Goal: Task Accomplishment & Management: Complete application form

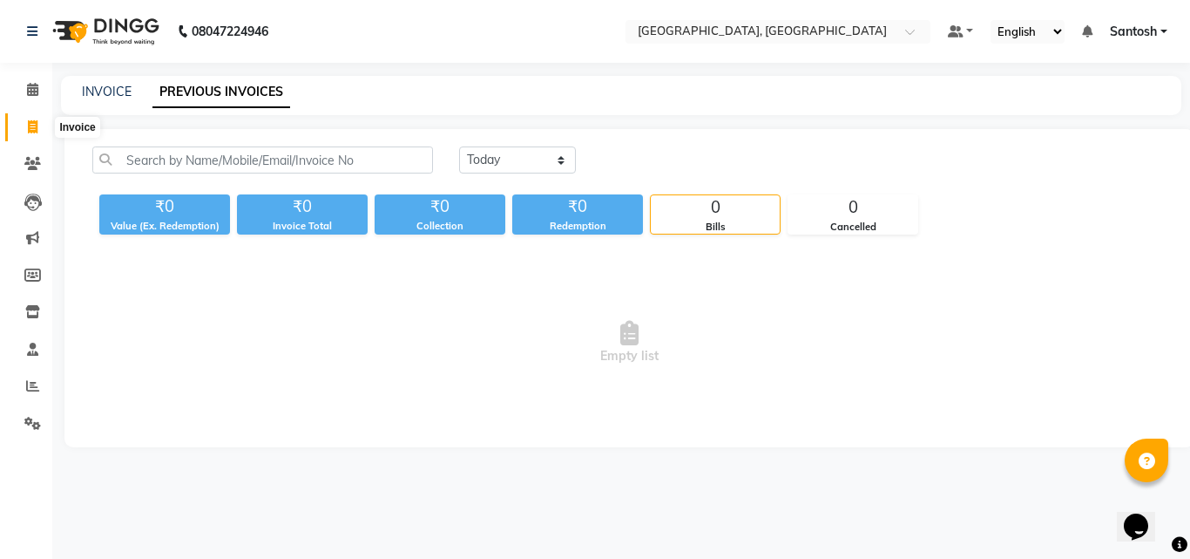
click at [38, 134] on span at bounding box center [32, 128] width 30 height 20
select select "service"
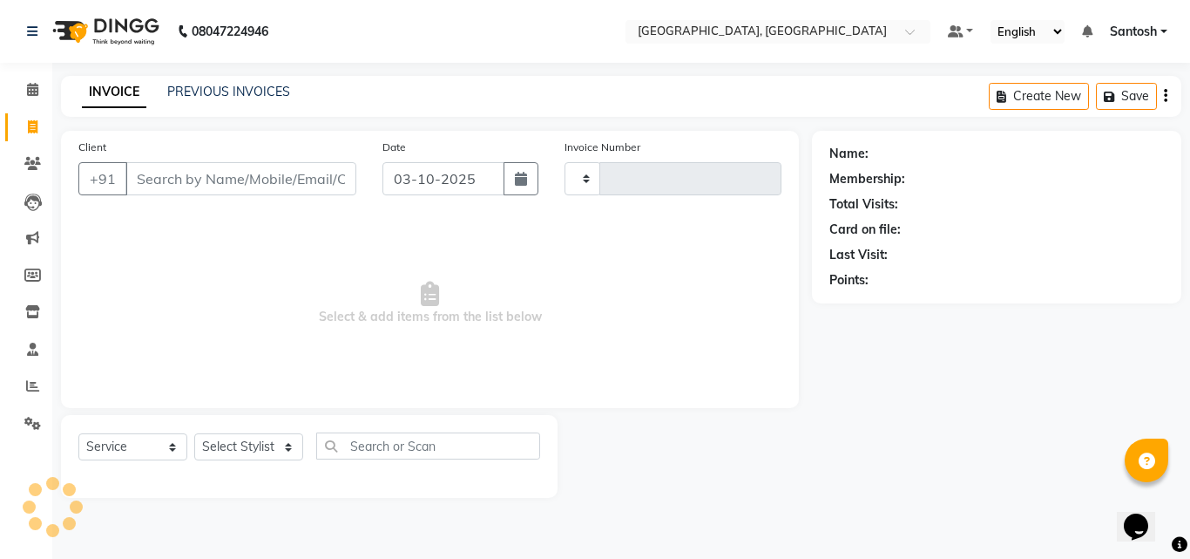
click at [188, 178] on input "Client" at bounding box center [240, 178] width 231 height 33
type input "1490"
select select "5506"
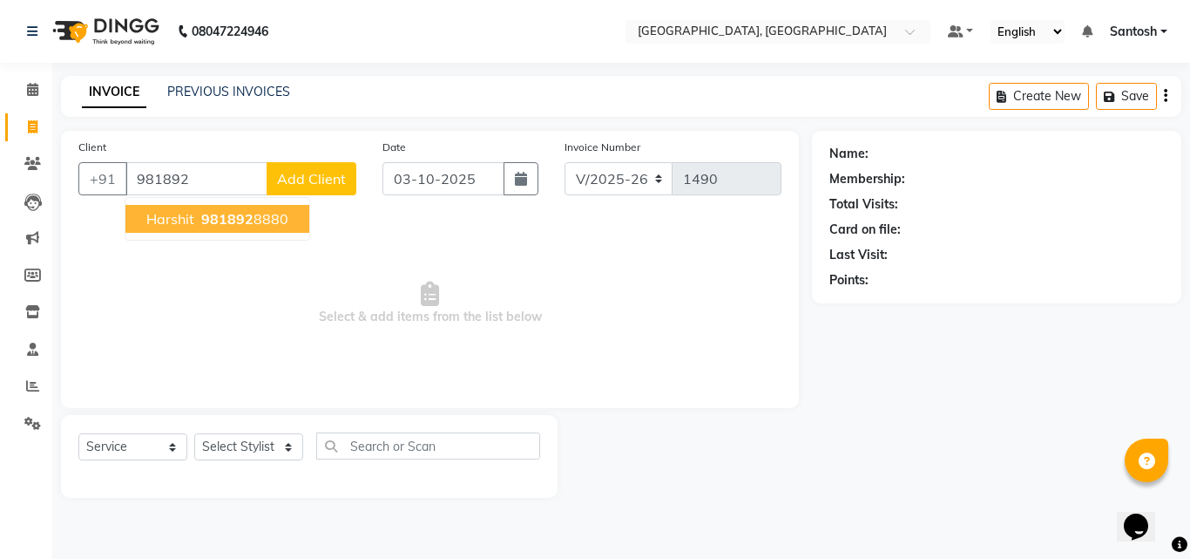
click at [191, 220] on span "Harshit" at bounding box center [170, 218] width 48 height 17
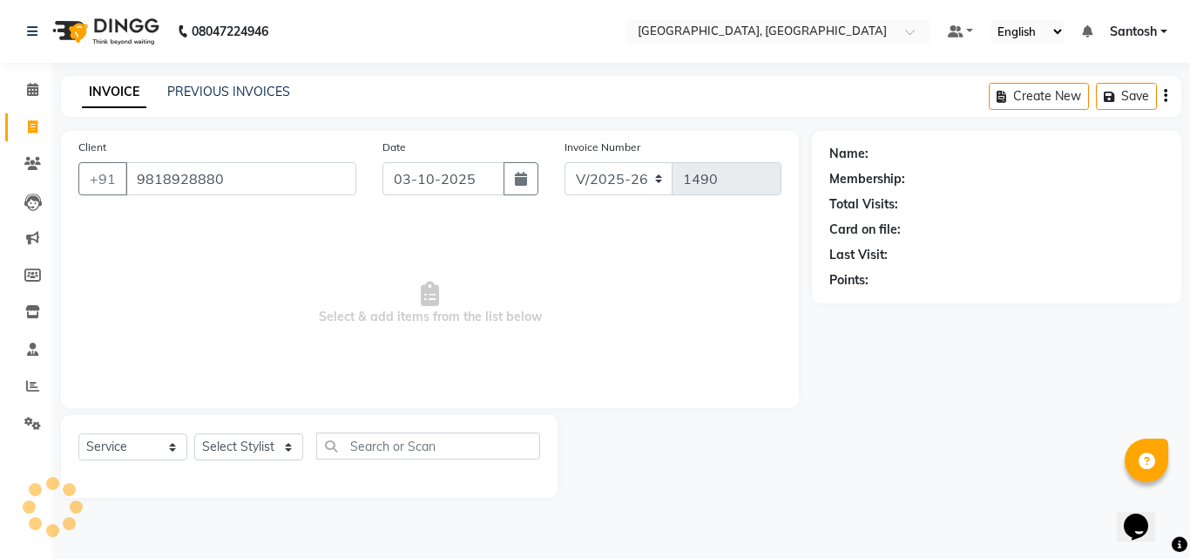
type input "9818928880"
select select "1: Object"
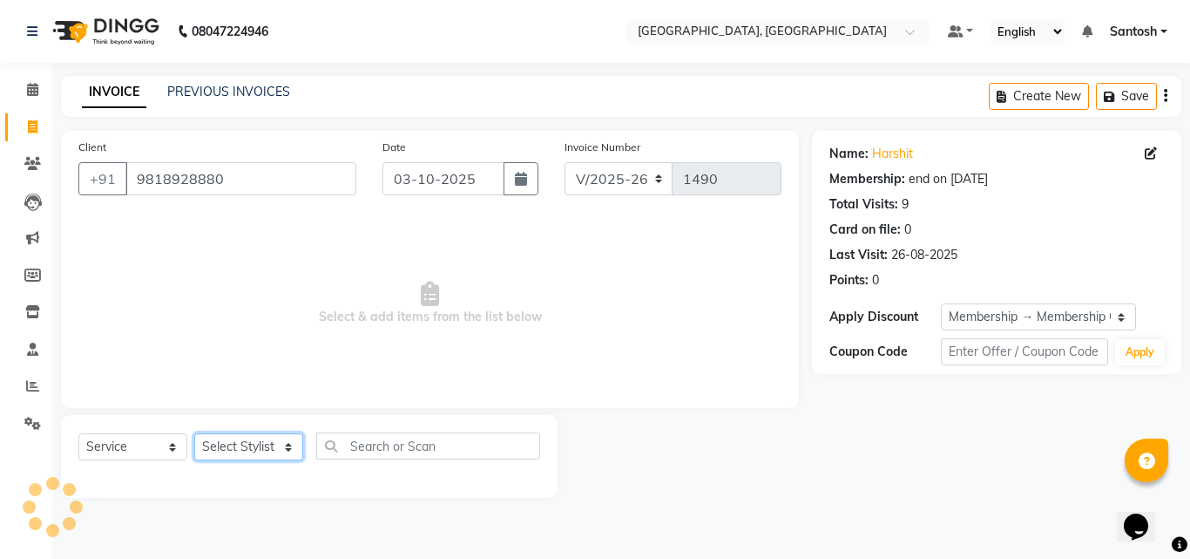
click at [279, 443] on select "Select Stylist Manager Manasa Prashanth Sirisha Swapna Uday" at bounding box center [248, 446] width 109 height 27
select select "76778"
click at [194, 433] on select "Select Stylist Manager Manasa Prashanth Sirisha Swapna Uday" at bounding box center [248, 446] width 109 height 27
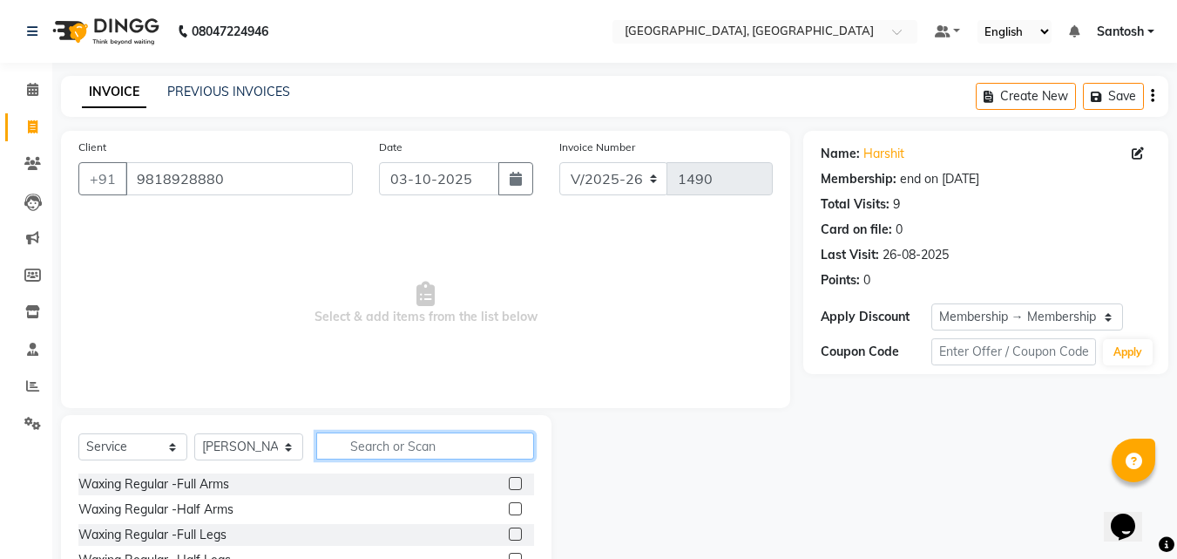
click at [361, 443] on input "text" at bounding box center [425, 445] width 218 height 27
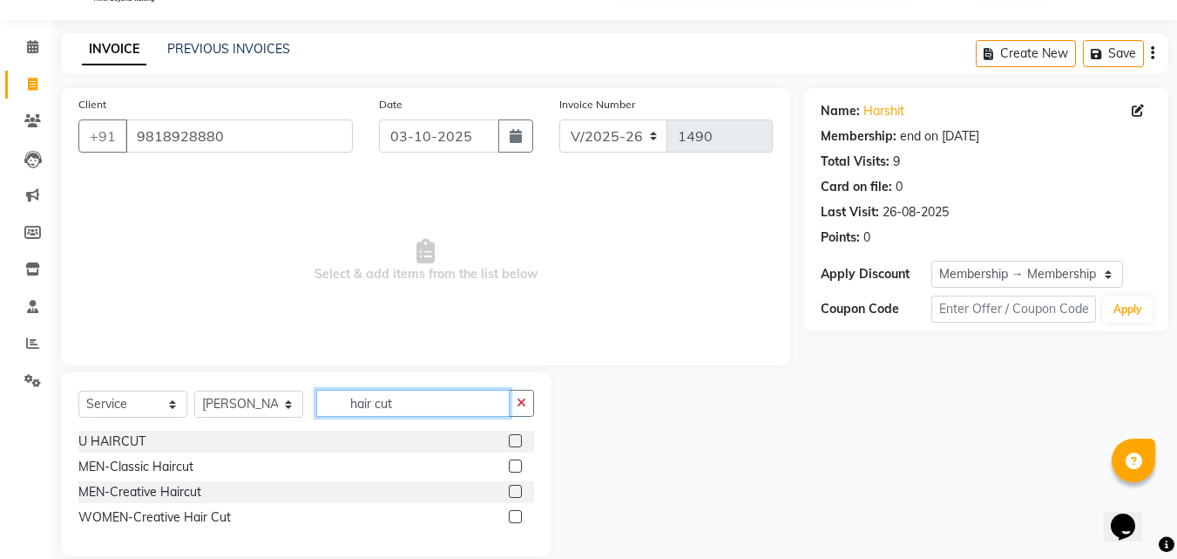
scroll to position [66, 0]
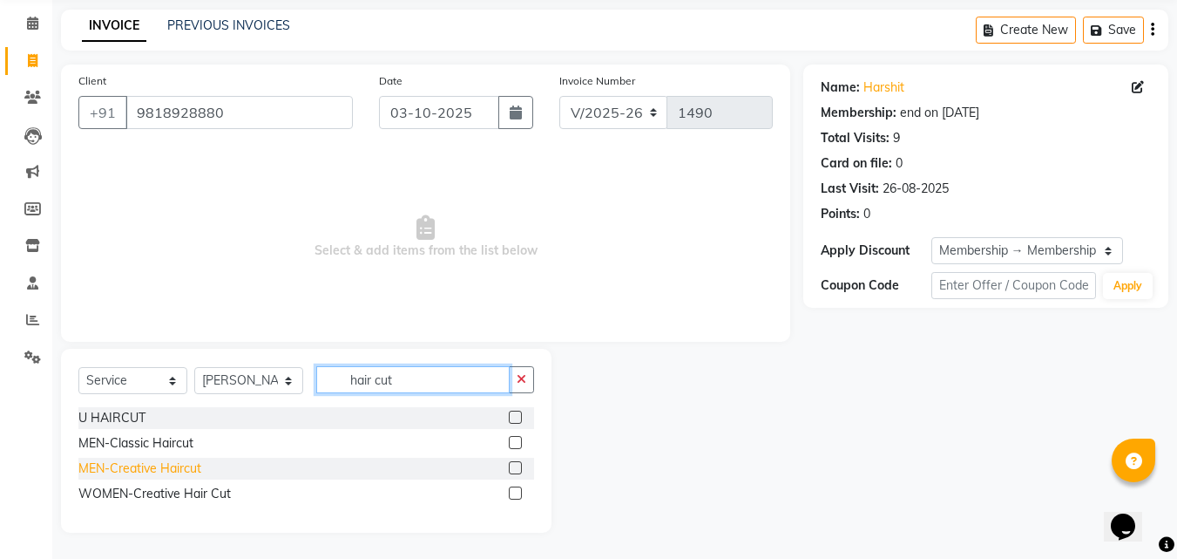
type input "hair cut"
click at [152, 465] on div "MEN-Creative Haircut" at bounding box center [139, 468] width 123 height 18
checkbox input "false"
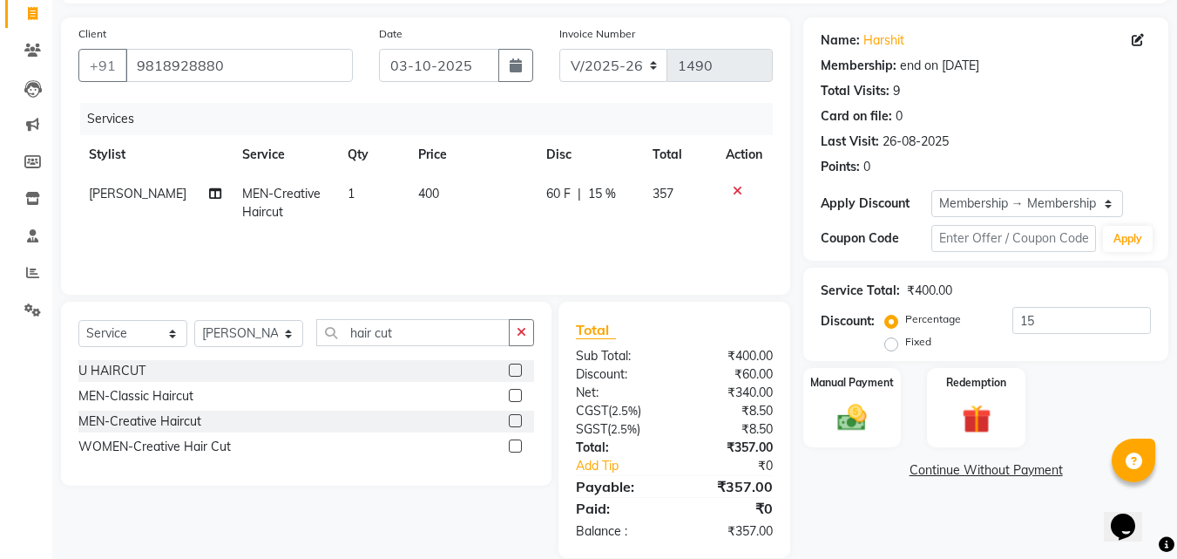
scroll to position [139, 0]
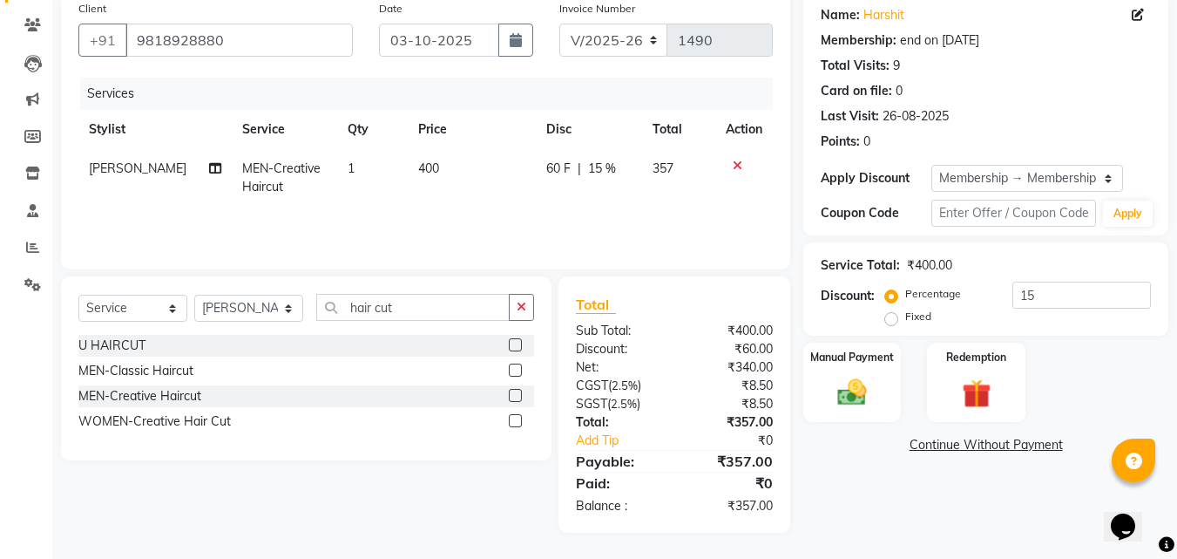
click at [888, 521] on div "Name: Harshit Membership: end on 12-10-2026 Total Visits: 9 Card on file: 0 Las…" at bounding box center [992, 262] width 378 height 540
click at [853, 402] on img at bounding box center [852, 392] width 49 height 35
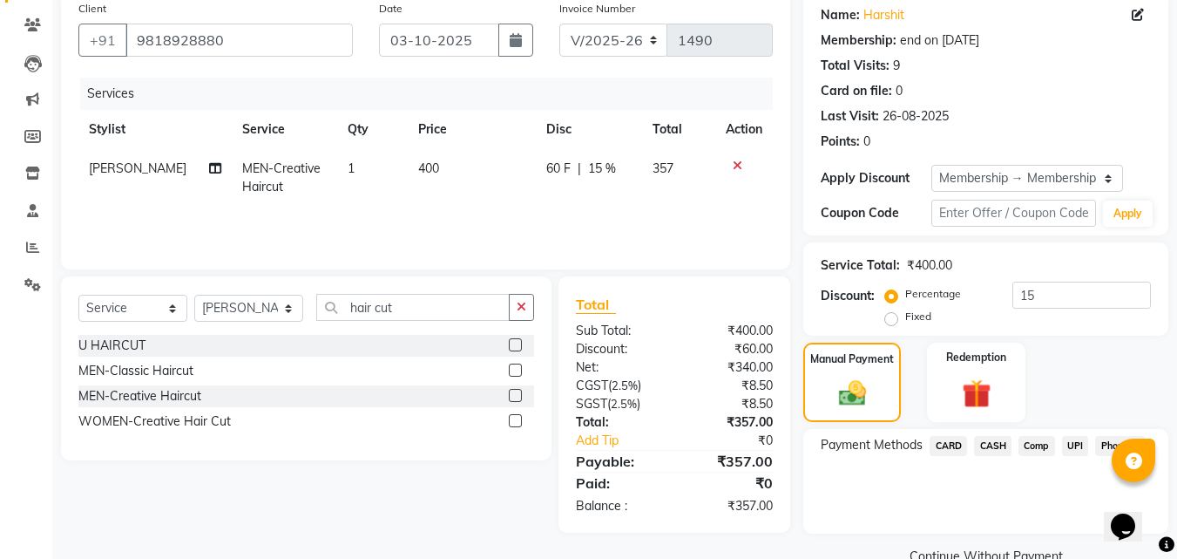
click at [1080, 445] on span "UPI" at bounding box center [1075, 446] width 27 height 20
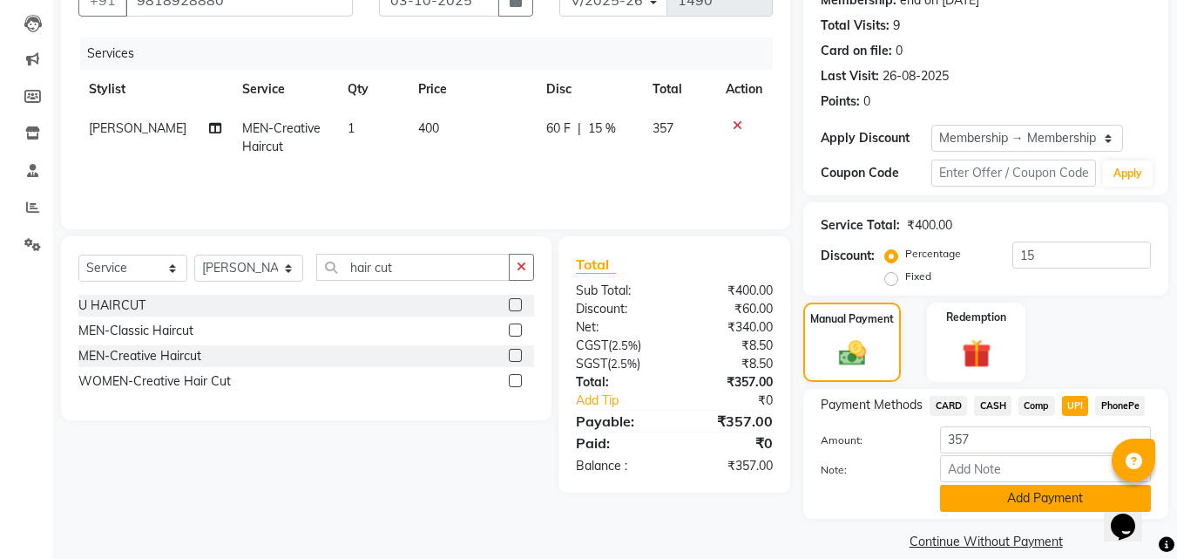
scroll to position [200, 0]
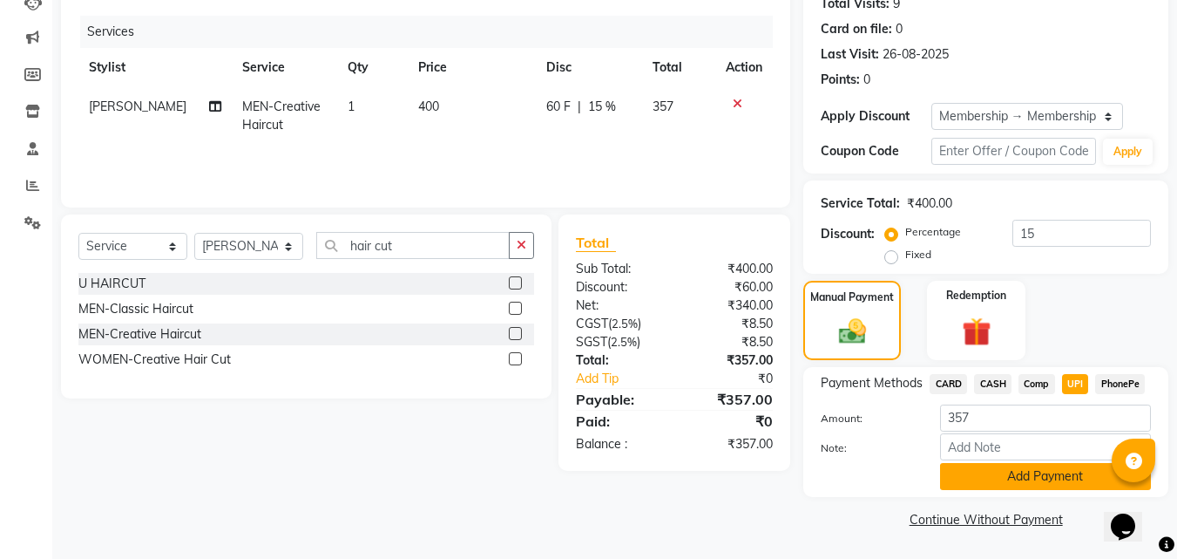
click at [1039, 479] on button "Add Payment" at bounding box center [1045, 476] width 211 height 27
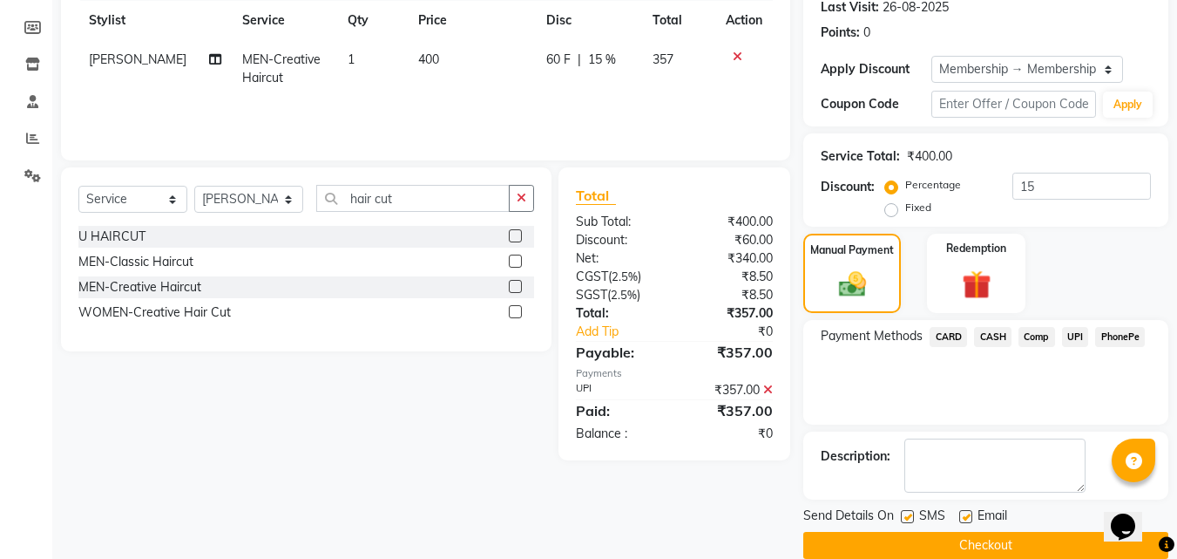
scroll to position [274, 0]
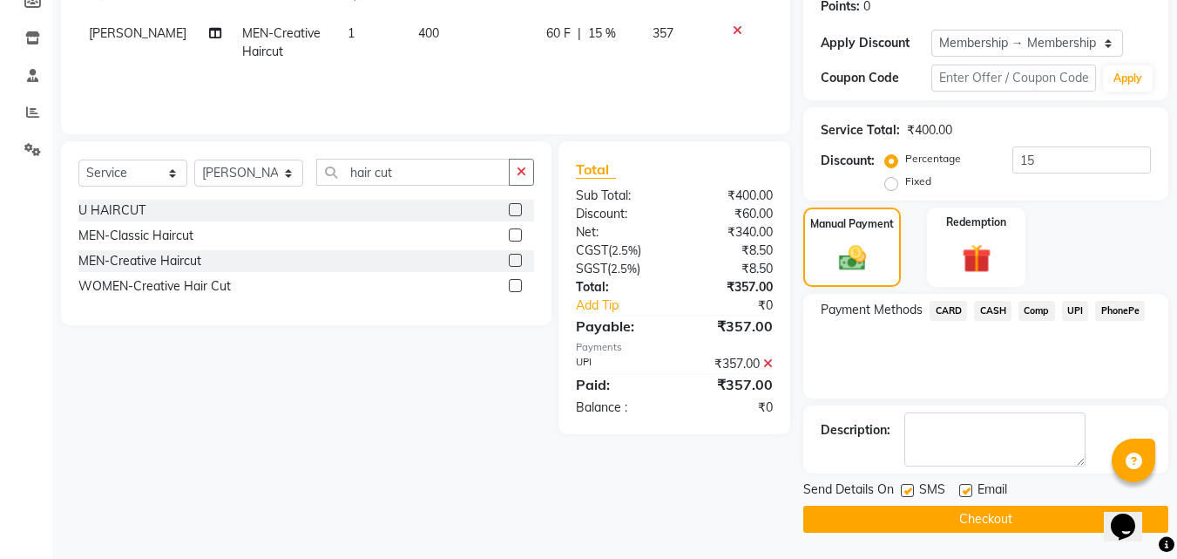
click at [903, 523] on button "Checkout" at bounding box center [985, 518] width 365 height 27
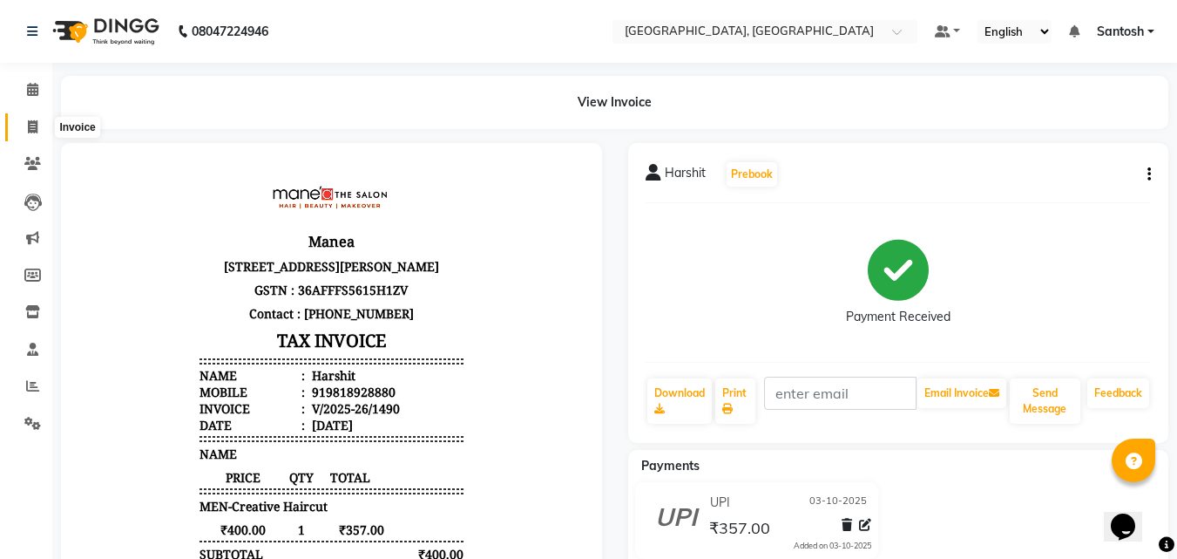
click at [36, 130] on icon at bounding box center [33, 126] width 10 height 13
select select "service"
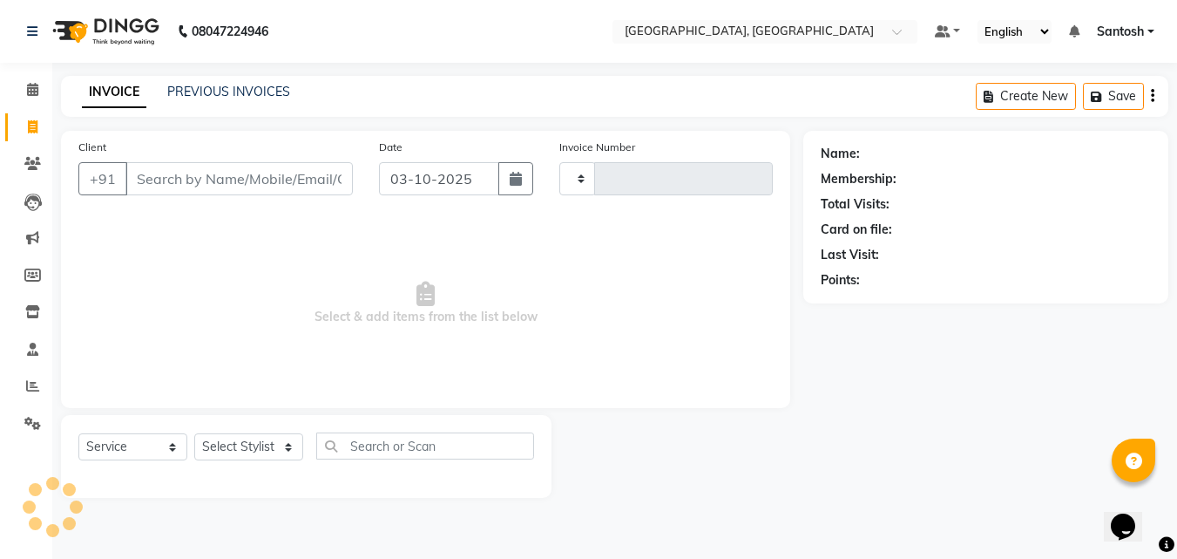
type input "1491"
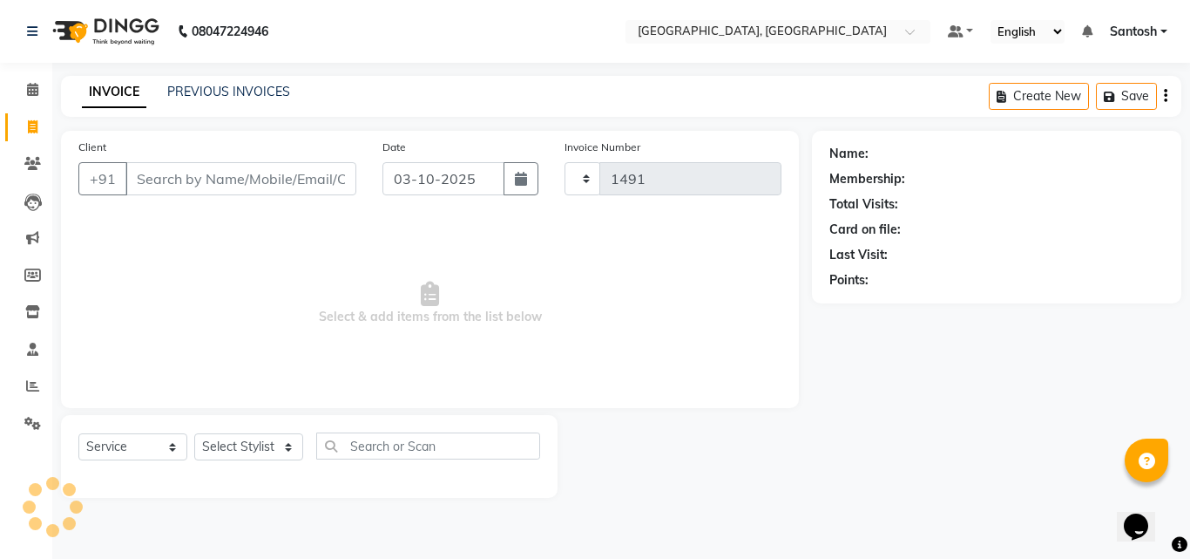
select select "5506"
click at [226, 95] on link "PREVIOUS INVOICES" at bounding box center [228, 92] width 123 height 16
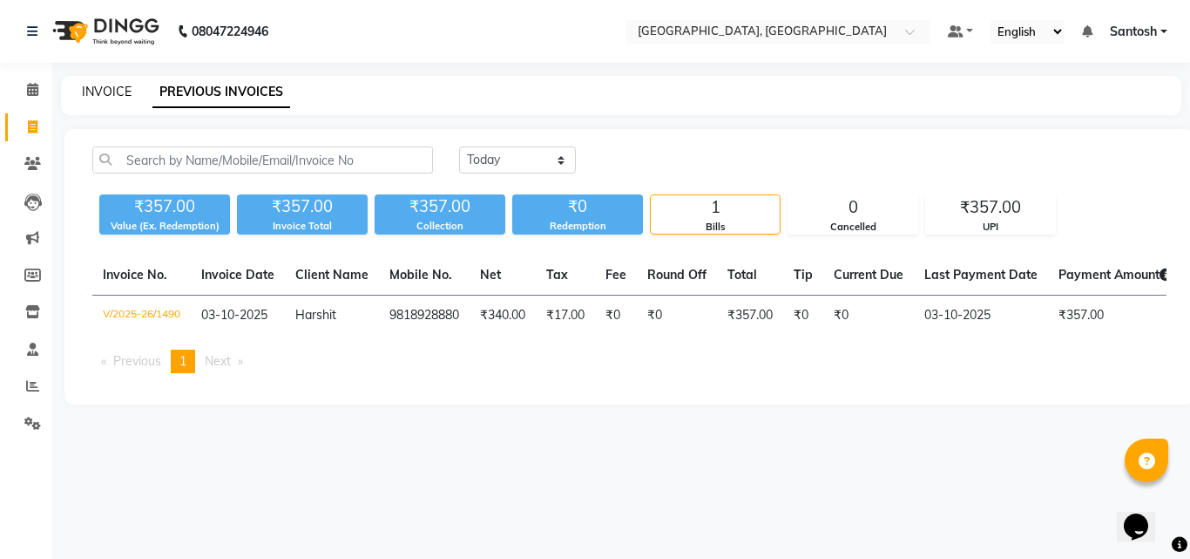
click at [111, 93] on link "INVOICE" at bounding box center [107, 92] width 50 height 16
select select "service"
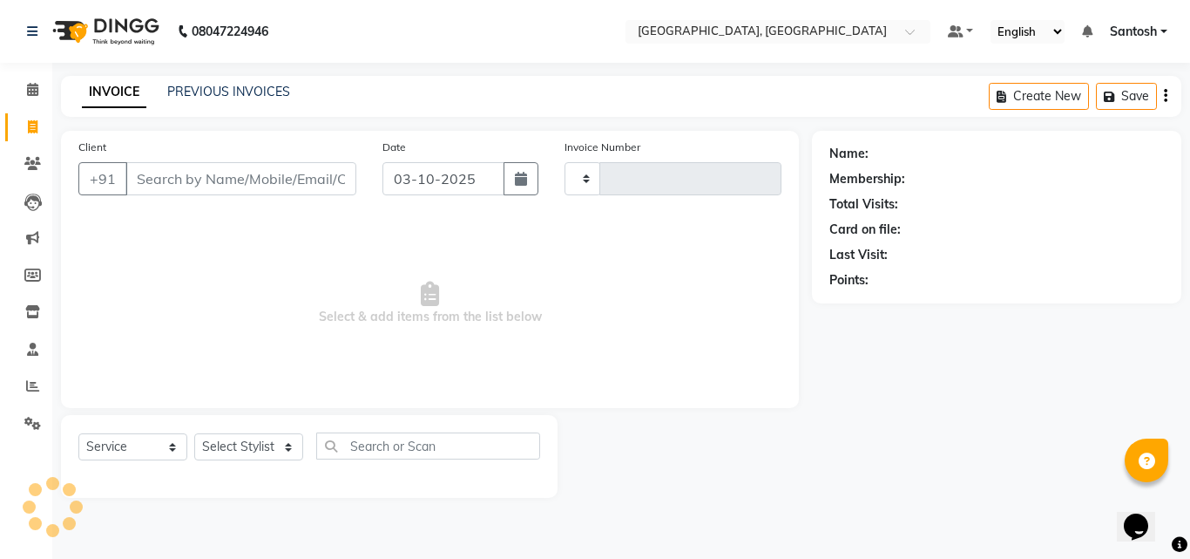
type input "1491"
select select "5506"
click at [183, 95] on link "PREVIOUS INVOICES" at bounding box center [228, 92] width 123 height 16
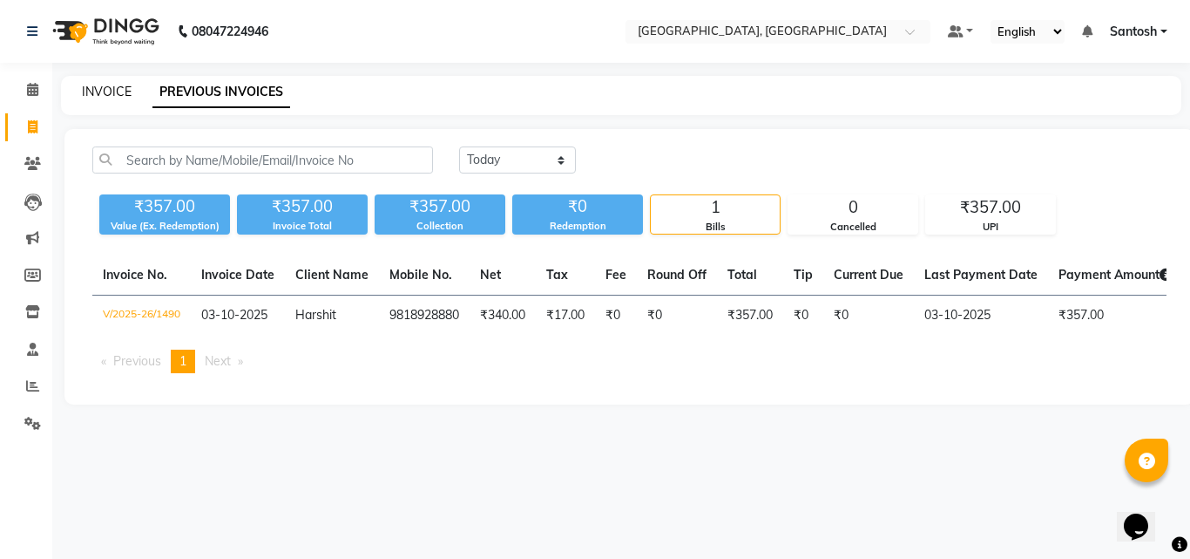
click at [107, 93] on link "INVOICE" at bounding box center [107, 92] width 50 height 16
select select "service"
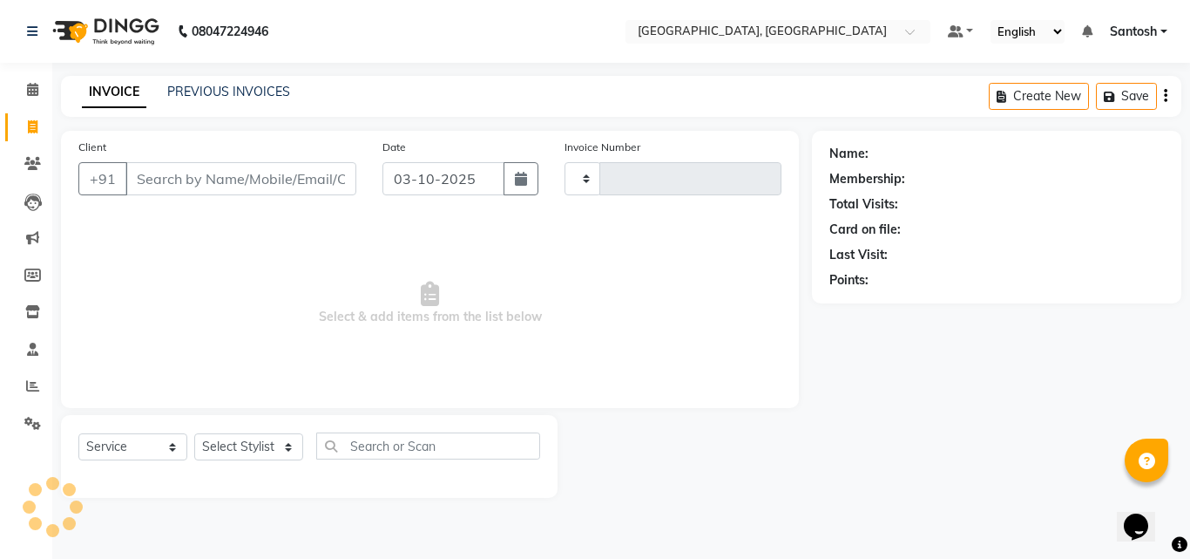
type input "1491"
select select "5506"
click at [174, 97] on link "PREVIOUS INVOICES" at bounding box center [228, 92] width 123 height 16
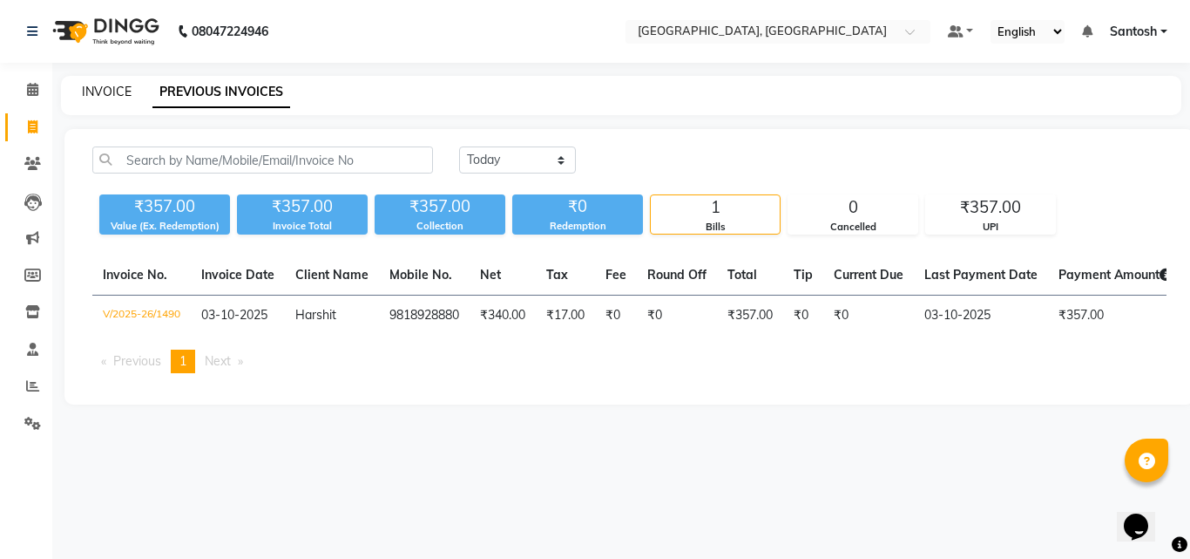
click at [115, 97] on link "INVOICE" at bounding box center [107, 92] width 50 height 16
select select "5506"
select select "service"
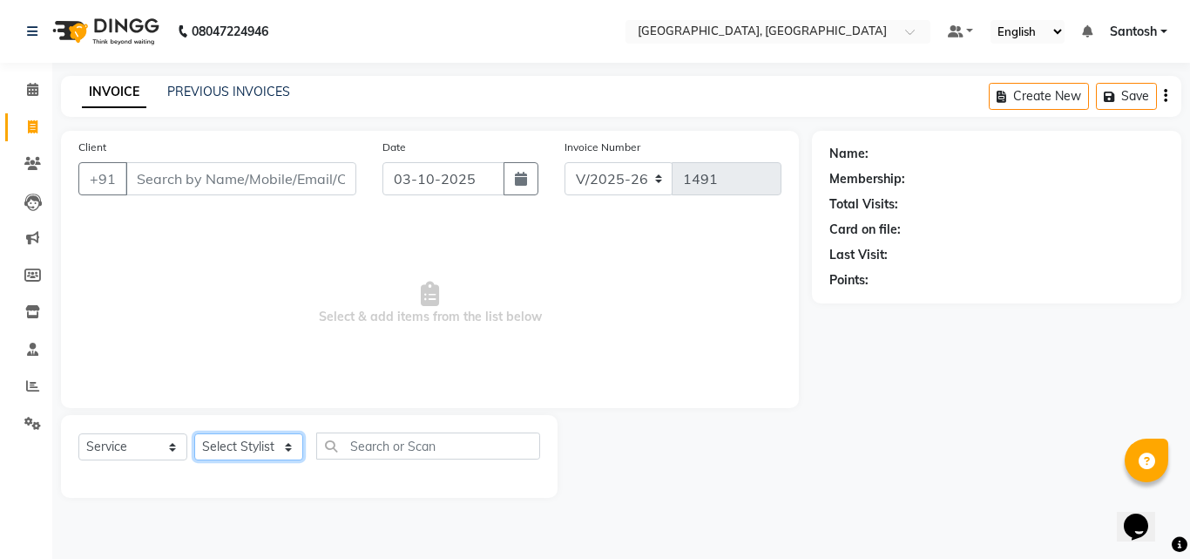
click at [245, 444] on select "Select Stylist Manager Manasa Prashanth Sirisha Swapna Uday" at bounding box center [248, 446] width 109 height 27
select select "87670"
click at [194, 433] on select "Select Stylist Manager Manasa Prashanth Sirisha Swapna Uday" at bounding box center [248, 446] width 109 height 27
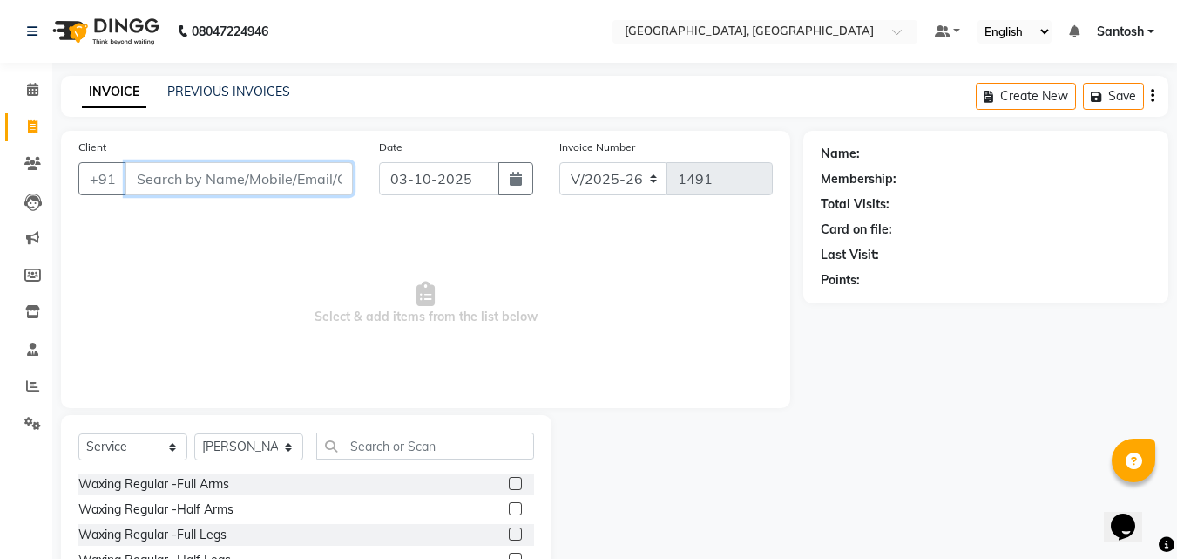
click at [184, 185] on input "Client" at bounding box center [238, 178] width 227 height 33
type input "9959682552"
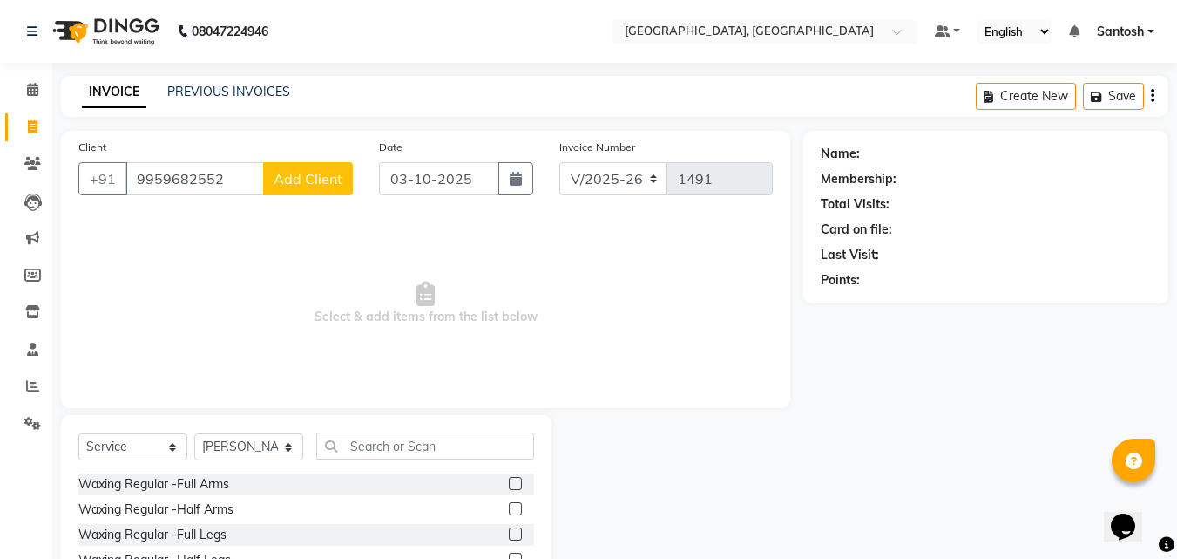
click at [322, 177] on span "Add Client" at bounding box center [308, 178] width 69 height 17
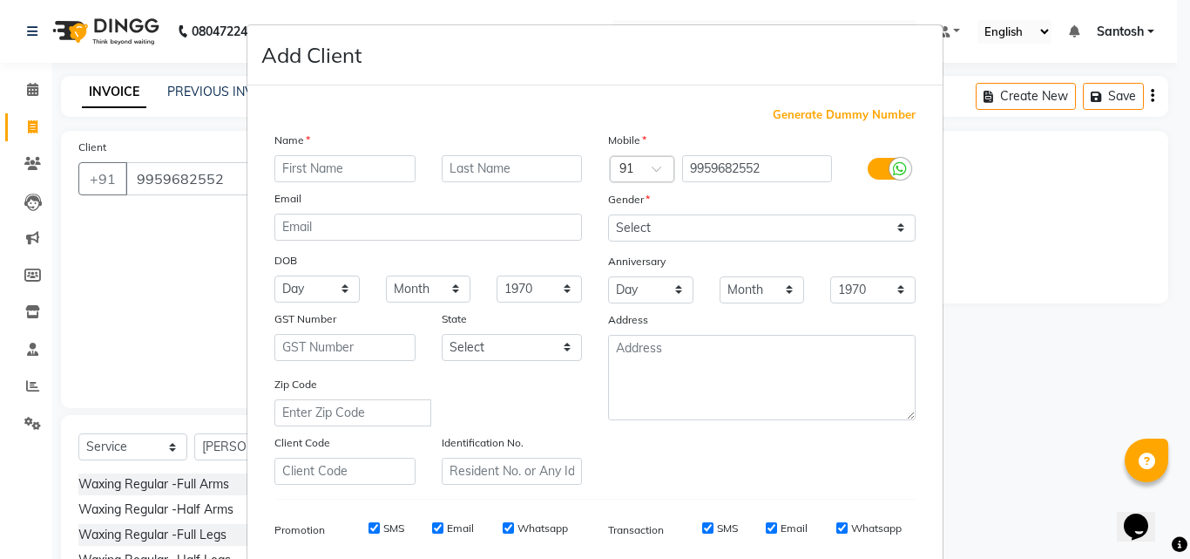
click at [321, 174] on input "text" at bounding box center [344, 168] width 141 height 27
type input "[PERSON_NAME]"
click at [734, 228] on select "Select Male Female Other Prefer Not To Say" at bounding box center [762, 227] width 308 height 27
select select "[DEMOGRAPHIC_DATA]"
click at [608, 214] on select "Select Male Female Other Prefer Not To Say" at bounding box center [762, 227] width 308 height 27
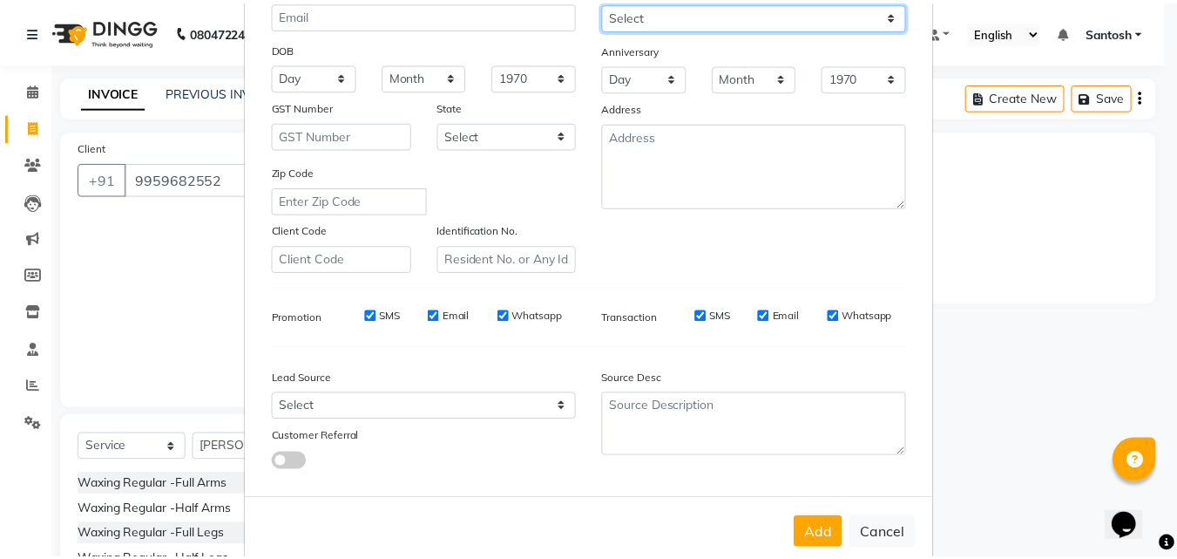
scroll to position [246, 0]
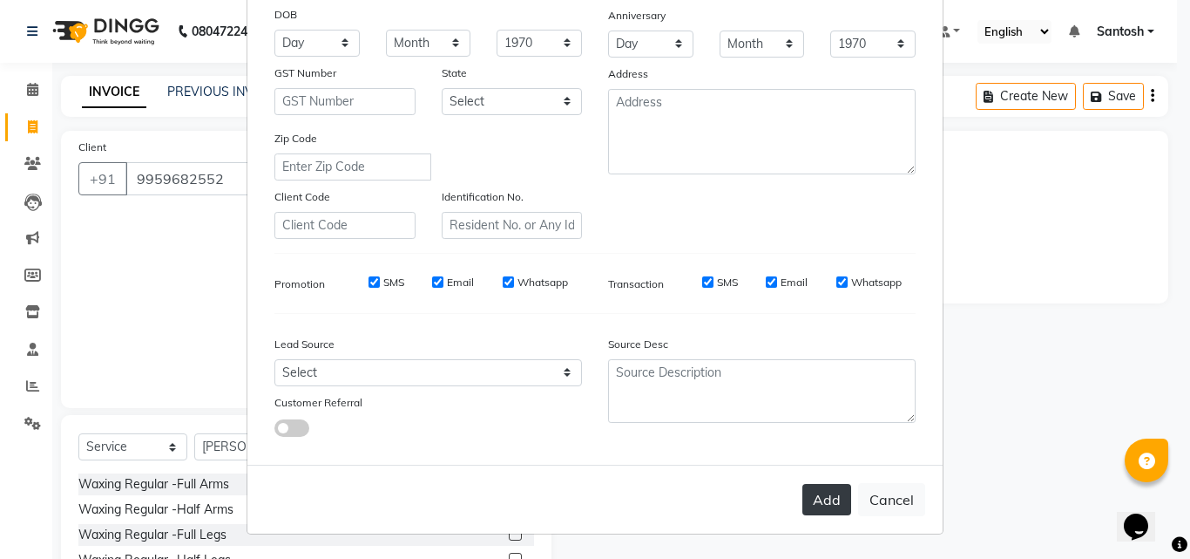
click at [813, 490] on button "Add" at bounding box center [826, 499] width 49 height 31
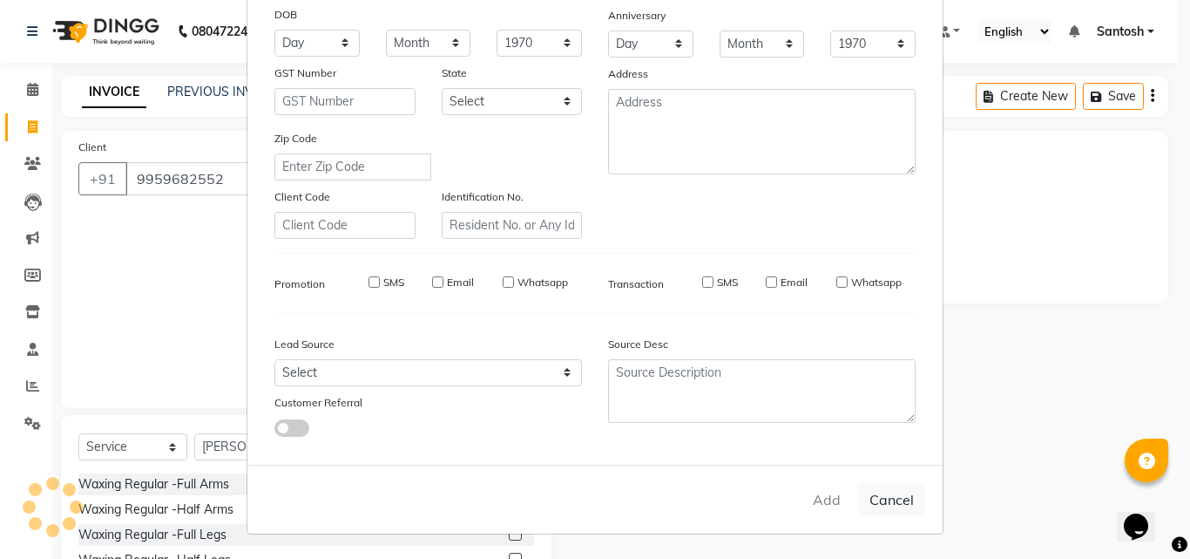
select select
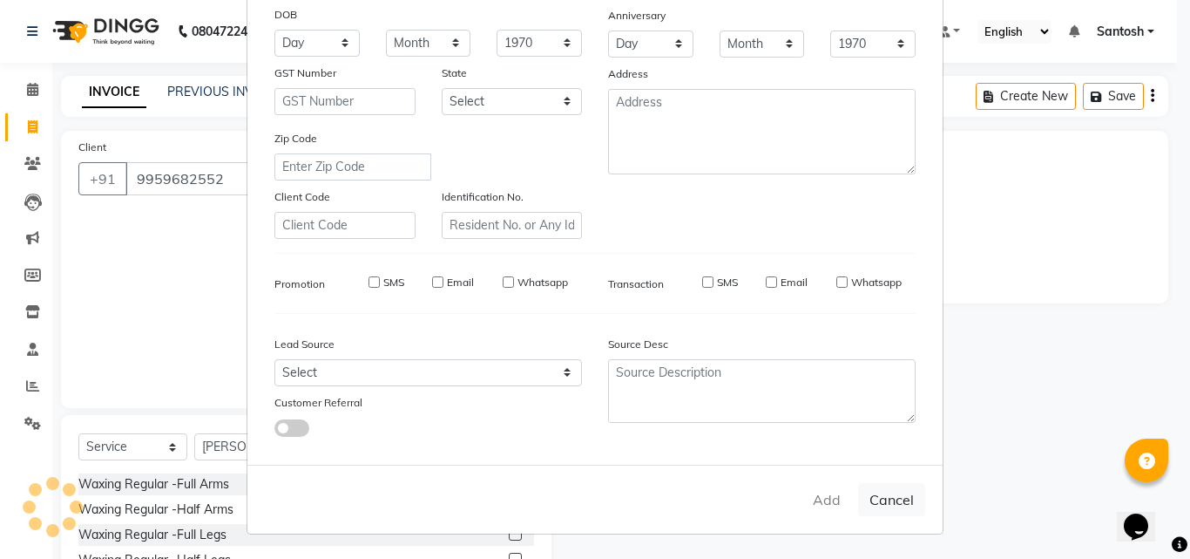
select select
checkbox input "false"
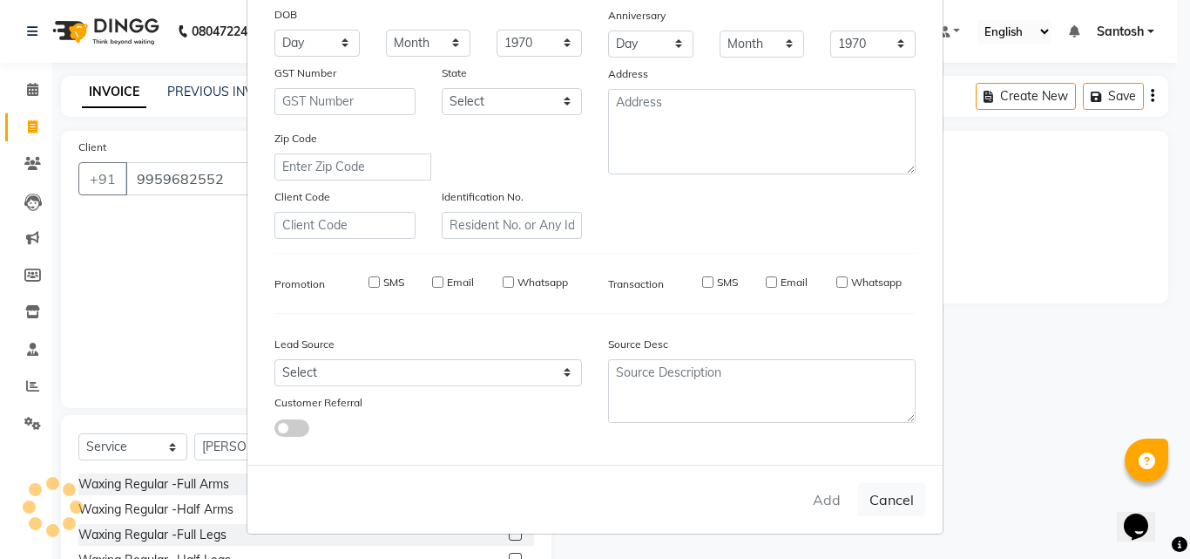
checkbox input "false"
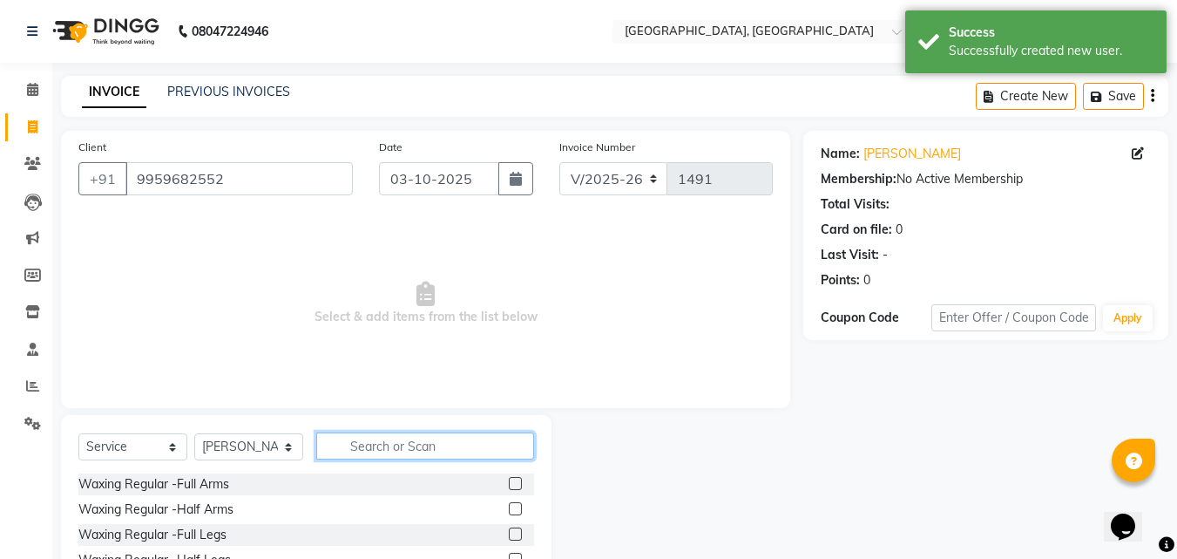
click at [367, 438] on input "text" at bounding box center [425, 445] width 218 height 27
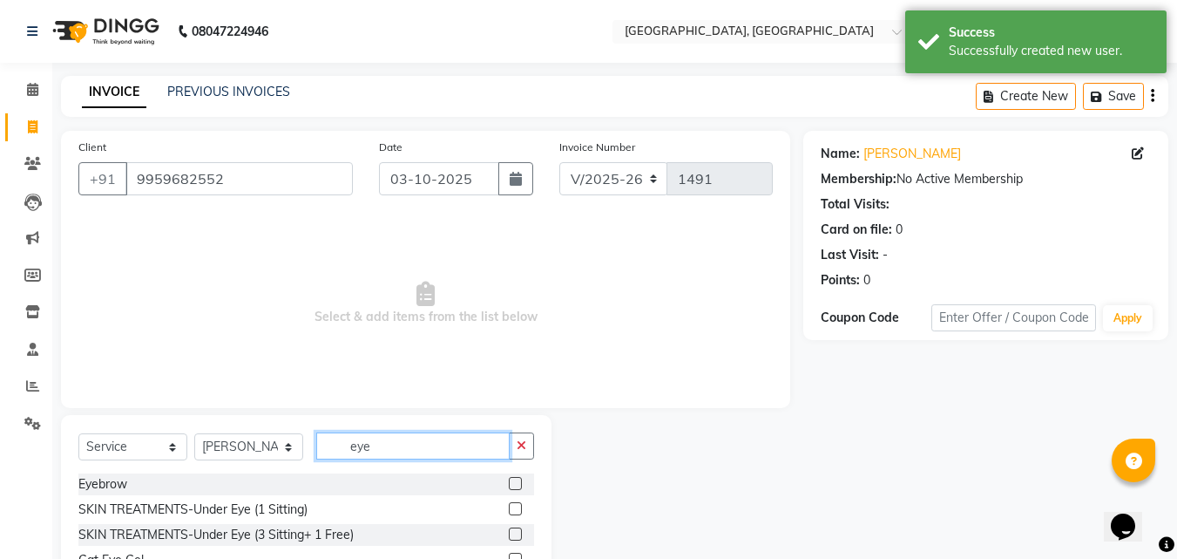
type input "eye"
click at [509, 486] on label at bounding box center [515, 483] width 13 height 13
click at [509, 486] on input "checkbox" at bounding box center [514, 483] width 11 height 11
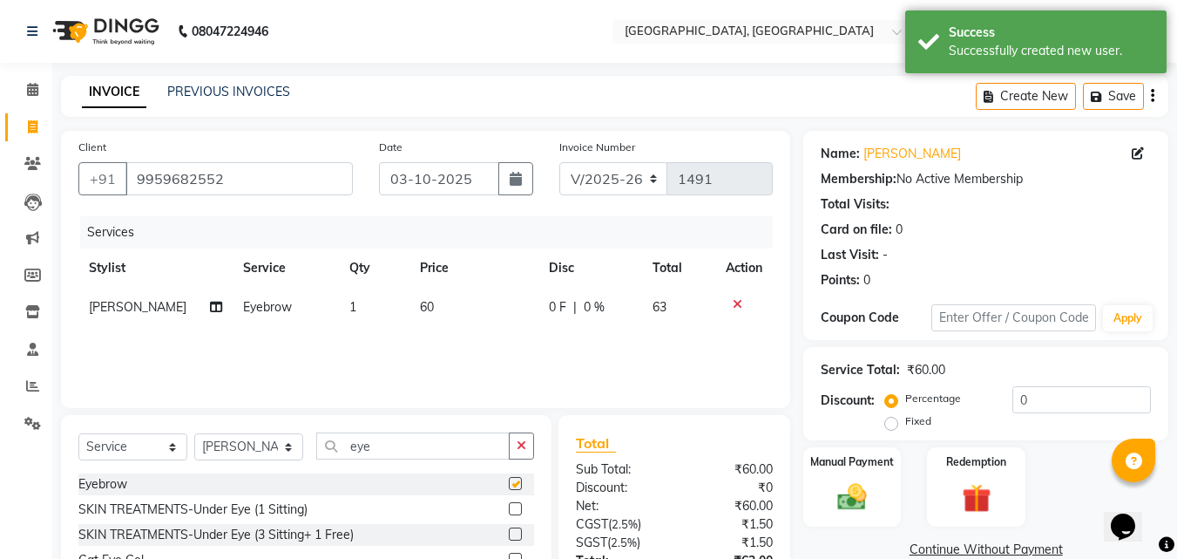
checkbox input "false"
click at [405, 449] on input "eye" at bounding box center [412, 445] width 193 height 27
type input "e"
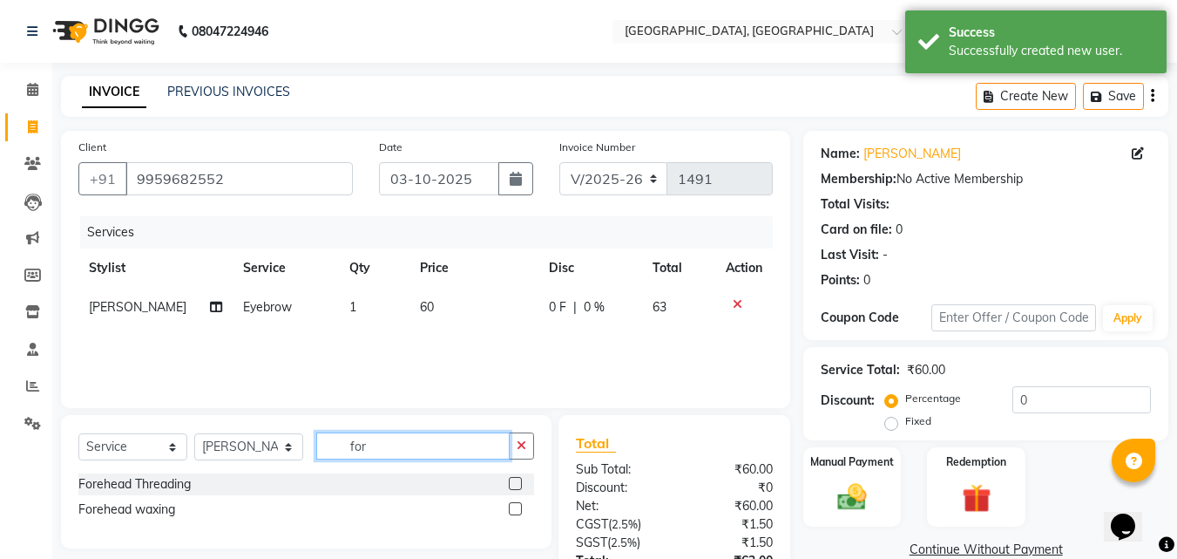
type input "for"
click at [518, 480] on label at bounding box center [515, 483] width 13 height 13
click at [518, 480] on input "checkbox" at bounding box center [514, 483] width 11 height 11
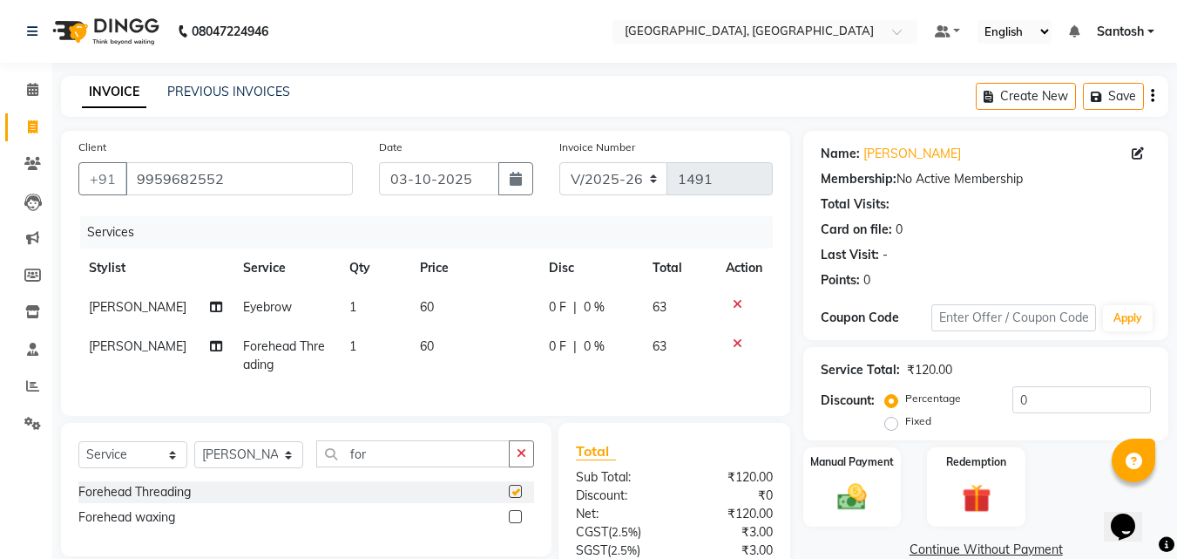
checkbox input "false"
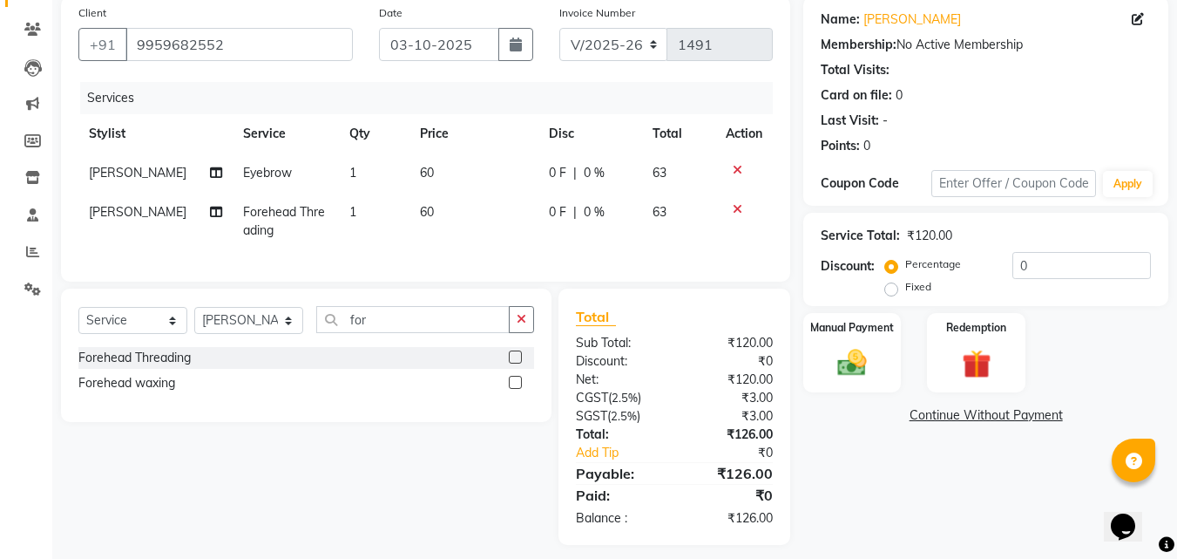
scroll to position [159, 0]
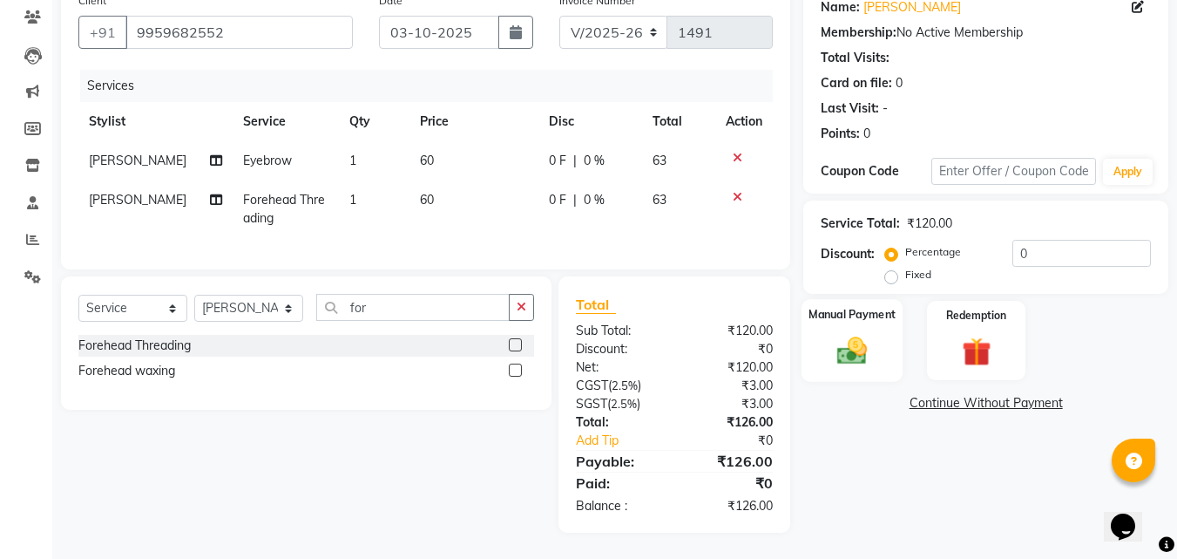
click at [862, 333] on img at bounding box center [852, 350] width 49 height 35
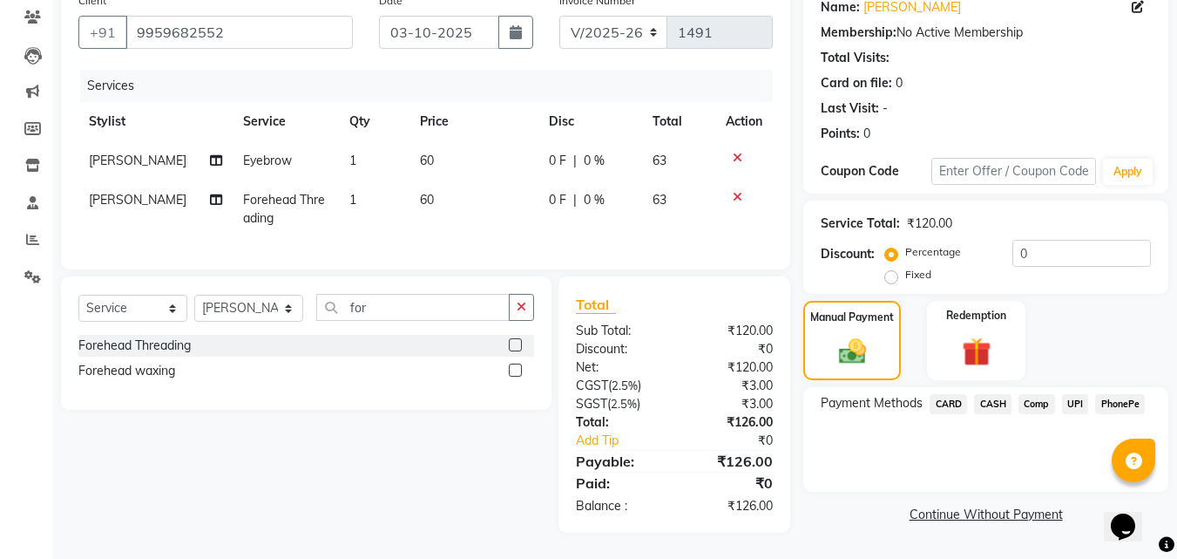
click at [1076, 394] on span "UPI" at bounding box center [1075, 404] width 27 height 20
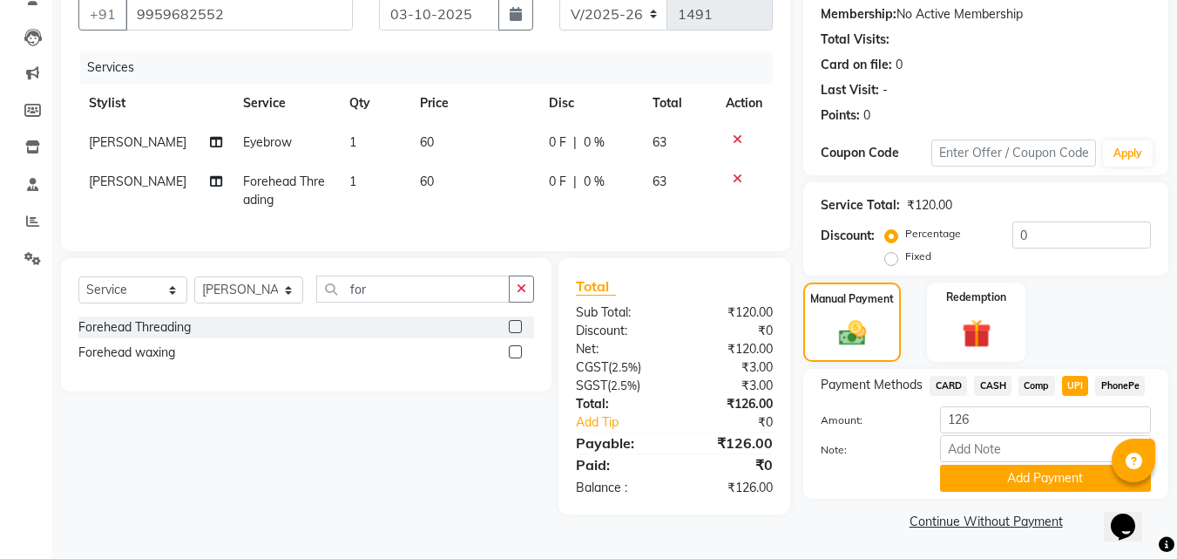
scroll to position [166, 0]
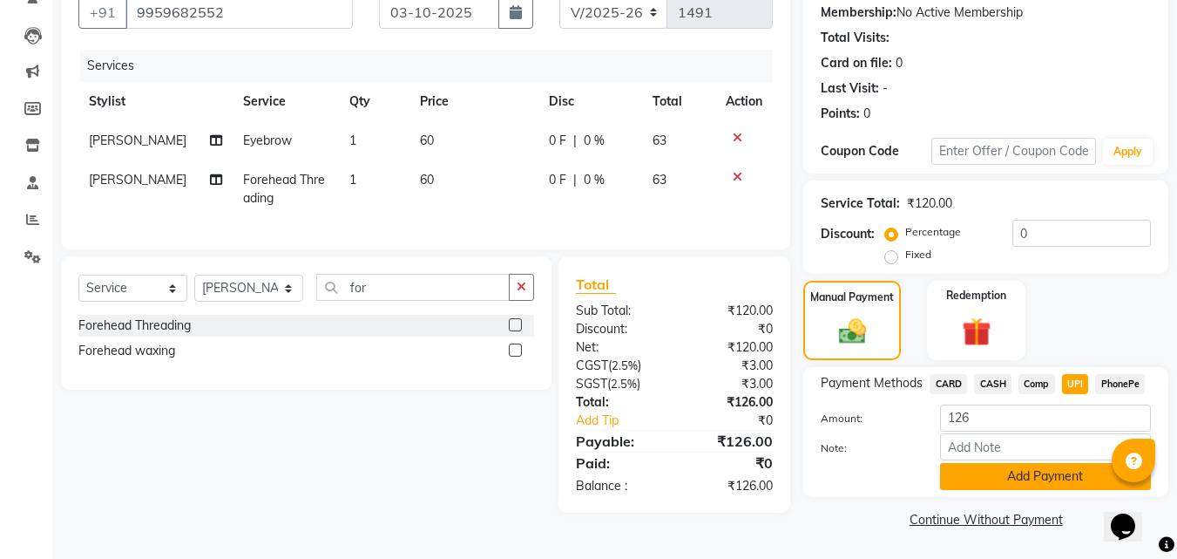
click at [1028, 478] on button "Add Payment" at bounding box center [1045, 476] width 211 height 27
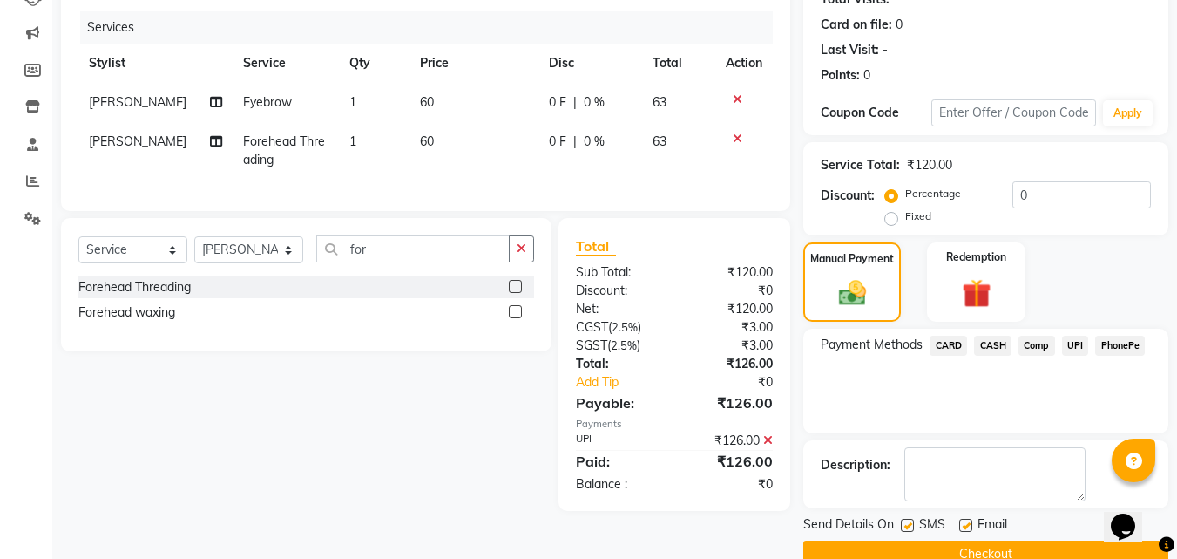
scroll to position [240, 0]
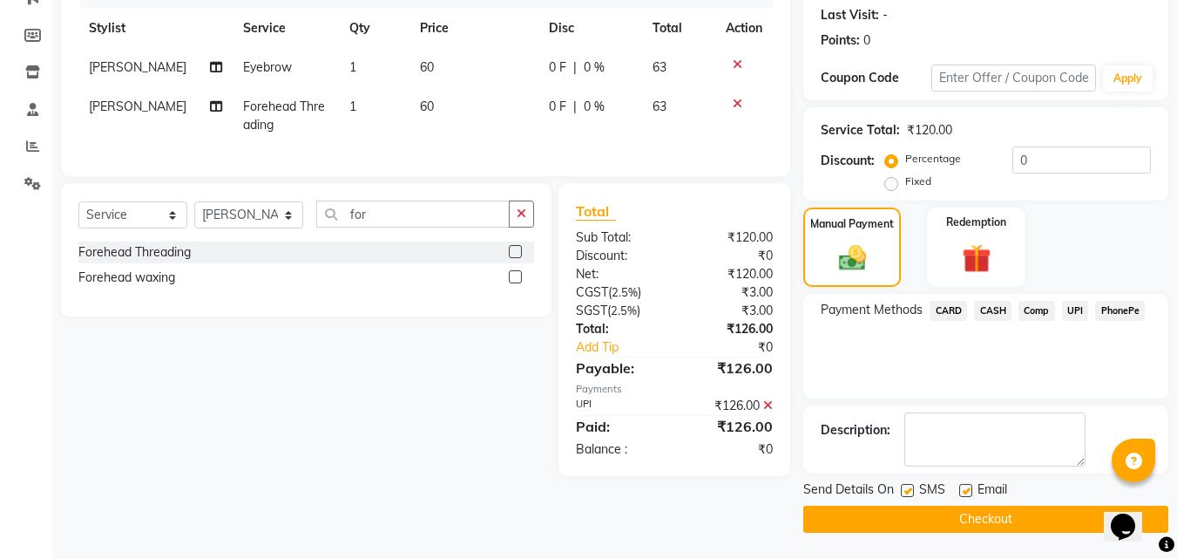
click at [966, 489] on label at bounding box center [965, 490] width 13 height 13
click at [966, 489] on input "checkbox" at bounding box center [964, 490] width 11 height 11
checkbox input "false"
click at [975, 511] on button "Checkout" at bounding box center [985, 518] width 365 height 27
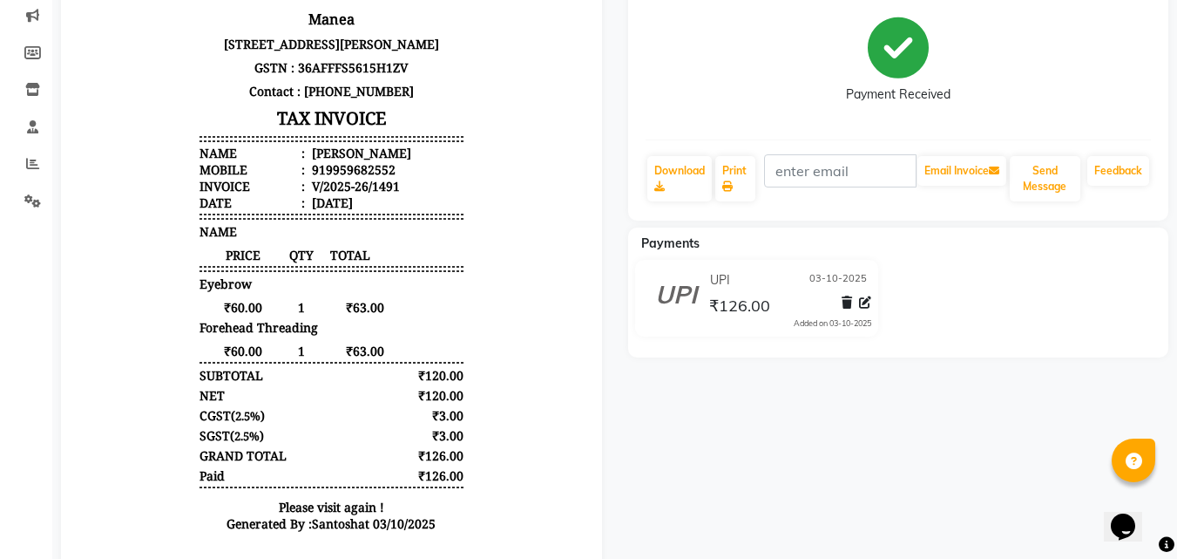
scroll to position [39, 0]
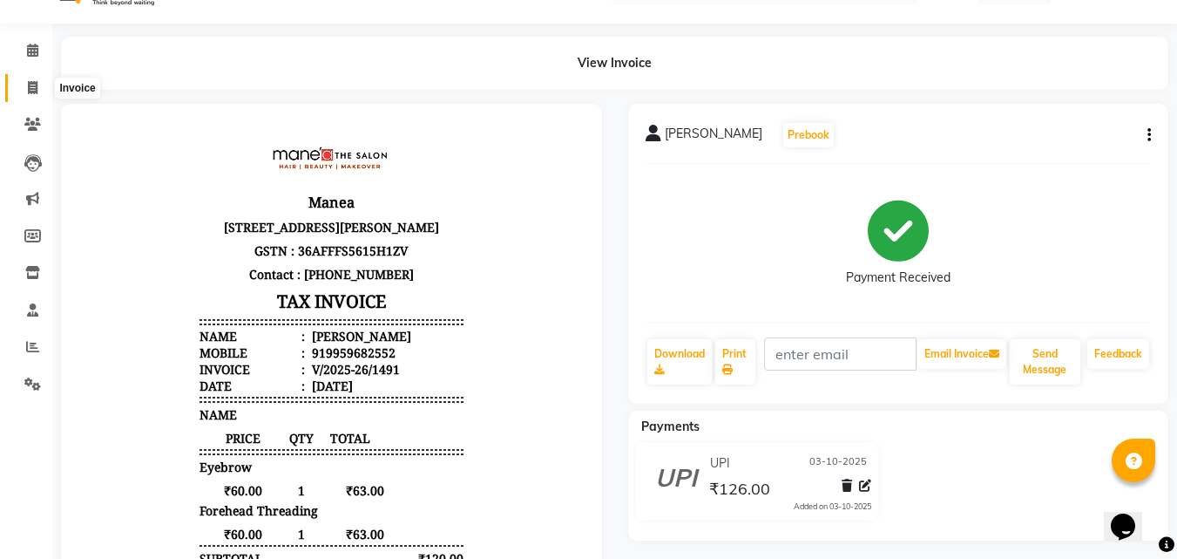
click at [35, 81] on icon at bounding box center [33, 87] width 10 height 13
select select "service"
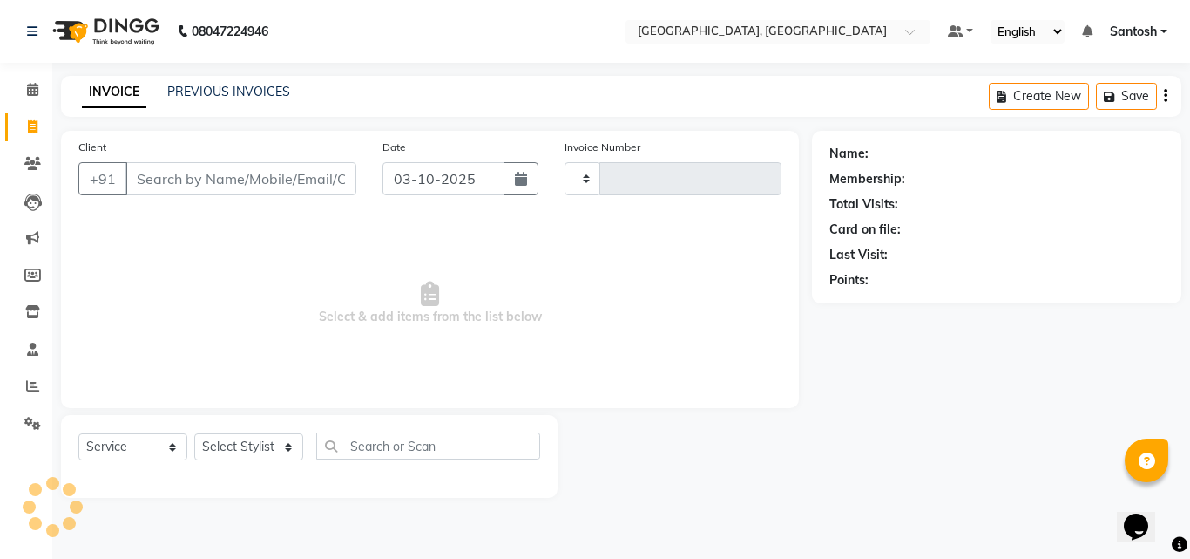
type input "1492"
select select "5506"
click at [200, 89] on link "PREVIOUS INVOICES" at bounding box center [228, 92] width 123 height 16
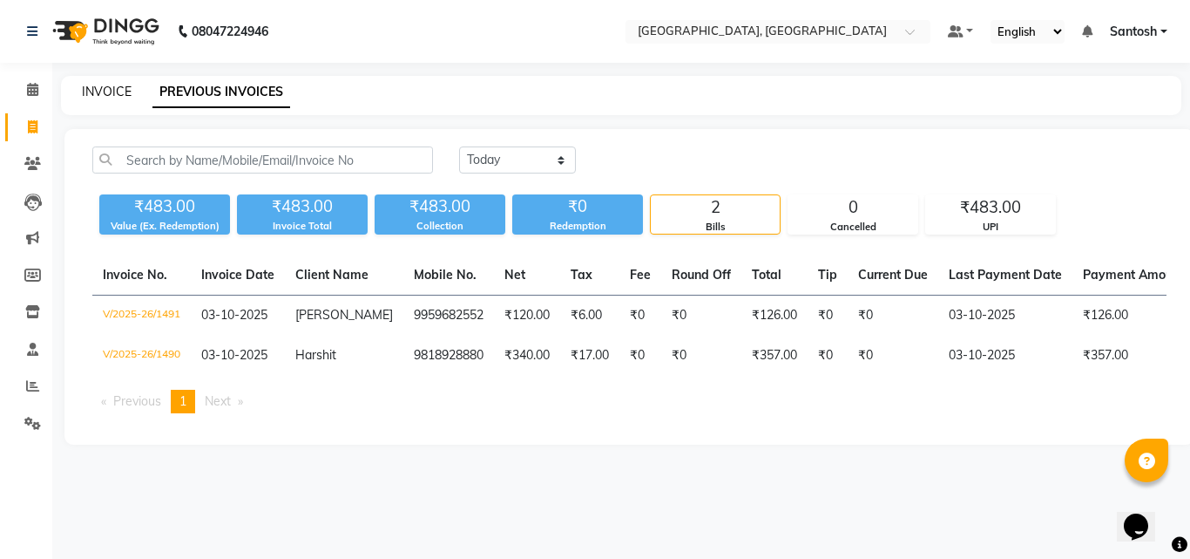
click at [121, 93] on link "INVOICE" at bounding box center [107, 92] width 50 height 16
select select "5506"
select select "service"
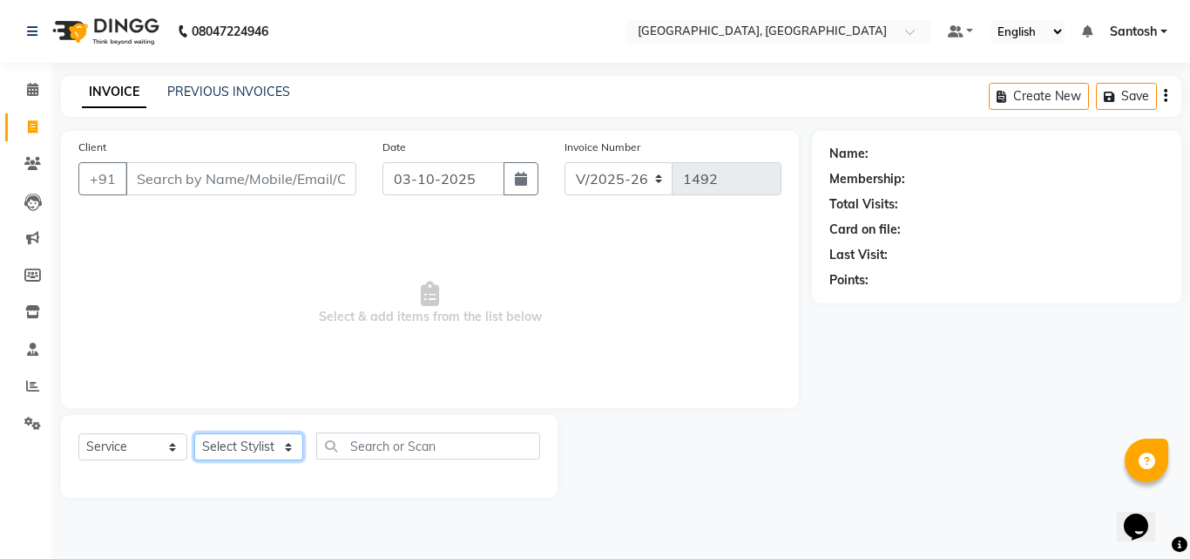
click at [241, 449] on select "Select Stylist Manager Manasa Prashanth Sirisha Swapna Uday" at bounding box center [248, 446] width 109 height 27
select select "50205"
click at [194, 433] on select "Select Stylist Manager Manasa Prashanth Sirisha Swapna Uday" at bounding box center [248, 446] width 109 height 27
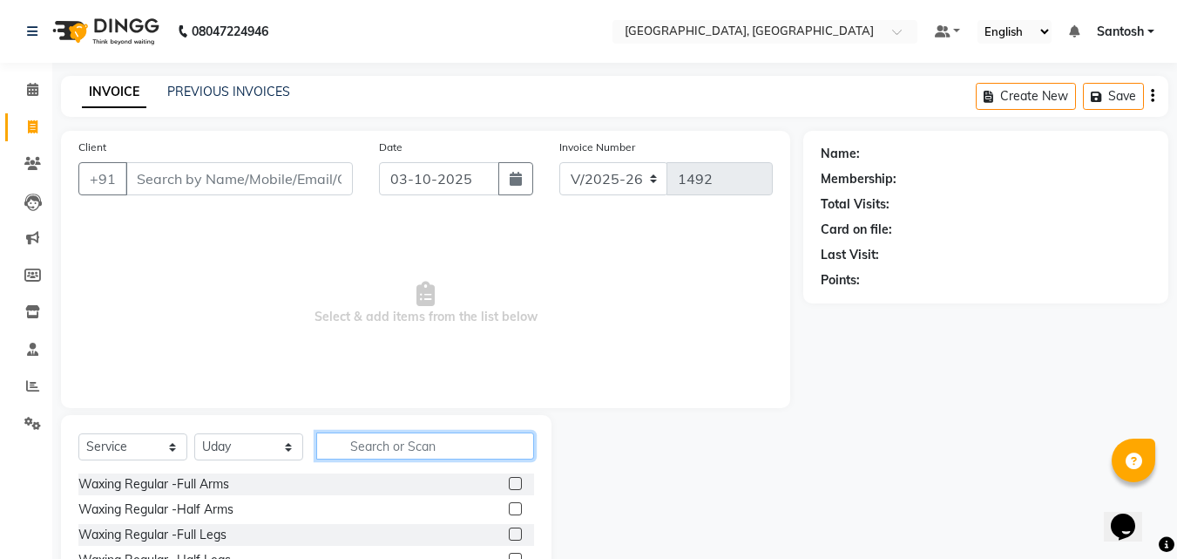
click at [369, 450] on input "text" at bounding box center [425, 445] width 218 height 27
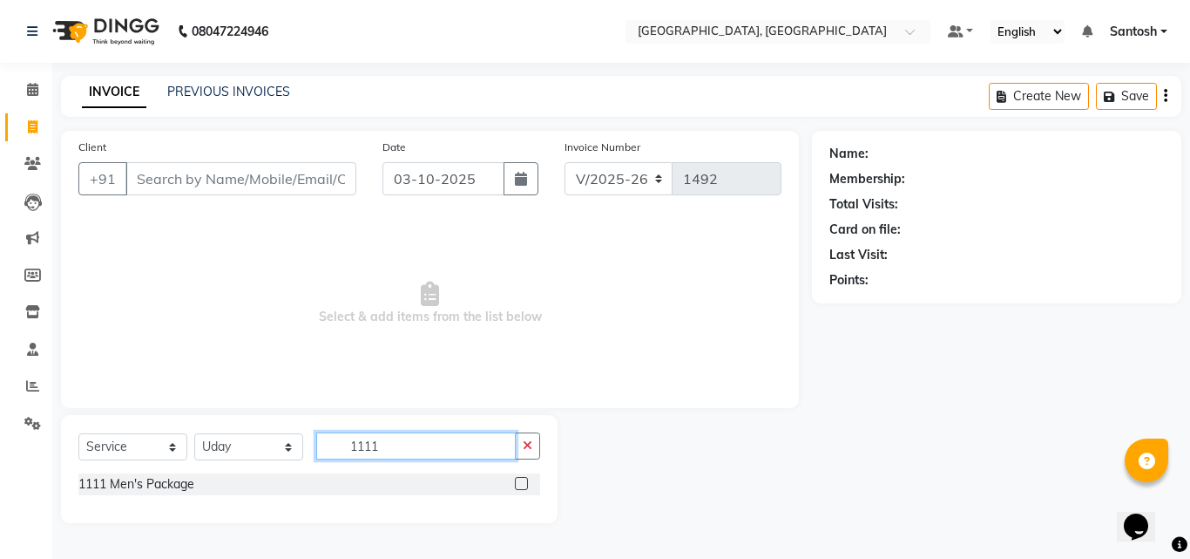
type input "1111"
click at [516, 481] on label at bounding box center [521, 483] width 13 height 13
click at [516, 481] on input "checkbox" at bounding box center [520, 483] width 11 height 11
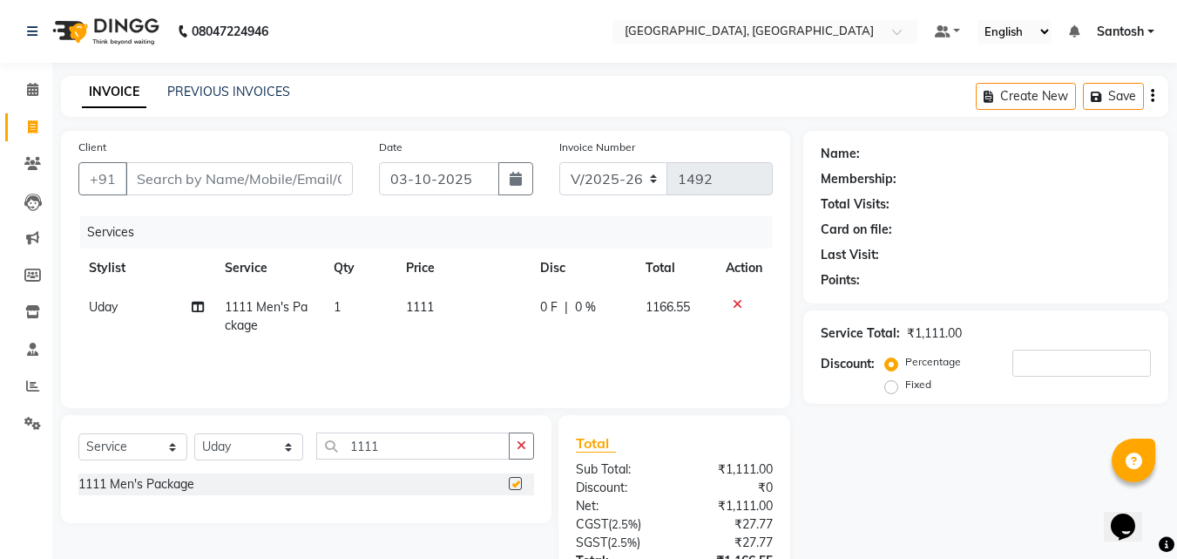
checkbox input "false"
click at [202, 184] on input "Client" at bounding box center [238, 178] width 227 height 33
type input "9"
type input "0"
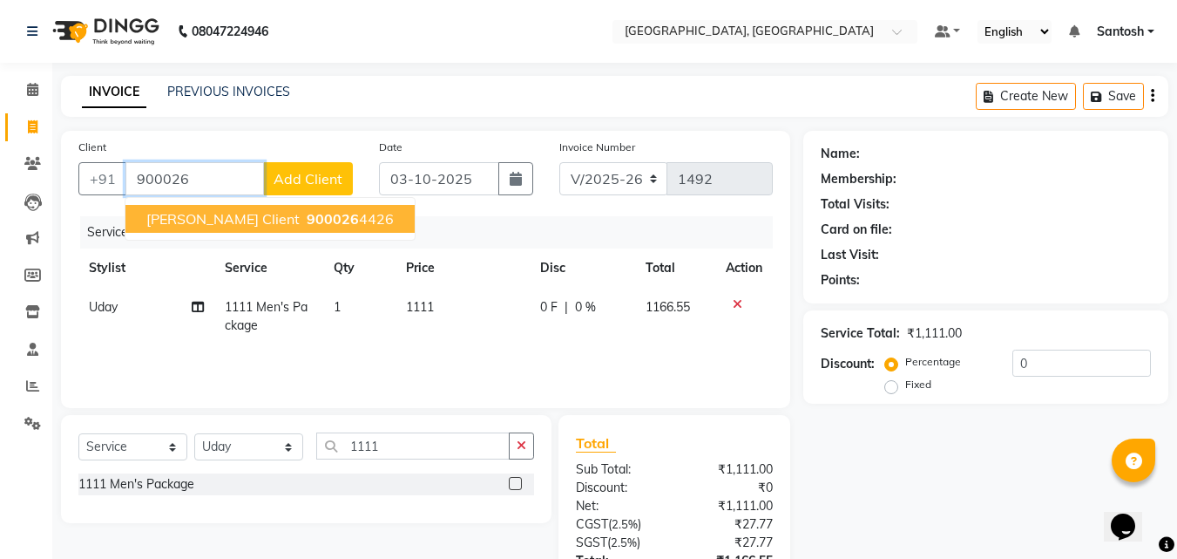
click at [218, 221] on span "Eshwer Client" at bounding box center [222, 218] width 153 height 17
type input "9000264426"
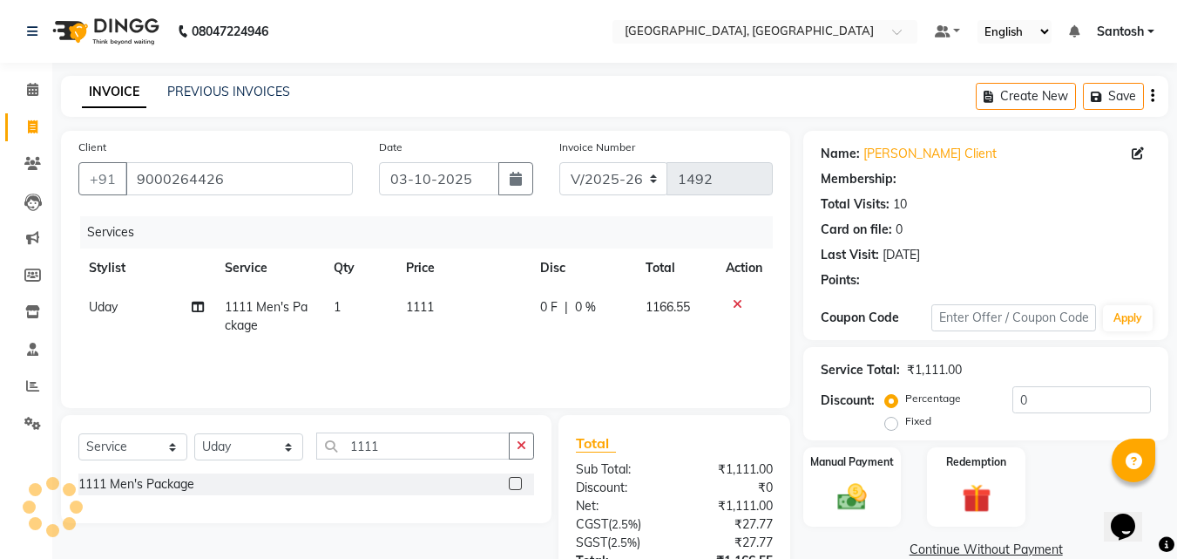
select select "1: Object"
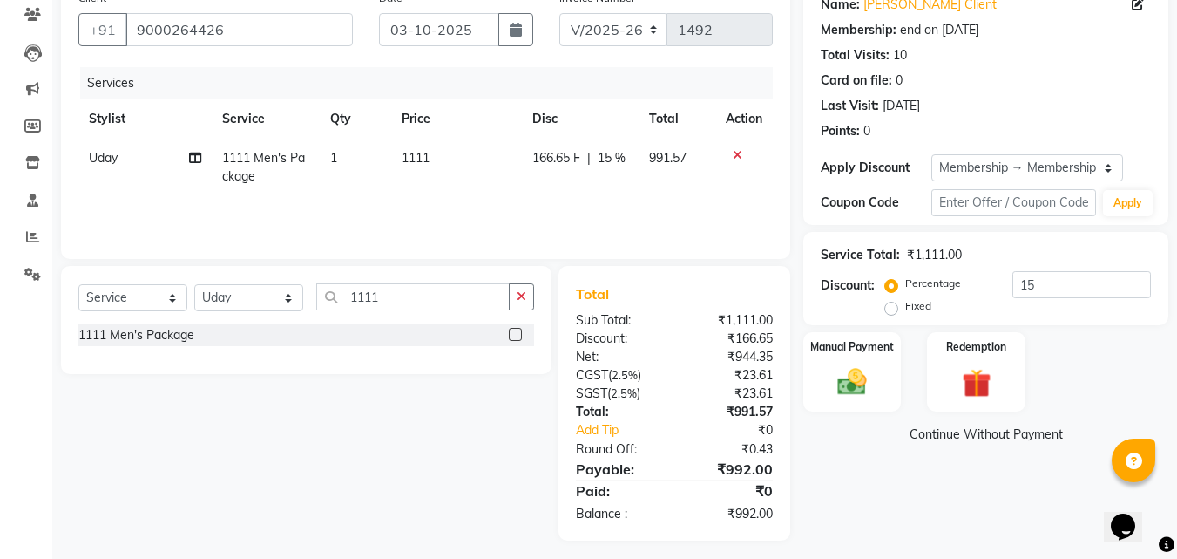
scroll to position [157, 0]
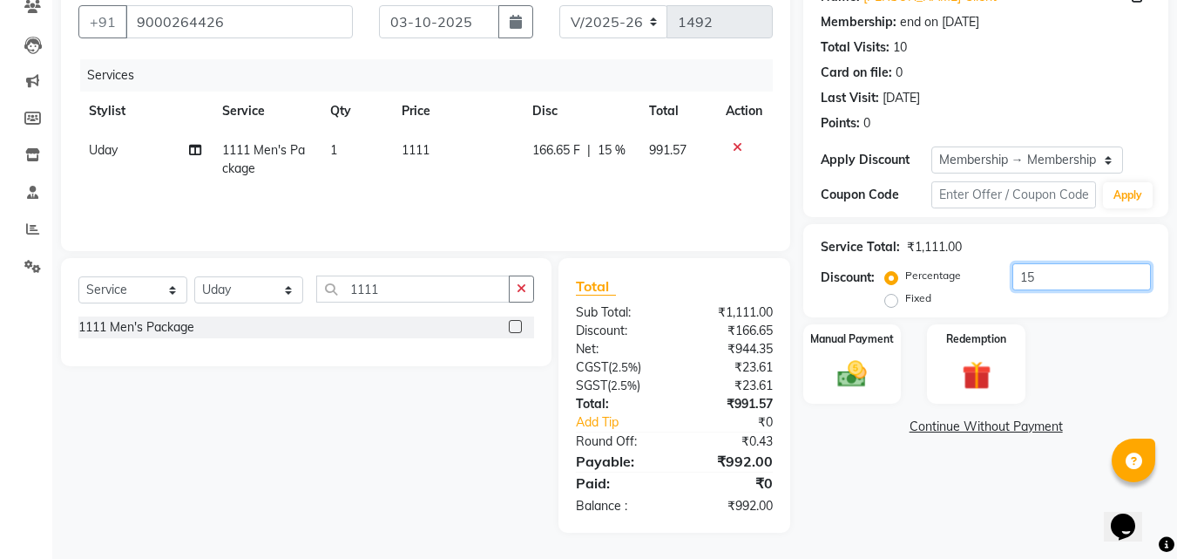
click at [1039, 270] on input "15" at bounding box center [1081, 276] width 139 height 27
type input "1"
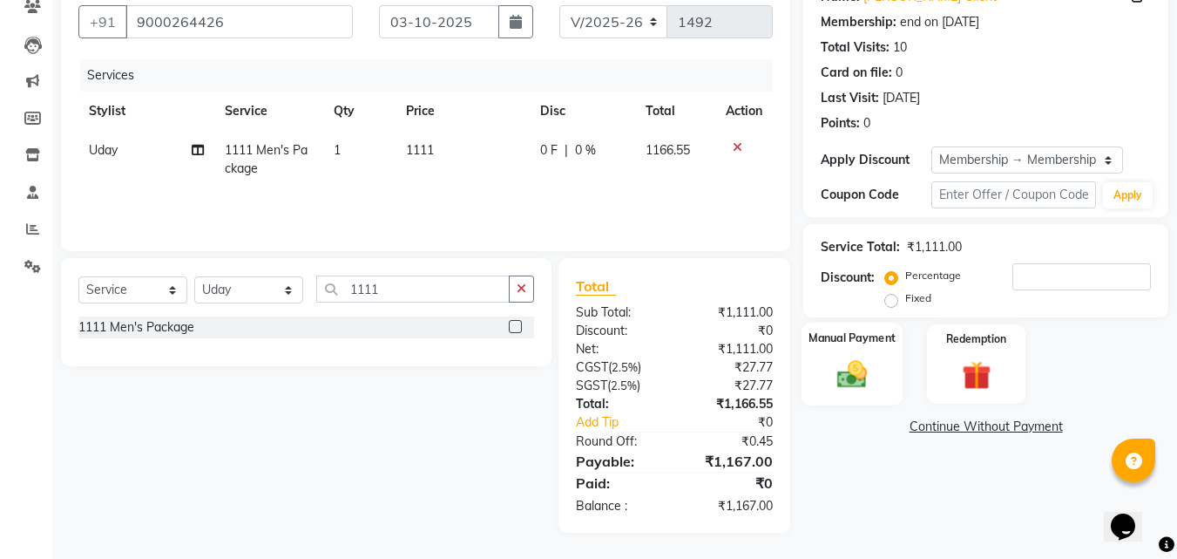
click at [849, 373] on img at bounding box center [852, 373] width 49 height 35
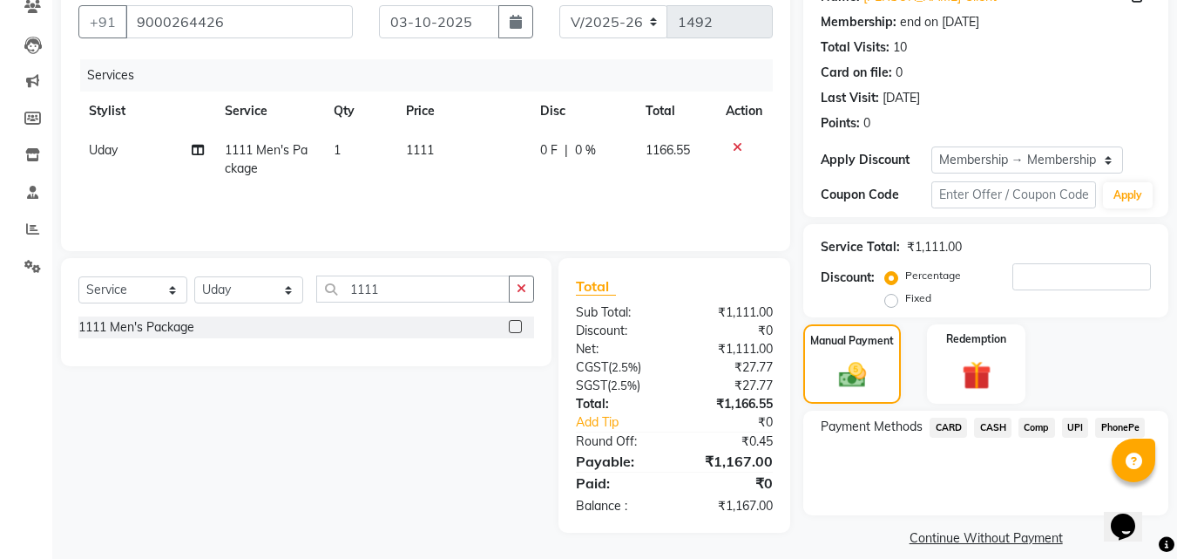
click at [999, 425] on span "CASH" at bounding box center [992, 427] width 37 height 20
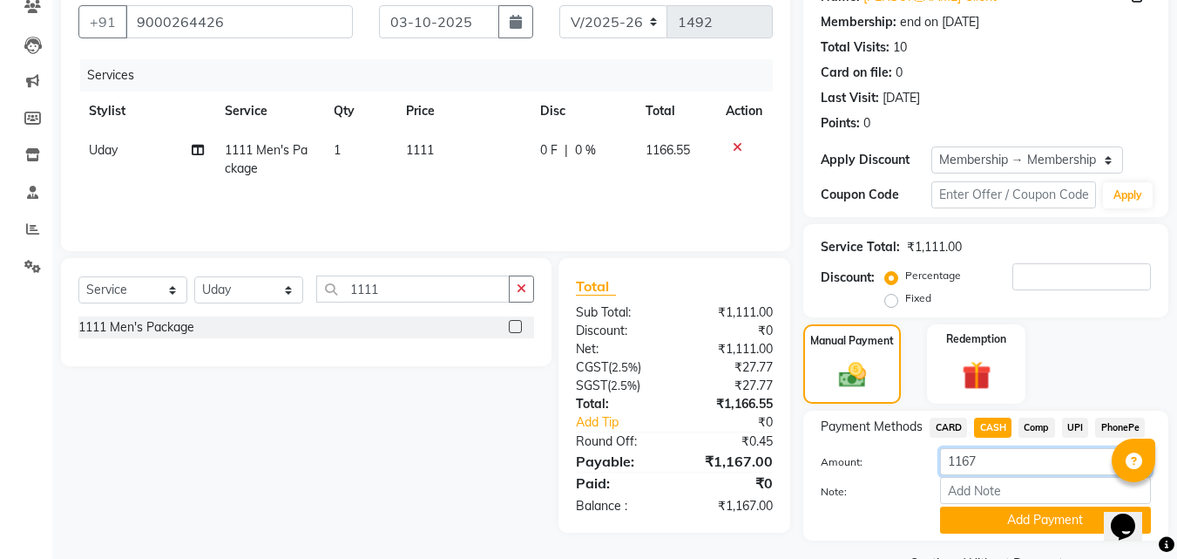
click at [984, 462] on input "1167" at bounding box center [1045, 461] width 211 height 27
type input "1"
type input "500"
click at [1039, 522] on button "Add Payment" at bounding box center [1045, 519] width 211 height 27
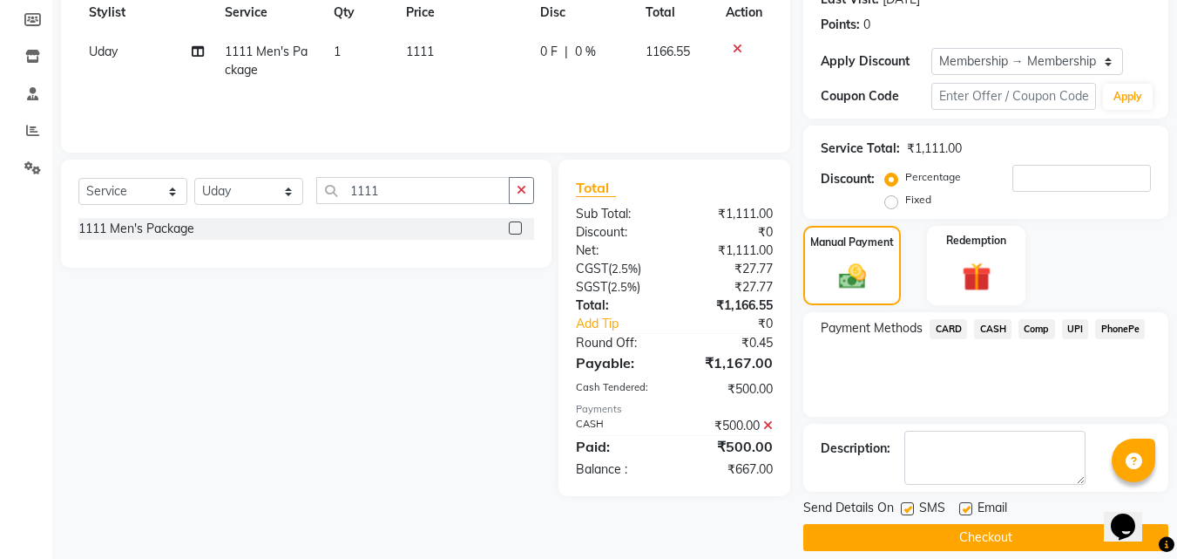
scroll to position [274, 0]
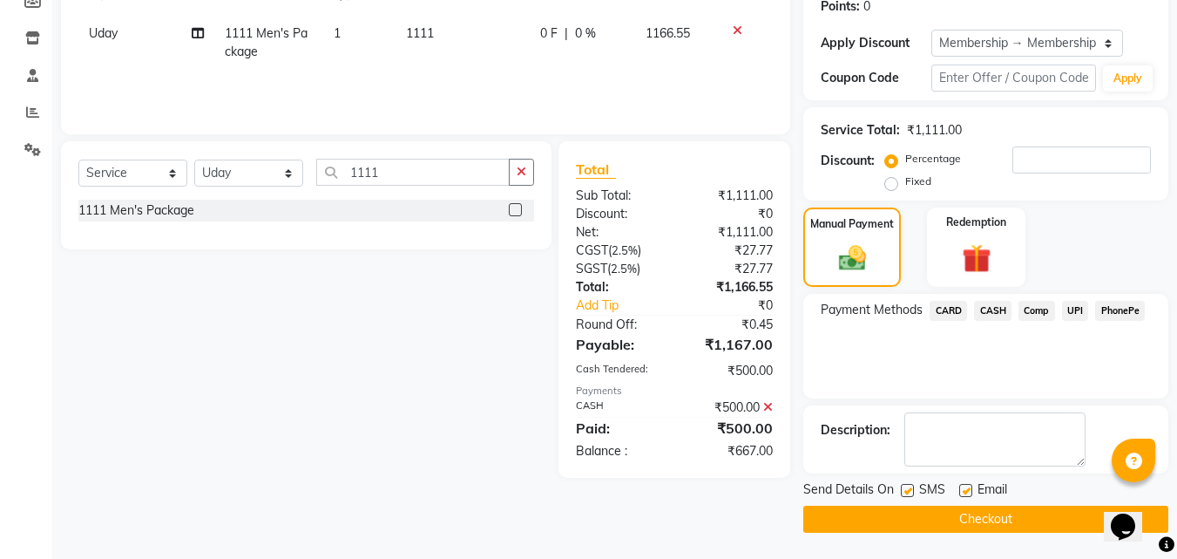
click at [1072, 310] on span "UPI" at bounding box center [1075, 311] width 27 height 20
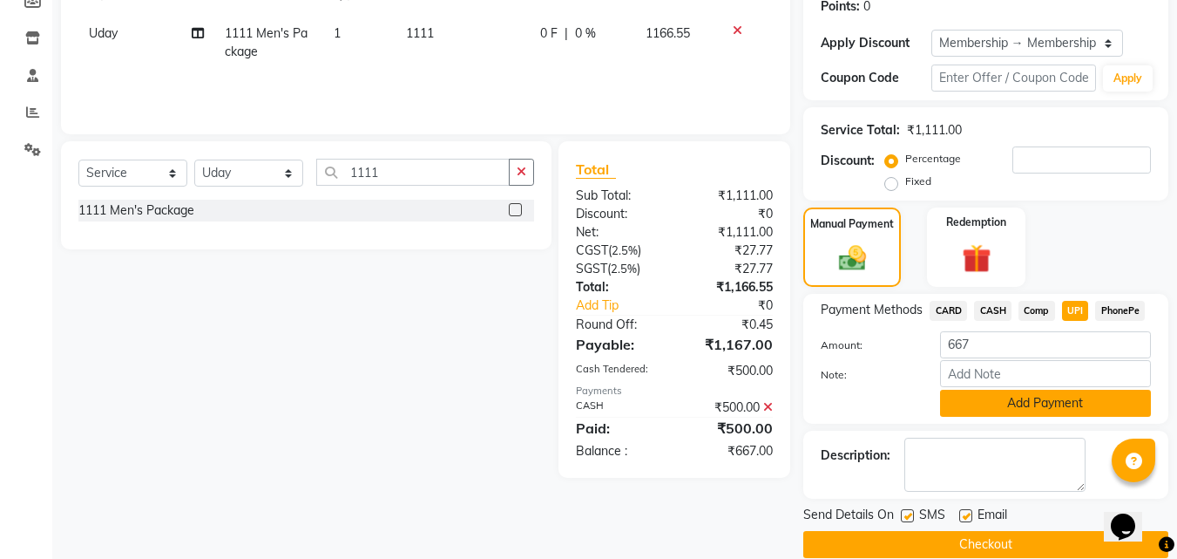
click at [1031, 405] on button "Add Payment" at bounding box center [1045, 402] width 211 height 27
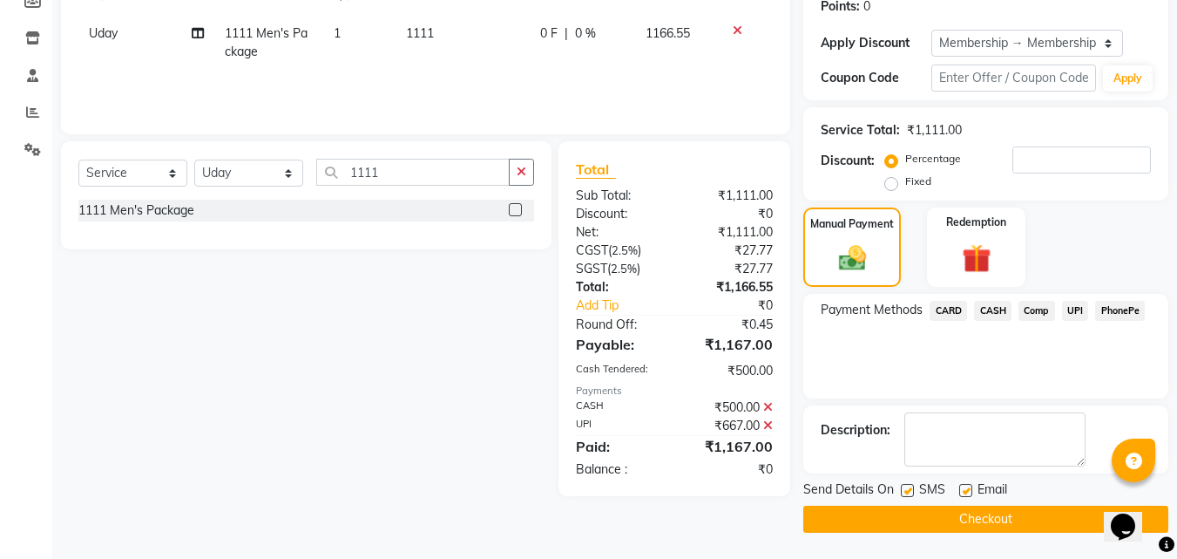
click at [965, 490] on label at bounding box center [965, 490] width 13 height 13
click at [965, 490] on input "checkbox" at bounding box center [964, 490] width 11 height 11
checkbox input "false"
click at [961, 515] on button "Checkout" at bounding box center [985, 518] width 365 height 27
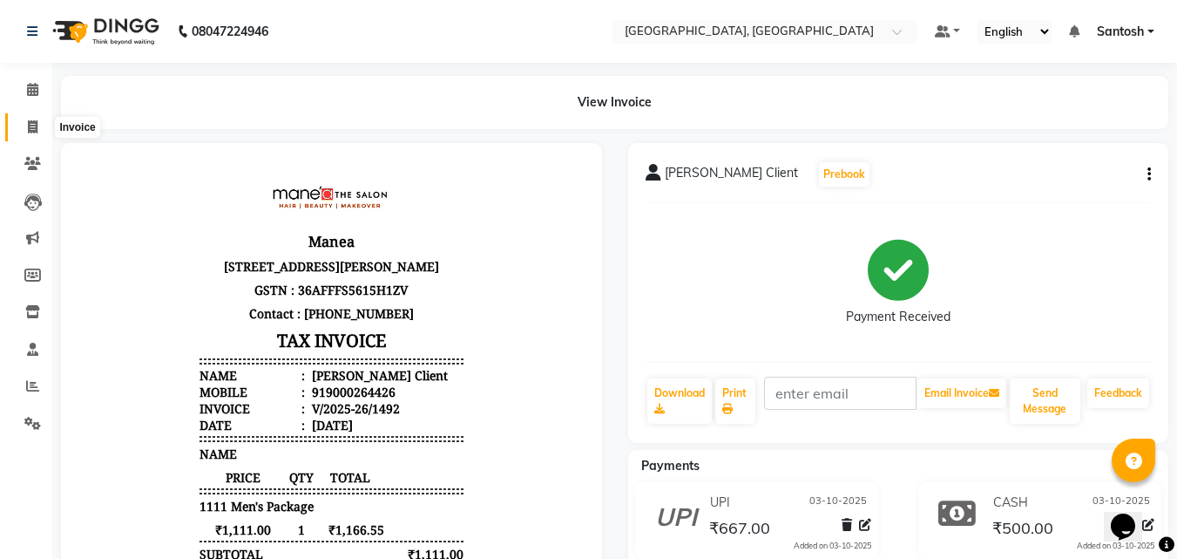
click at [30, 128] on icon at bounding box center [33, 126] width 10 height 13
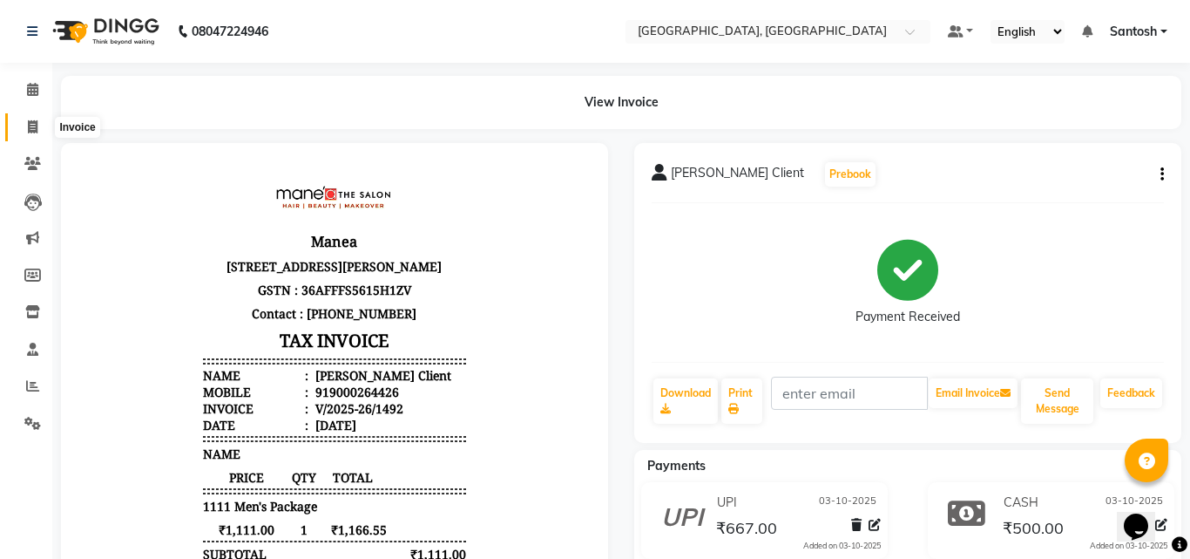
select select "5506"
select select "service"
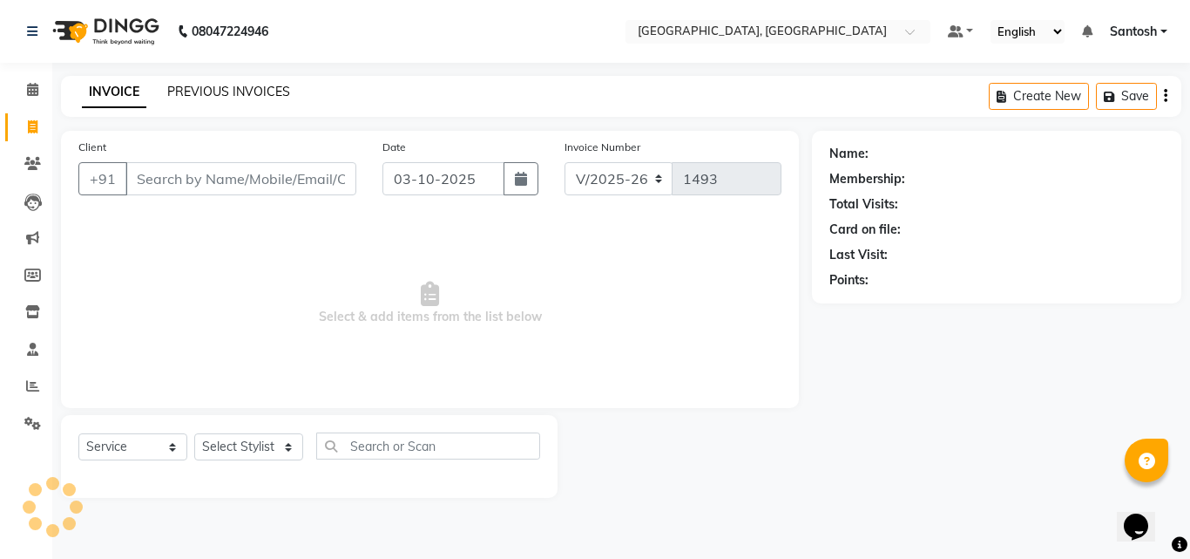
click at [229, 89] on link "PREVIOUS INVOICES" at bounding box center [228, 92] width 123 height 16
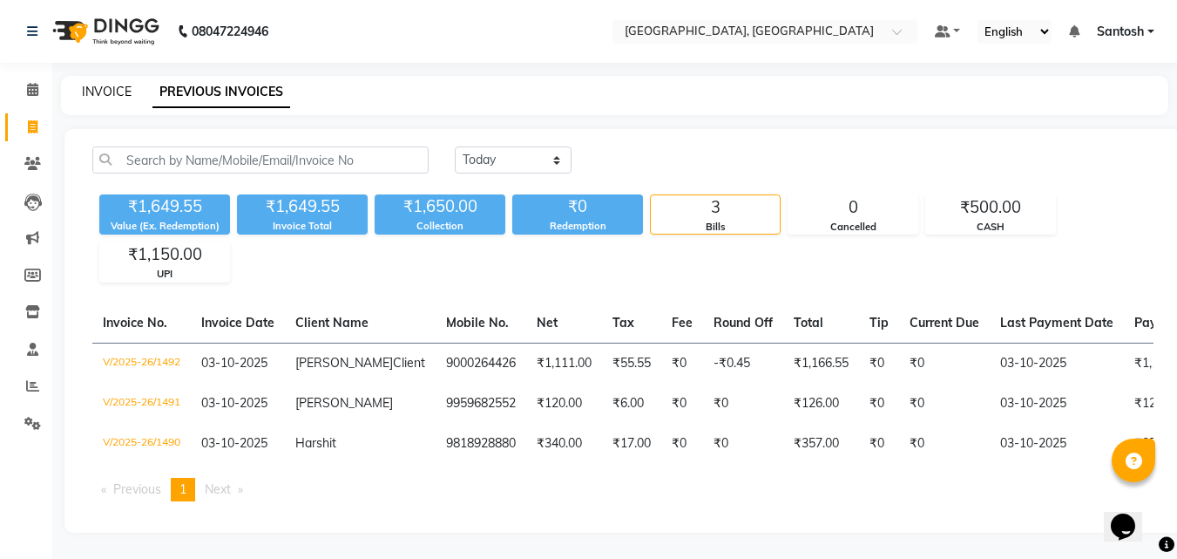
click at [104, 88] on link "INVOICE" at bounding box center [107, 92] width 50 height 16
select select "service"
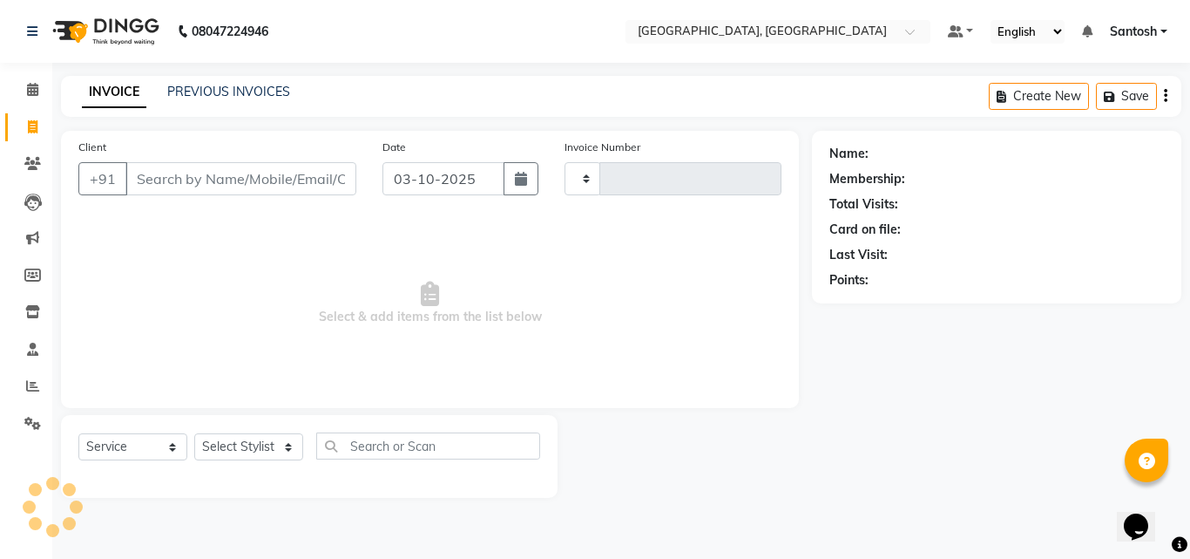
type input "1493"
select select "5506"
click at [166, 173] on input "Client" at bounding box center [240, 178] width 231 height 33
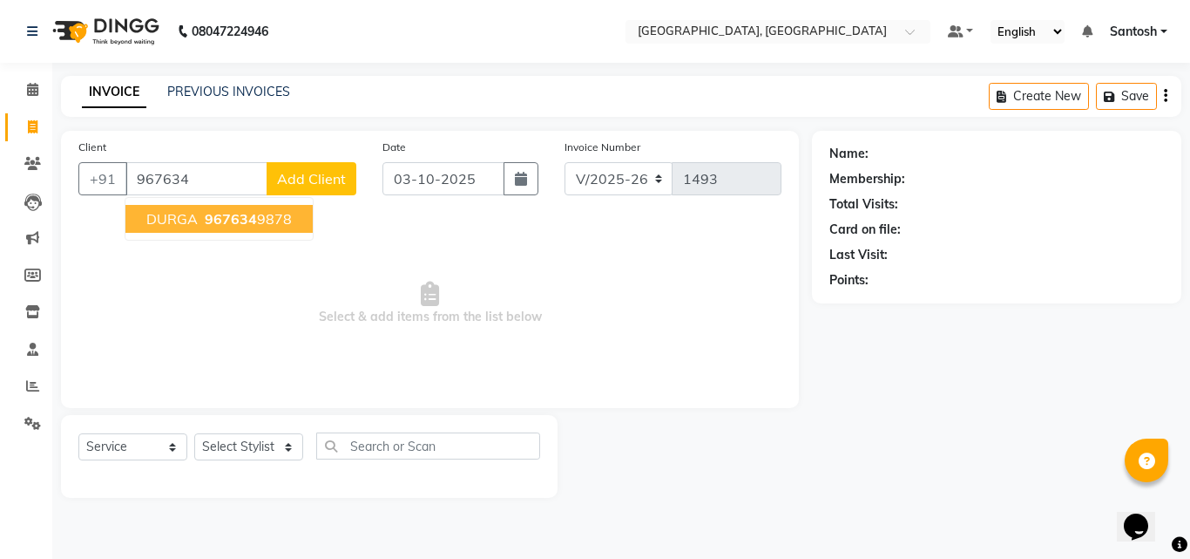
click at [283, 209] on button "DURGA 967634 9878" at bounding box center [218, 219] width 187 height 28
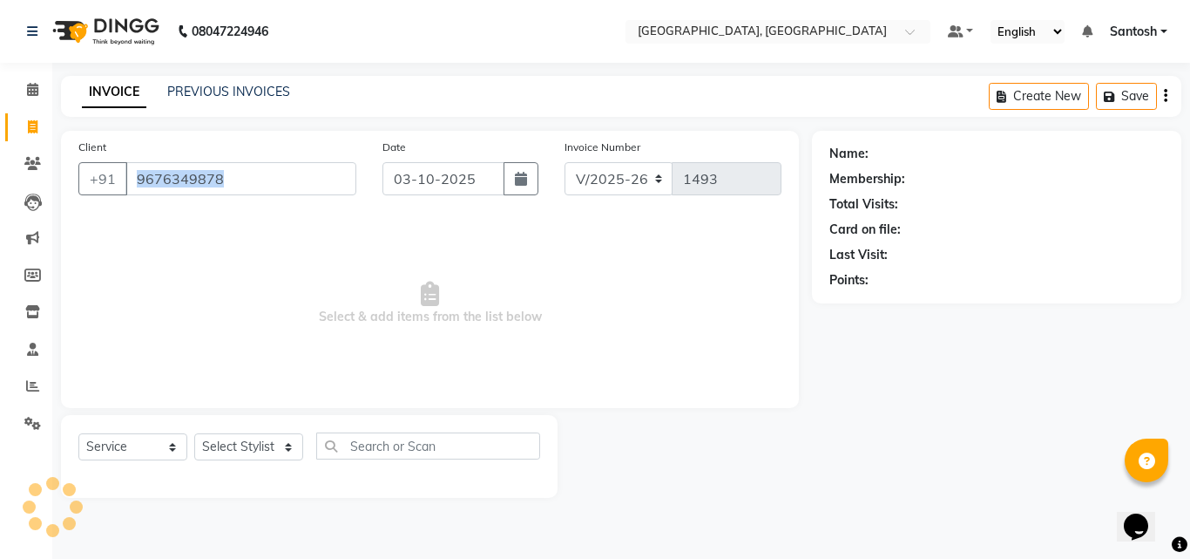
click at [283, 209] on div "Client +91 9676349878 Date 03-10-2025 Invoice Number V/2025 V/2025-26 1493 Sele…" at bounding box center [430, 269] width 738 height 277
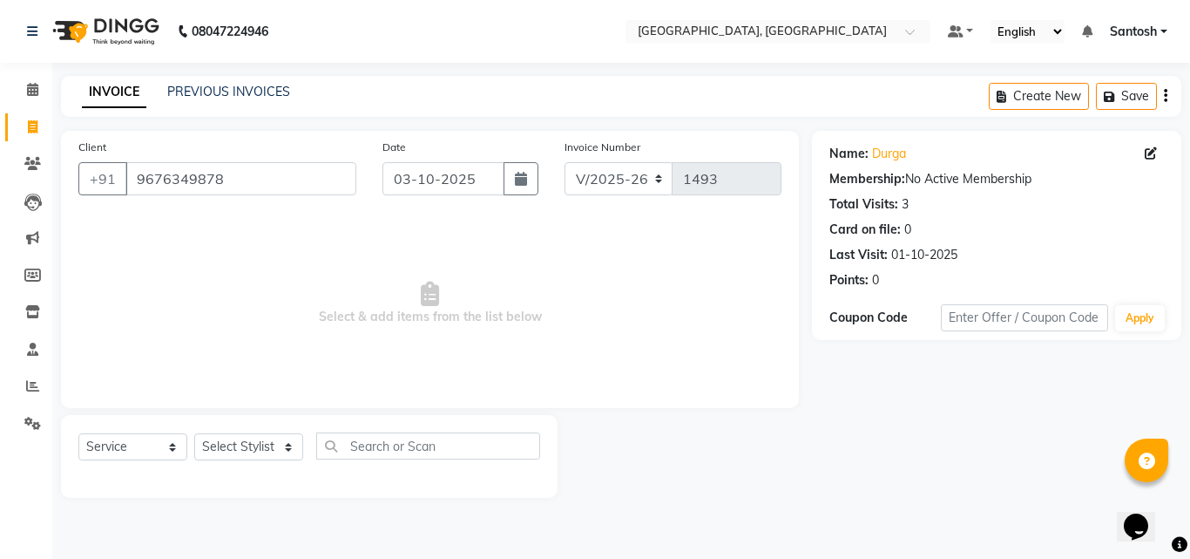
click at [672, 477] on div at bounding box center [685, 456] width 254 height 83
click at [895, 152] on link "Durga" at bounding box center [889, 154] width 34 height 18
click at [243, 181] on input "9676349878" at bounding box center [240, 178] width 231 height 33
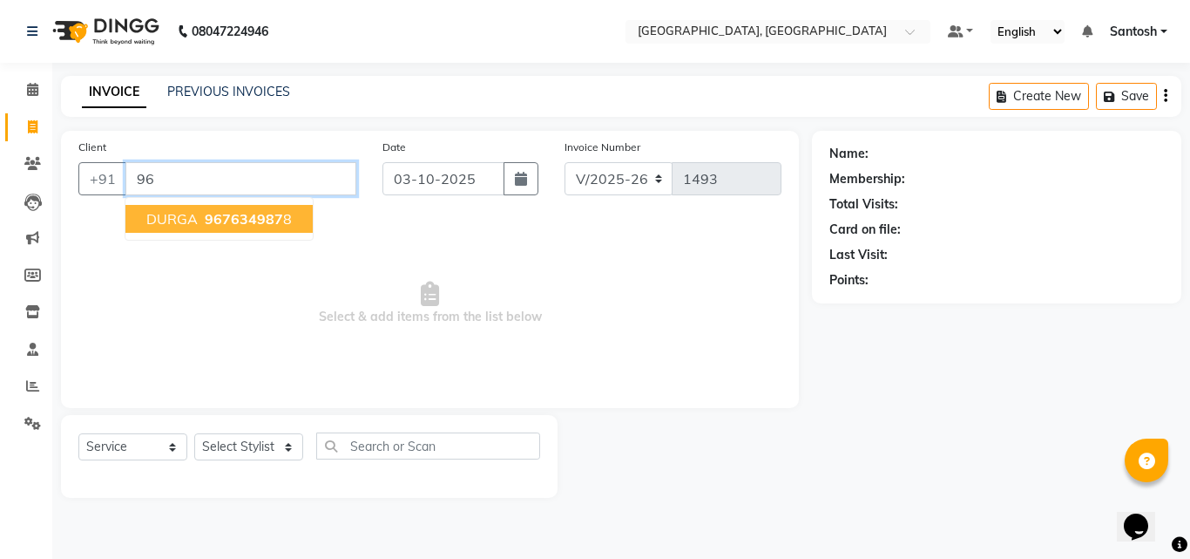
type input "9"
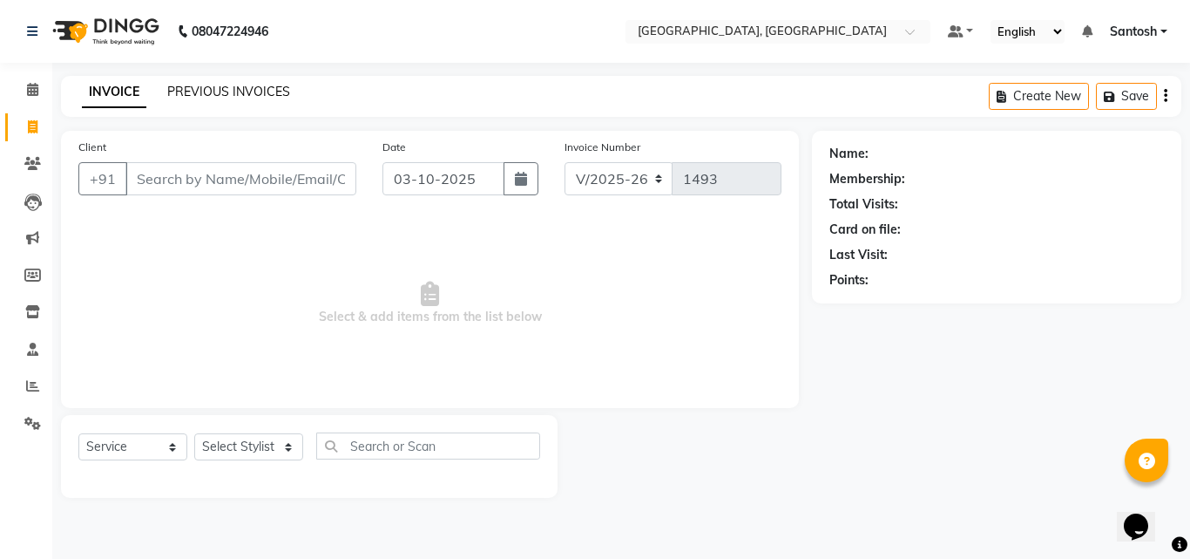
click at [185, 94] on link "PREVIOUS INVOICES" at bounding box center [228, 92] width 123 height 16
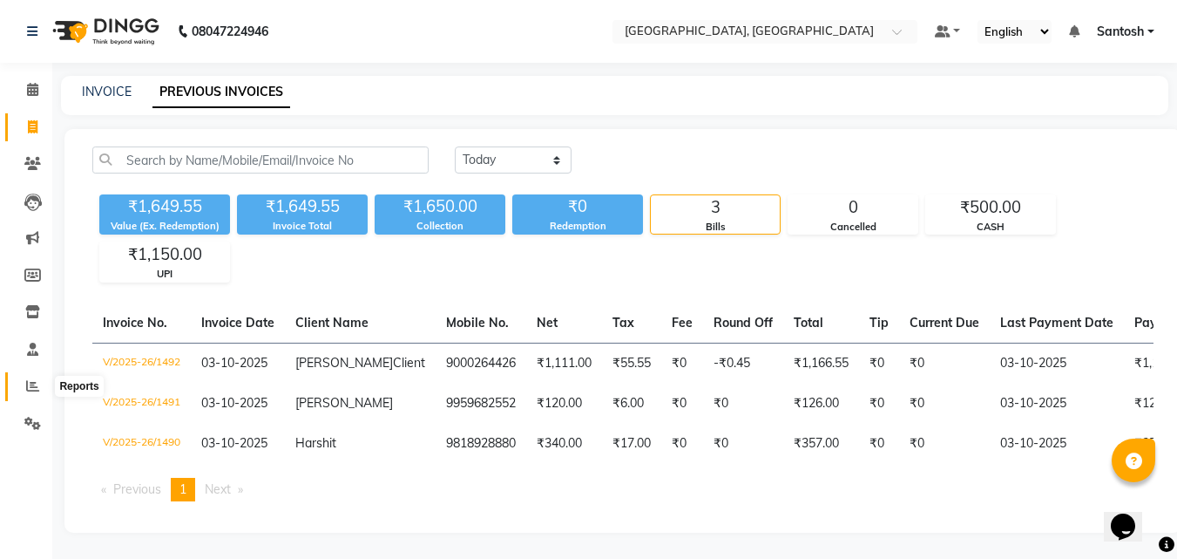
click at [29, 389] on icon at bounding box center [32, 385] width 13 height 13
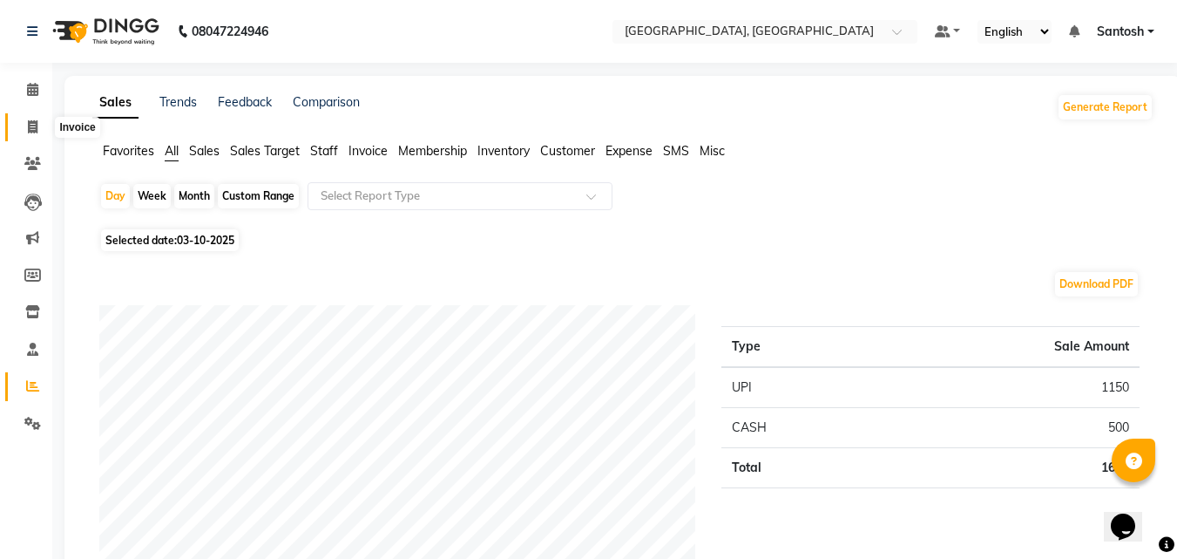
click at [34, 131] on icon at bounding box center [33, 126] width 10 height 13
select select "service"
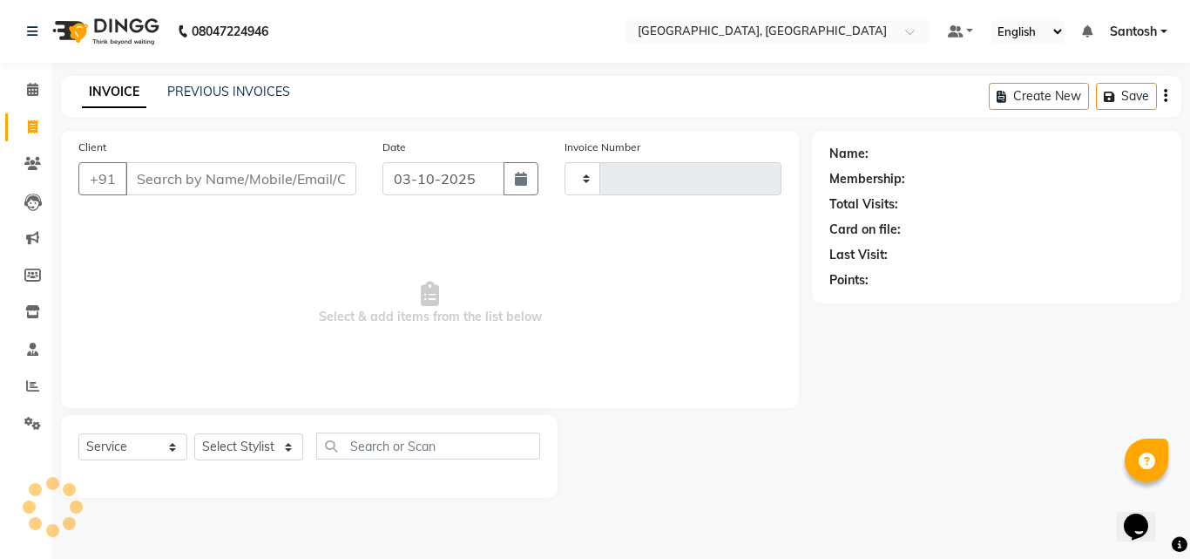
type input "1493"
select select "5506"
click at [193, 88] on link "PREVIOUS INVOICES" at bounding box center [228, 92] width 123 height 16
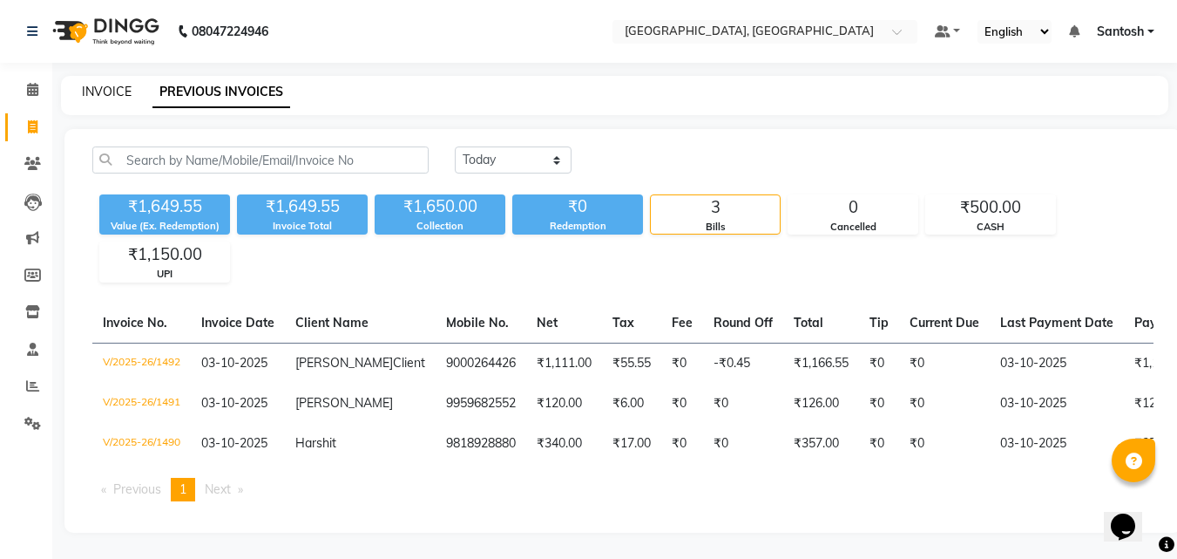
click at [98, 90] on link "INVOICE" at bounding box center [107, 92] width 50 height 16
select select "service"
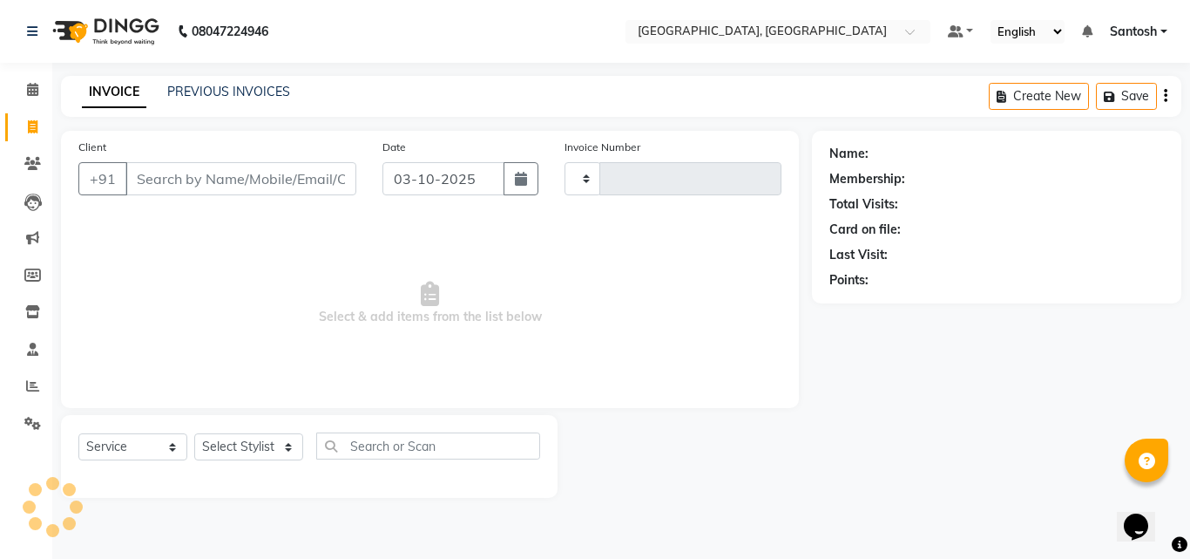
type input "1493"
select select "5506"
click at [239, 440] on select "Select Stylist Manager Manasa Prashanth Sirisha Swapna Uday" at bounding box center [248, 446] width 109 height 27
select select "76778"
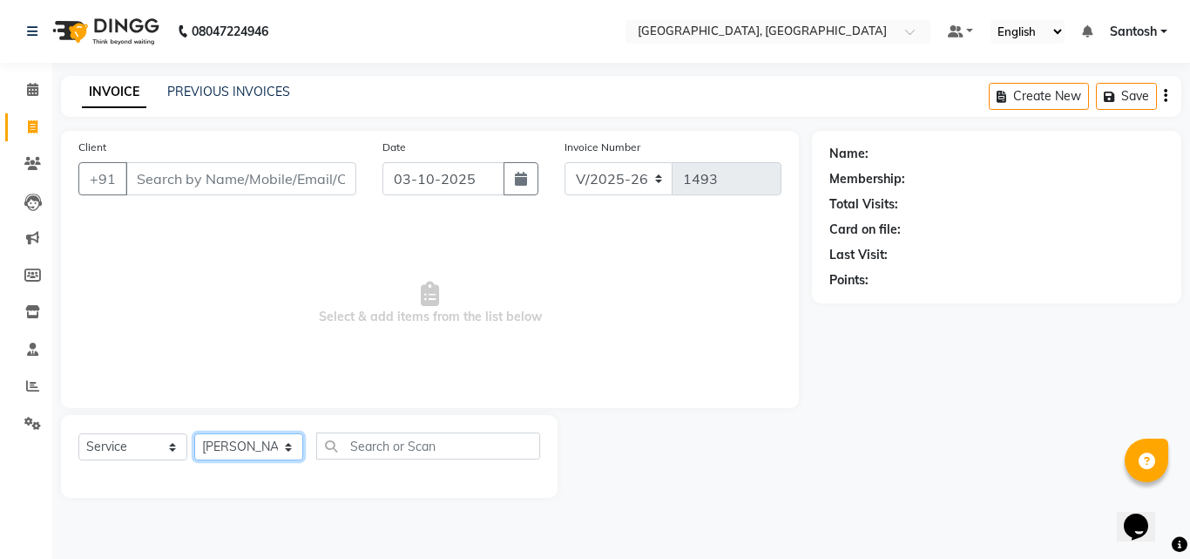
click at [194, 433] on select "Select Stylist Manager Manasa Prashanth Sirisha Swapna Uday" at bounding box center [248, 446] width 109 height 27
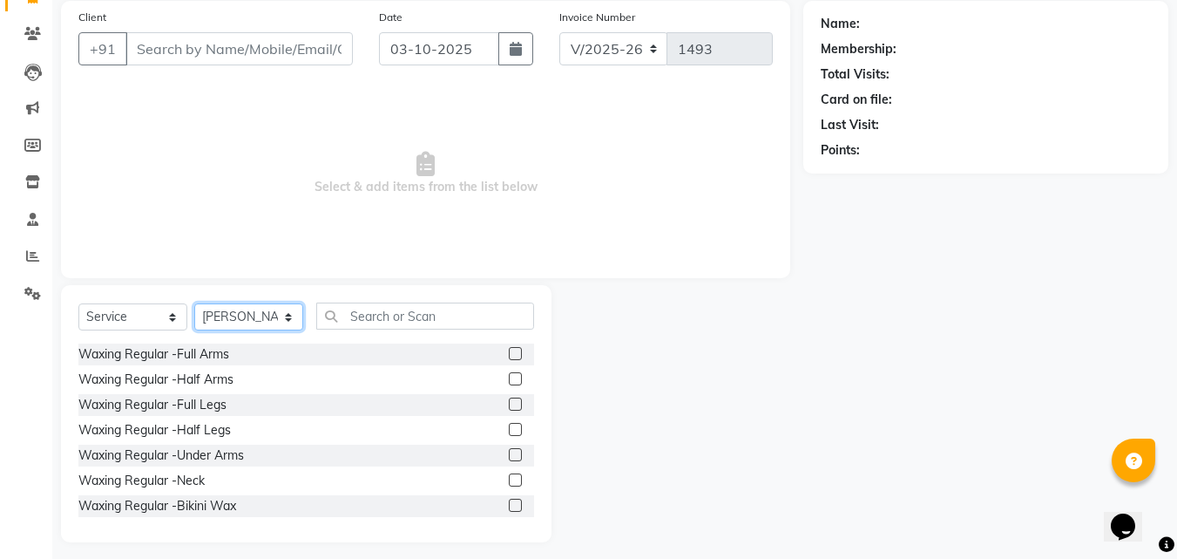
scroll to position [139, 0]
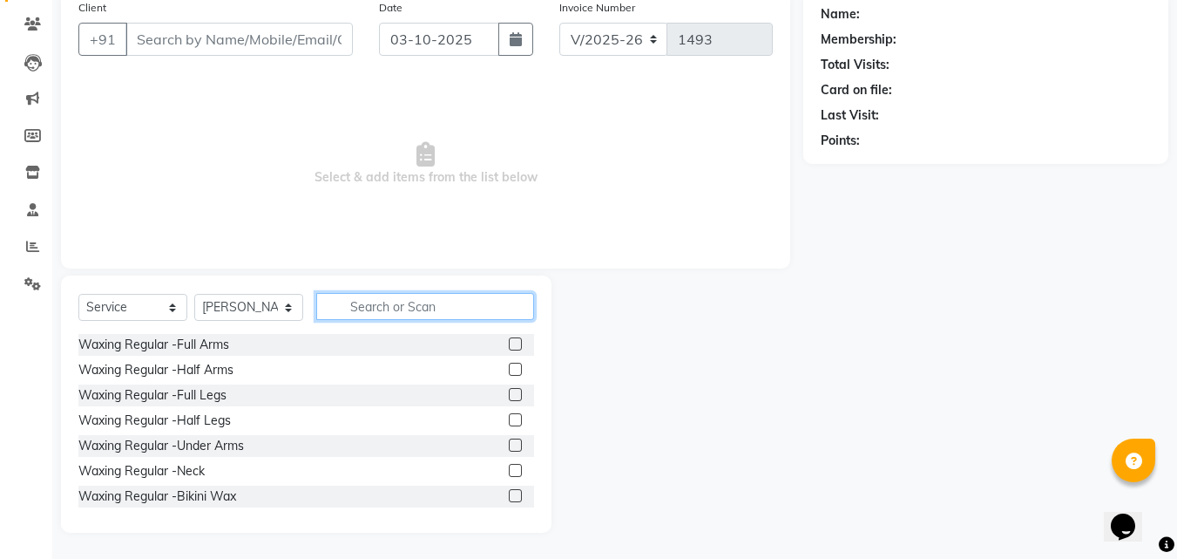
click at [346, 310] on input "text" at bounding box center [425, 306] width 218 height 27
type input "cut"
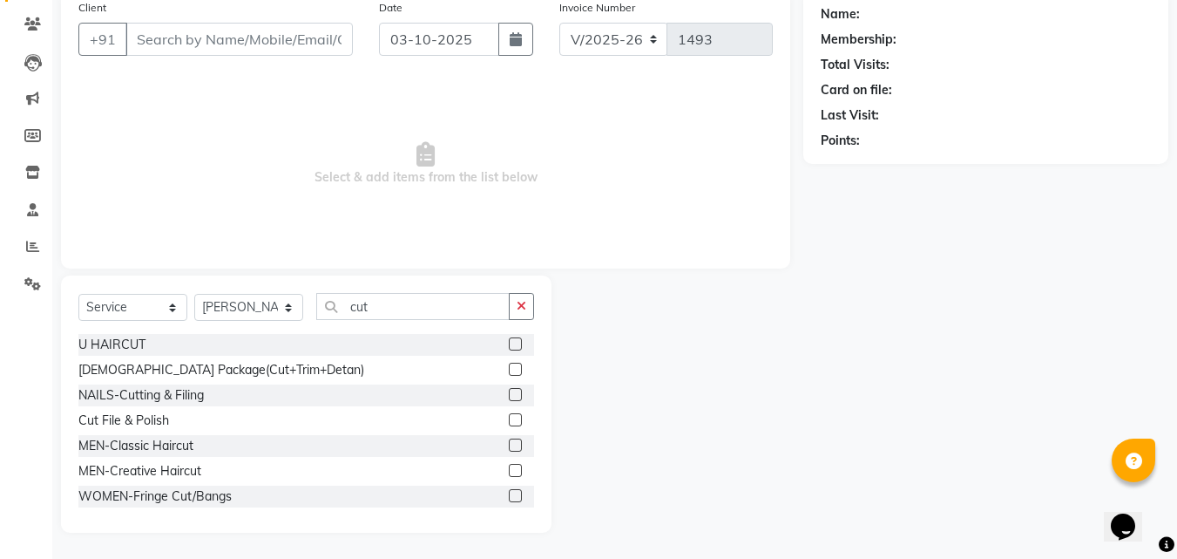
click at [509, 468] on label at bounding box center [515, 470] width 13 height 13
click at [509, 468] on input "checkbox" at bounding box center [514, 470] width 11 height 11
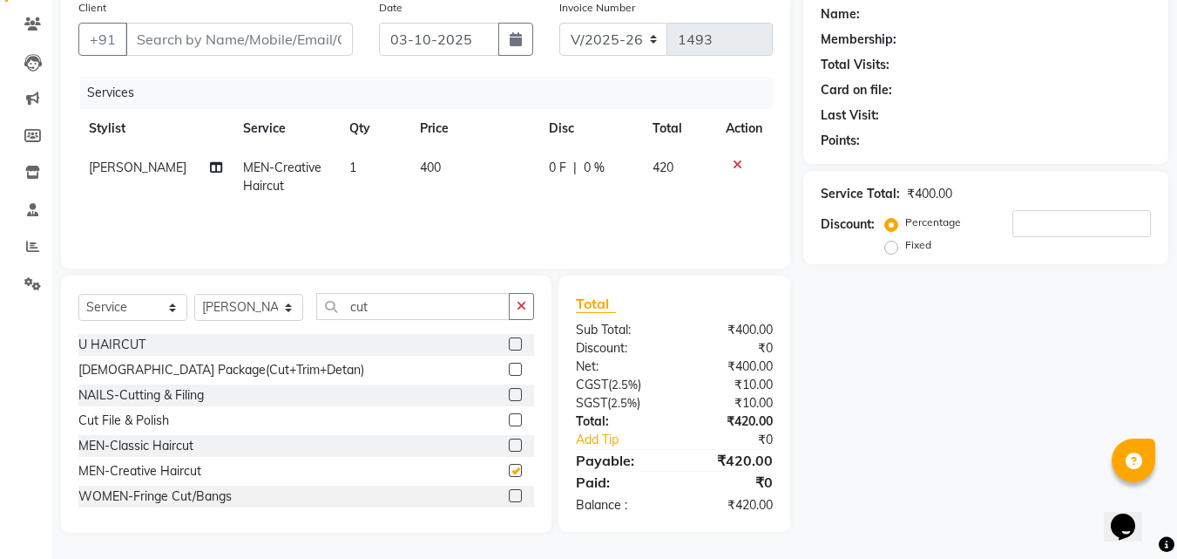
checkbox input "false"
click at [379, 304] on input "cut" at bounding box center [412, 306] width 193 height 27
type input "c"
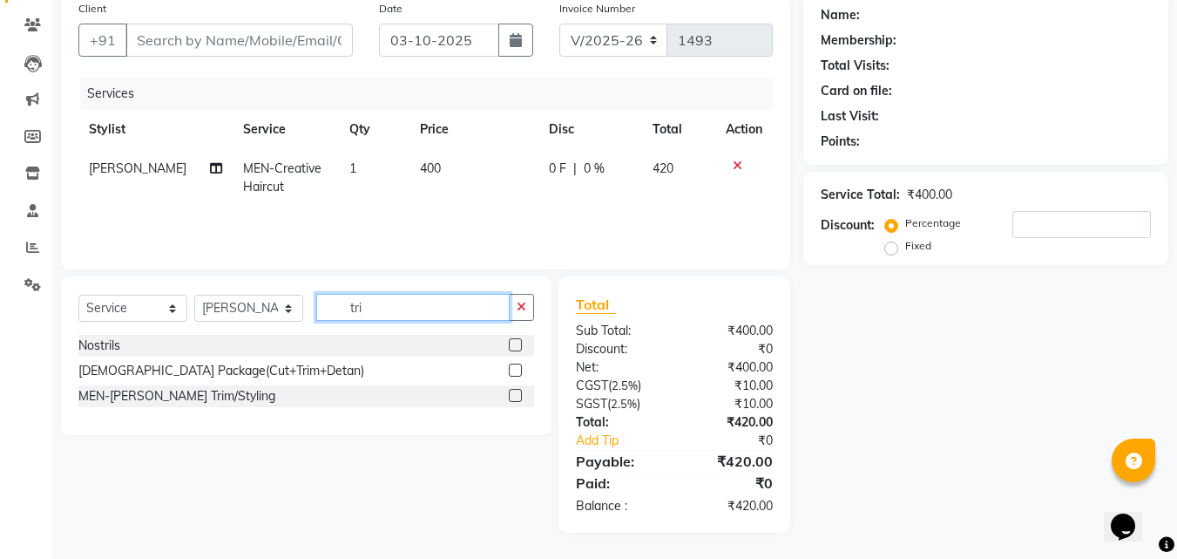
scroll to position [139, 0]
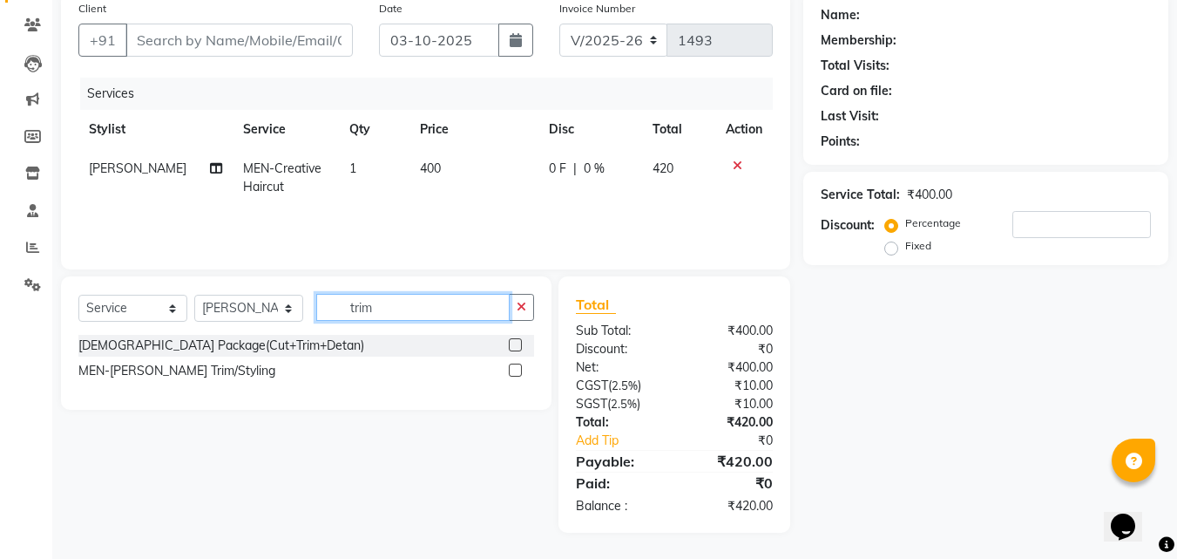
type input "trim"
click at [518, 370] on label at bounding box center [515, 369] width 13 height 13
click at [518, 370] on input "checkbox" at bounding box center [514, 370] width 11 height 11
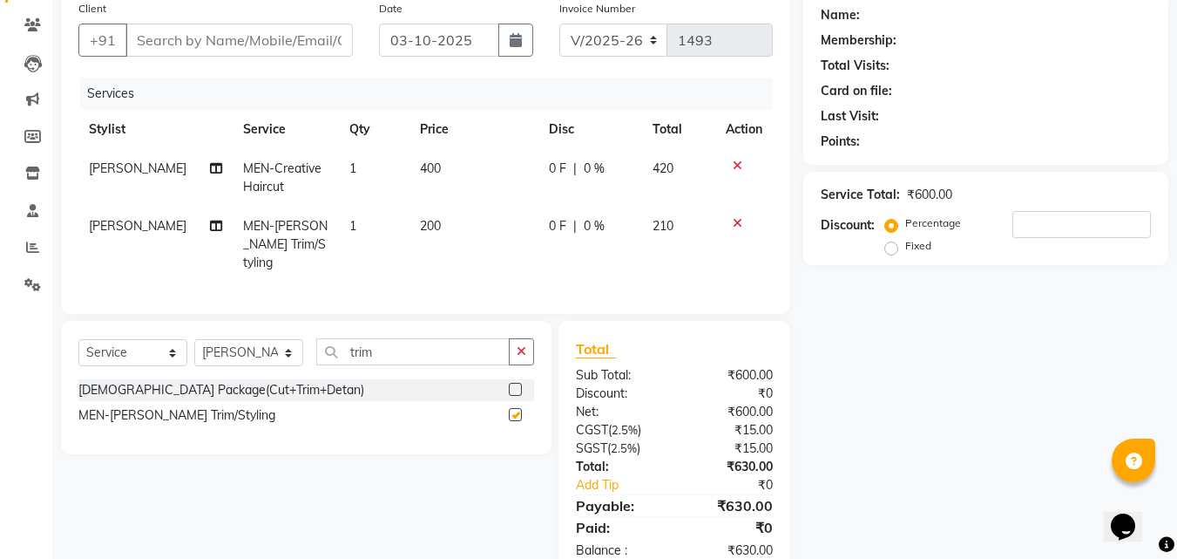
checkbox input "false"
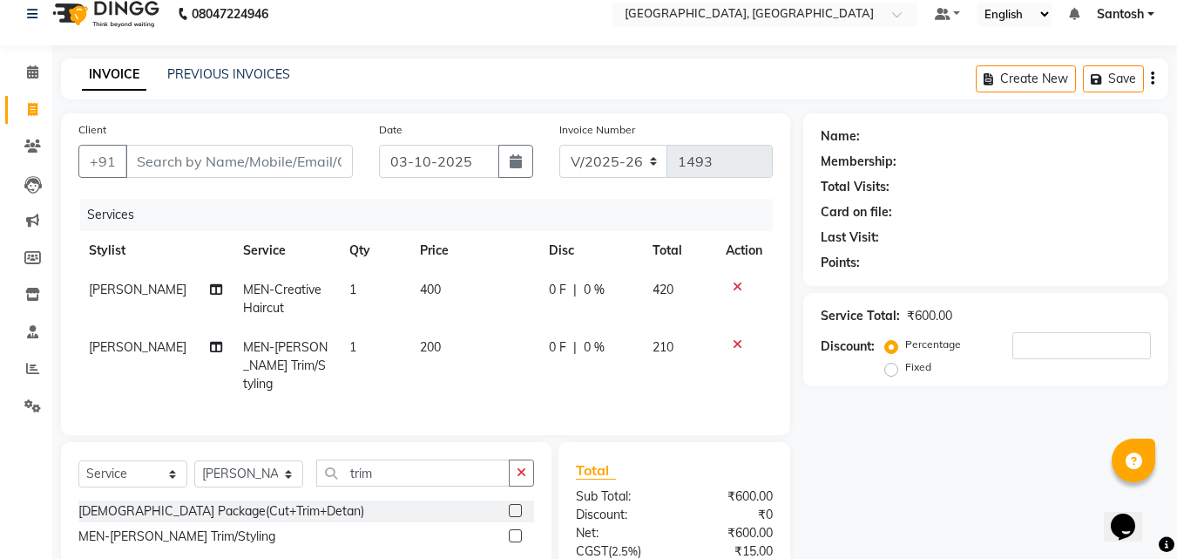
scroll to position [0, 0]
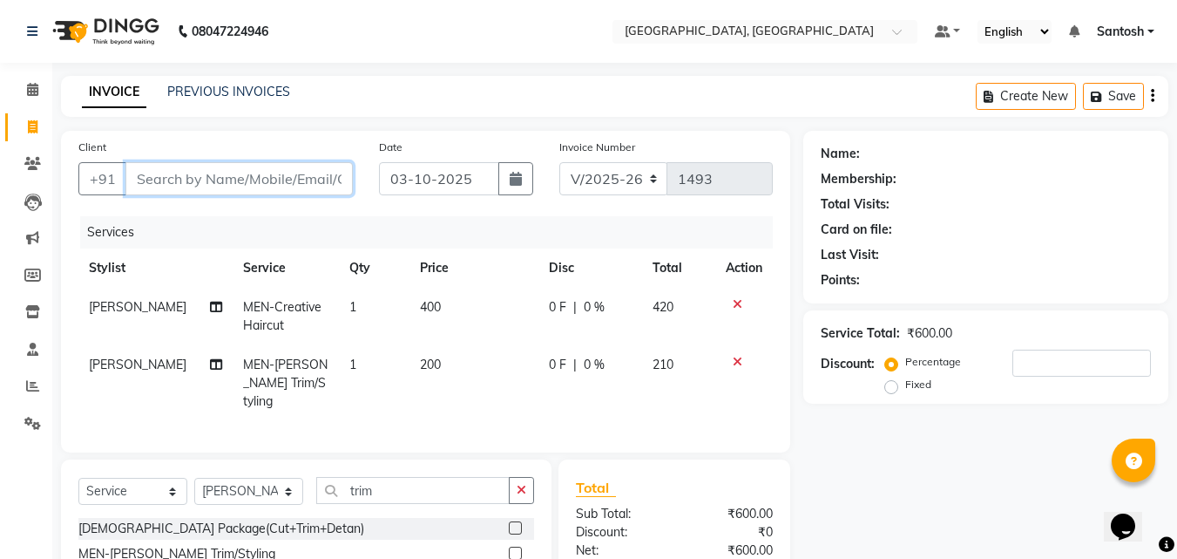
click at [206, 186] on input "Client" at bounding box center [238, 178] width 227 height 33
click at [174, 174] on input "Client" at bounding box center [238, 178] width 227 height 33
type input "9"
type input "0"
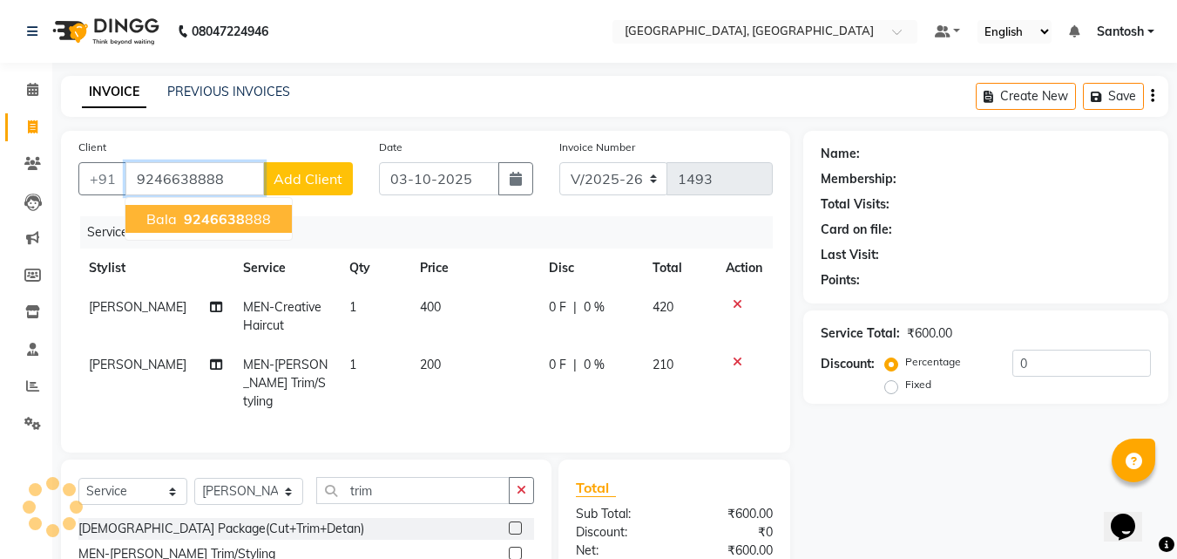
type input "9246638888"
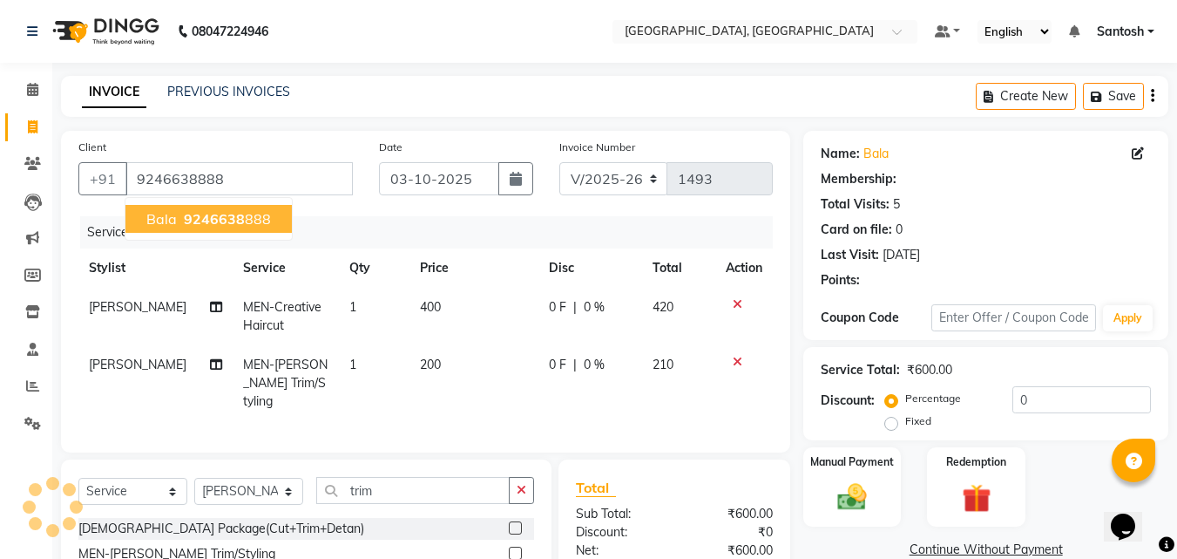
select select "1: Object"
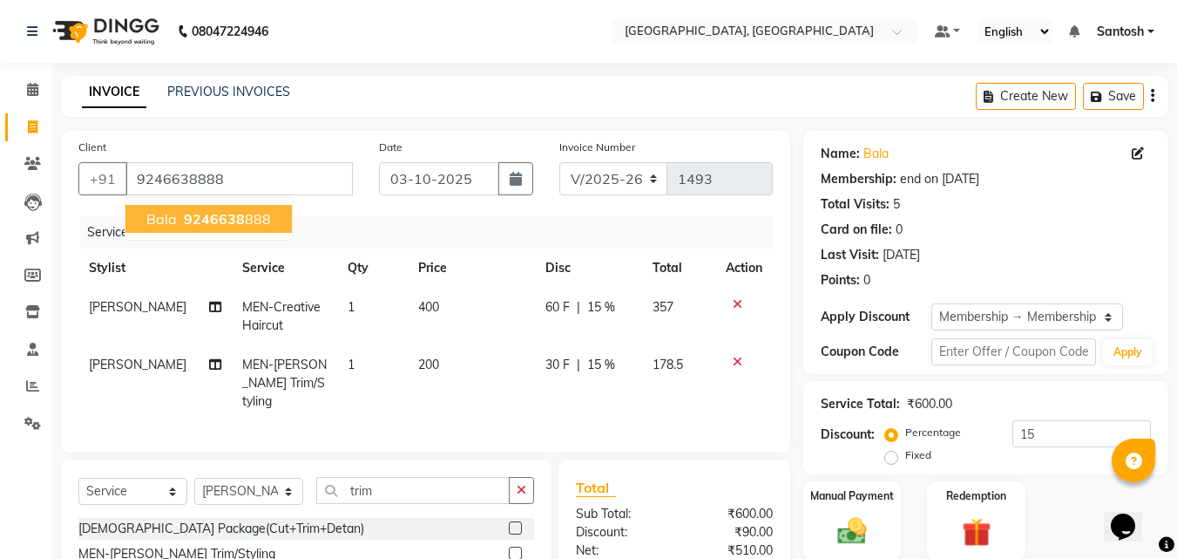
click at [233, 225] on span "9246638" at bounding box center [214, 218] width 61 height 17
type input "0"
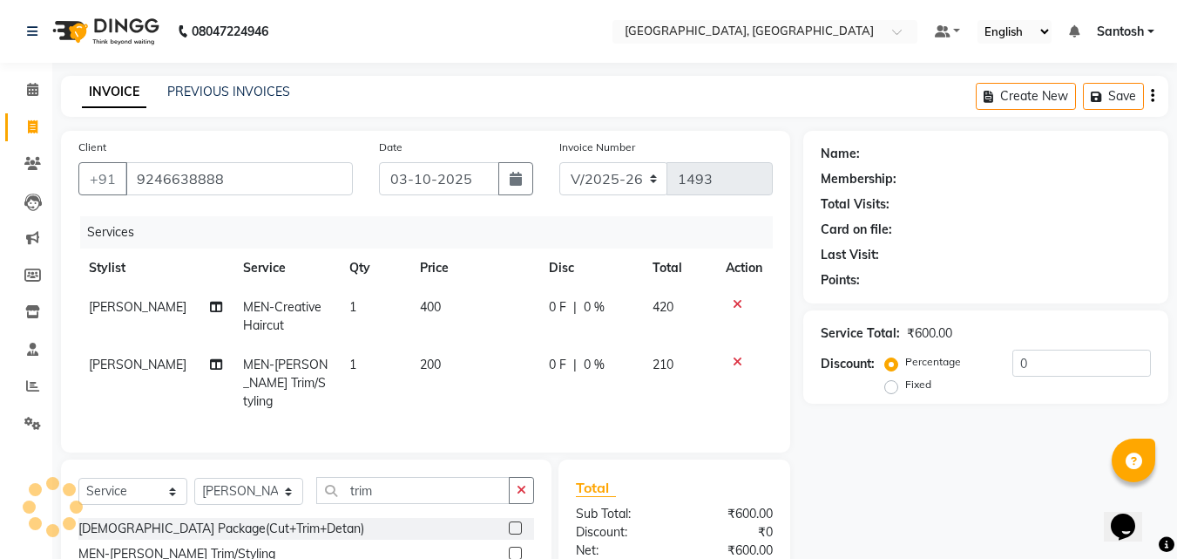
select select "1: Object"
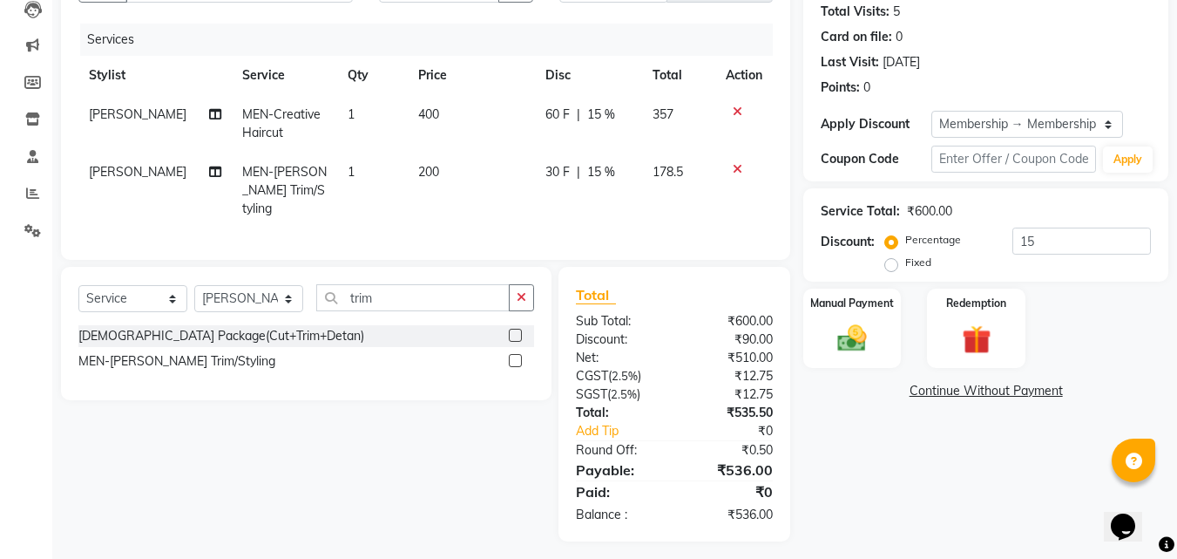
scroll to position [196, 0]
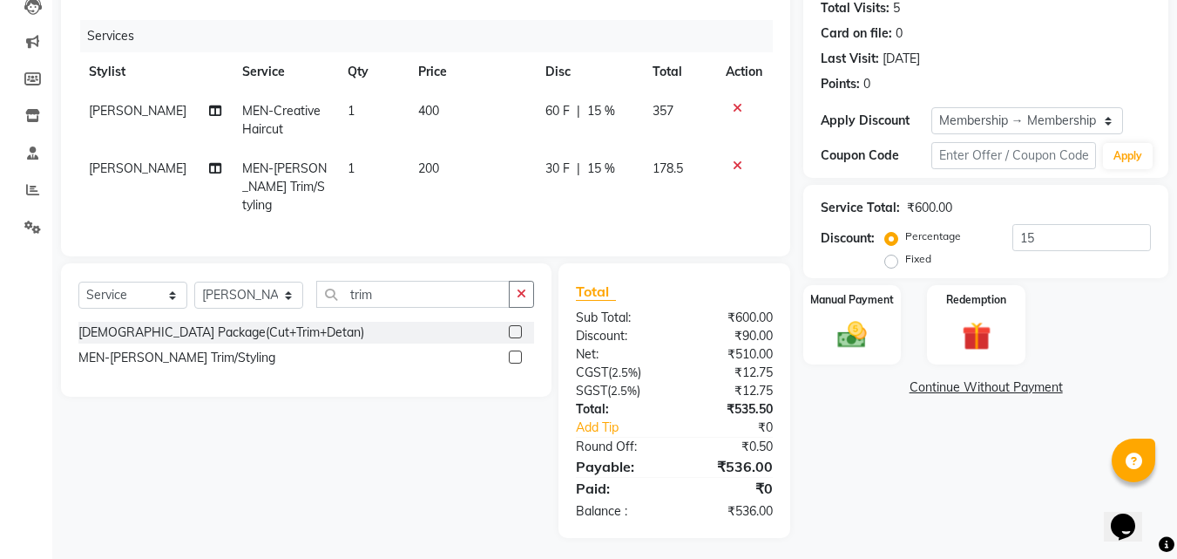
click at [735, 161] on icon at bounding box center [738, 165] width 10 height 12
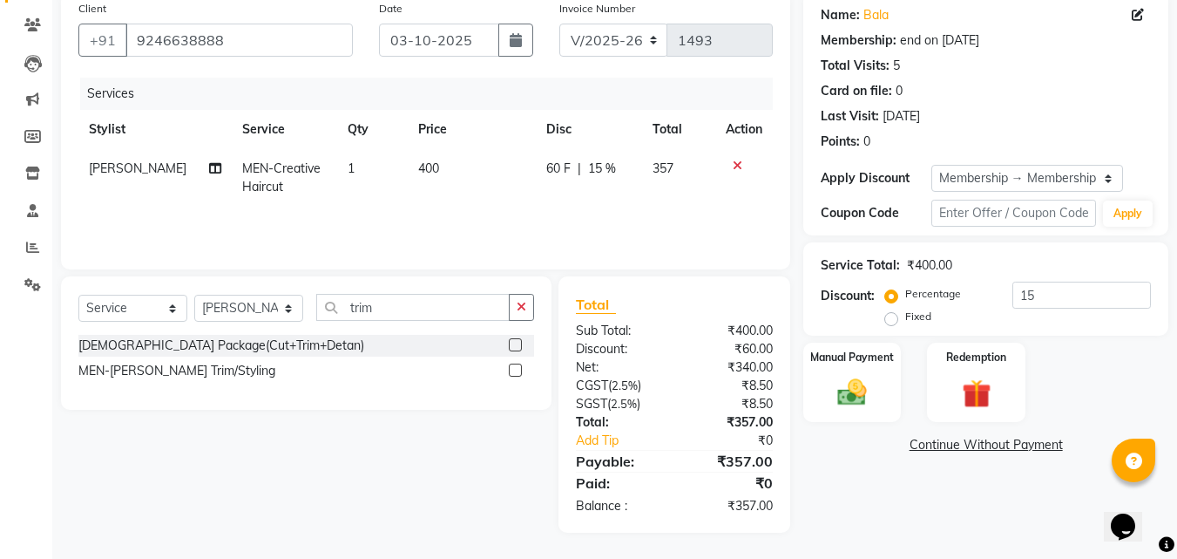
scroll to position [139, 0]
drag, startPoint x: 1049, startPoint y: 301, endPoint x: 1027, endPoint y: 304, distance: 21.9
click at [1043, 302] on input "15" at bounding box center [1081, 294] width 139 height 27
type input "1"
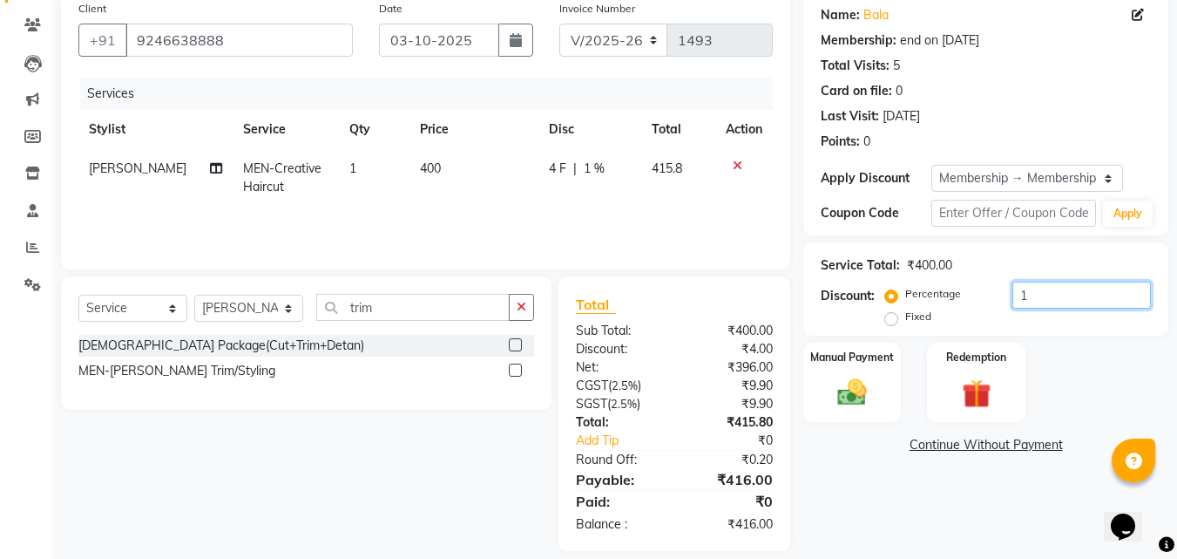
type input "15"
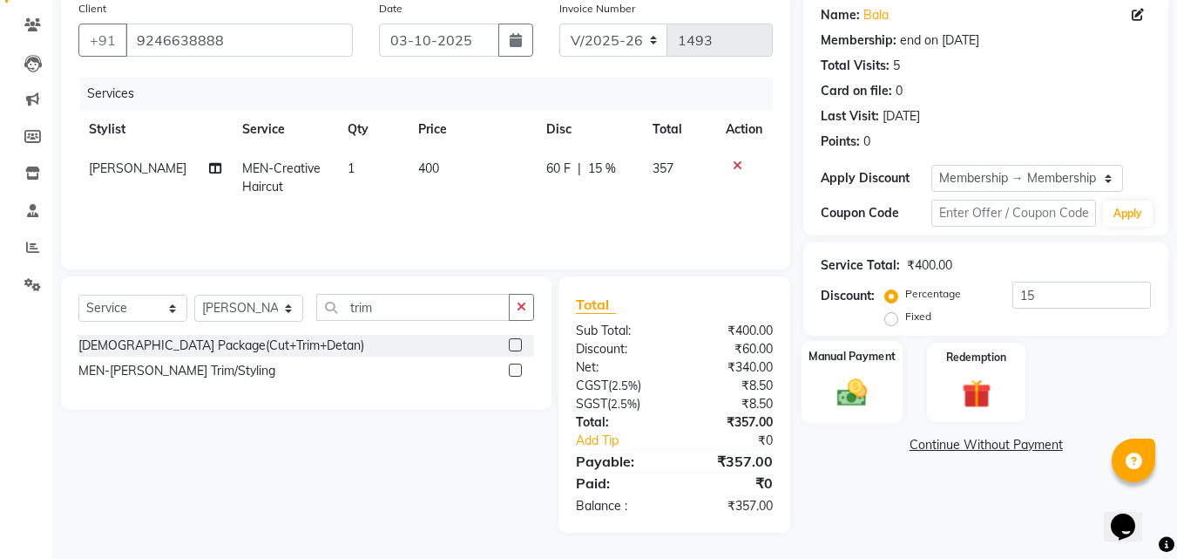
click at [837, 398] on img at bounding box center [852, 392] width 49 height 35
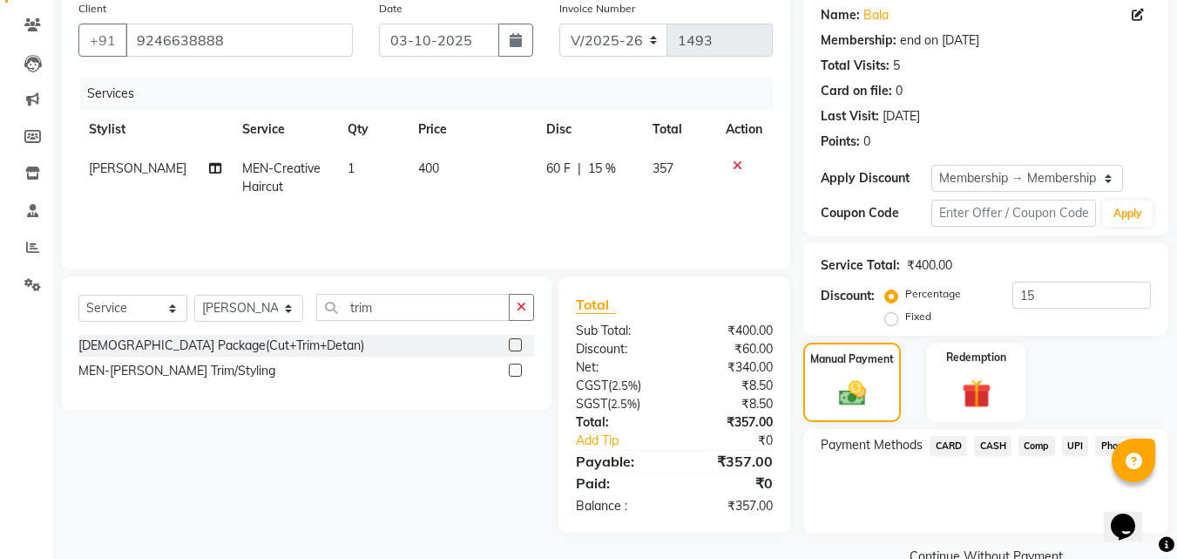
click at [1079, 450] on span "UPI" at bounding box center [1075, 446] width 27 height 20
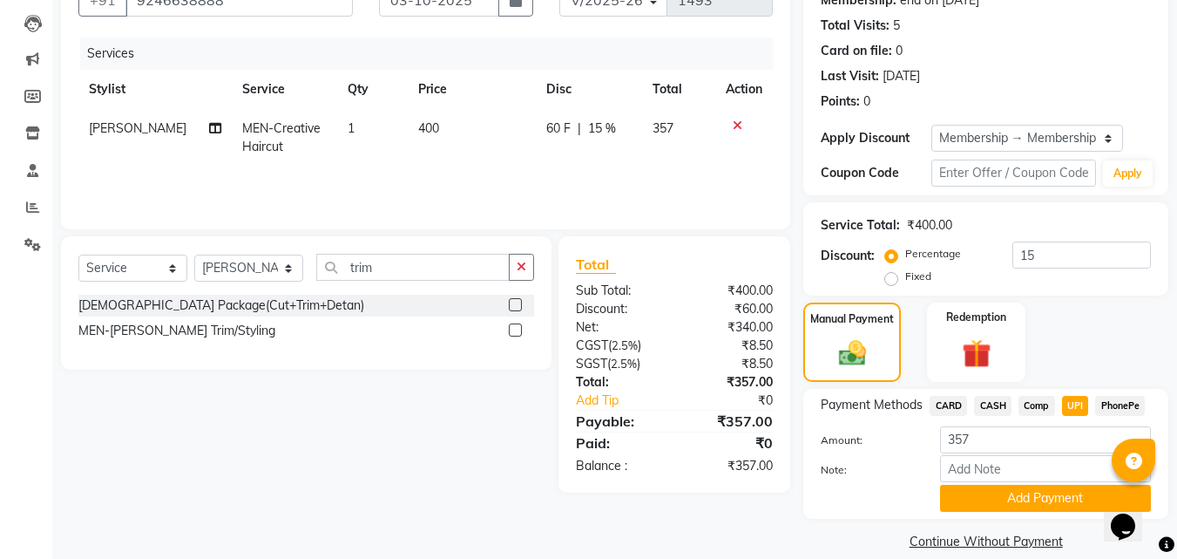
scroll to position [200, 0]
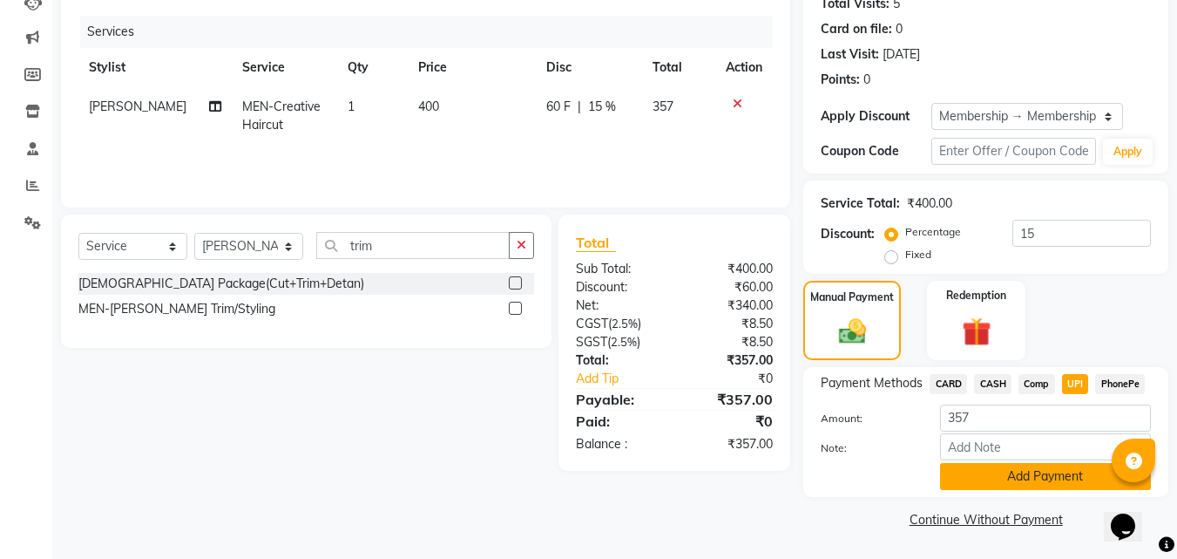
click at [1031, 481] on button "Add Payment" at bounding box center [1045, 476] width 211 height 27
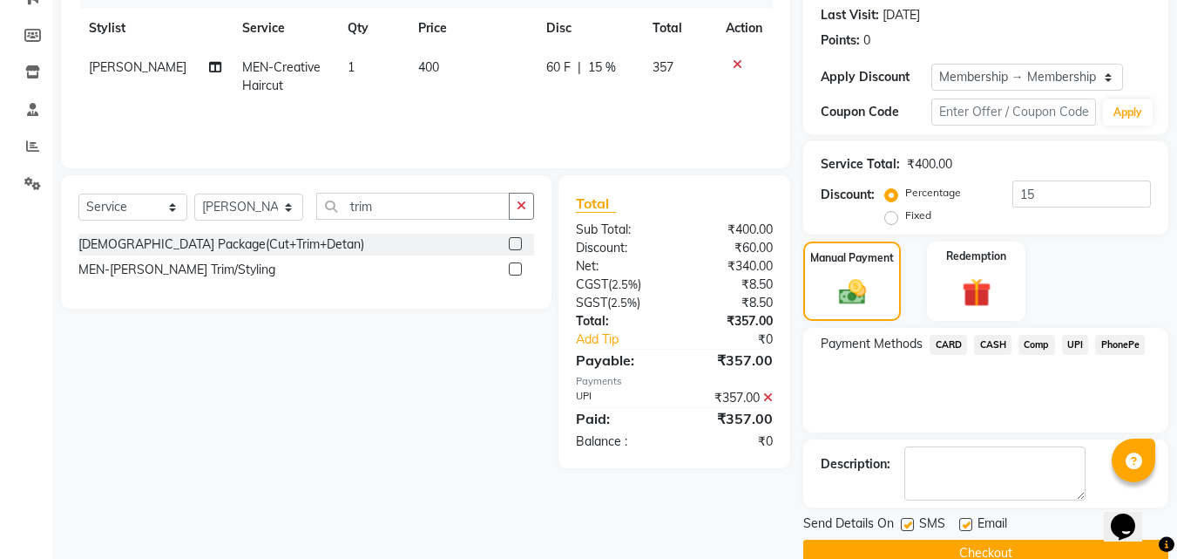
scroll to position [274, 0]
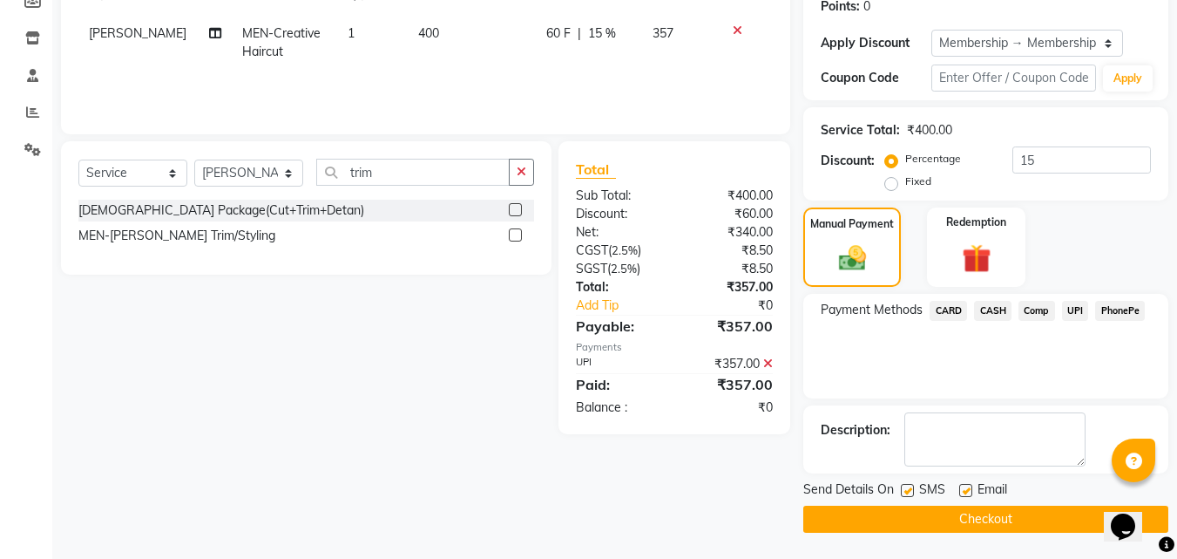
click at [967, 490] on label at bounding box center [965, 490] width 13 height 13
click at [967, 490] on input "checkbox" at bounding box center [964, 490] width 11 height 11
checkbox input "false"
click at [966, 507] on button "Checkout" at bounding box center [985, 518] width 365 height 27
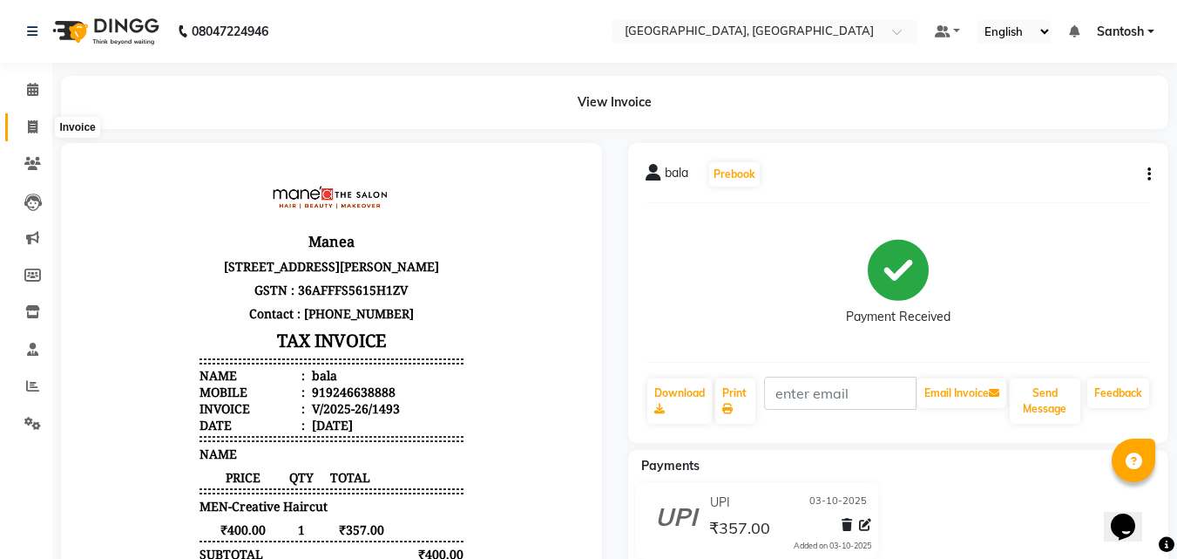
click at [33, 125] on icon at bounding box center [33, 126] width 10 height 13
select select "service"
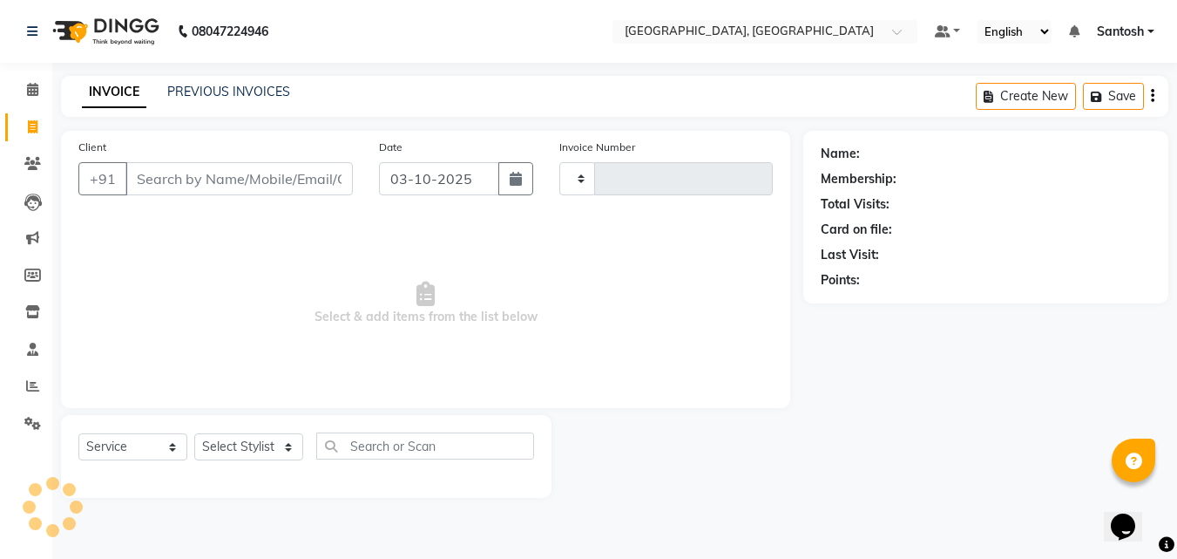
type input "1494"
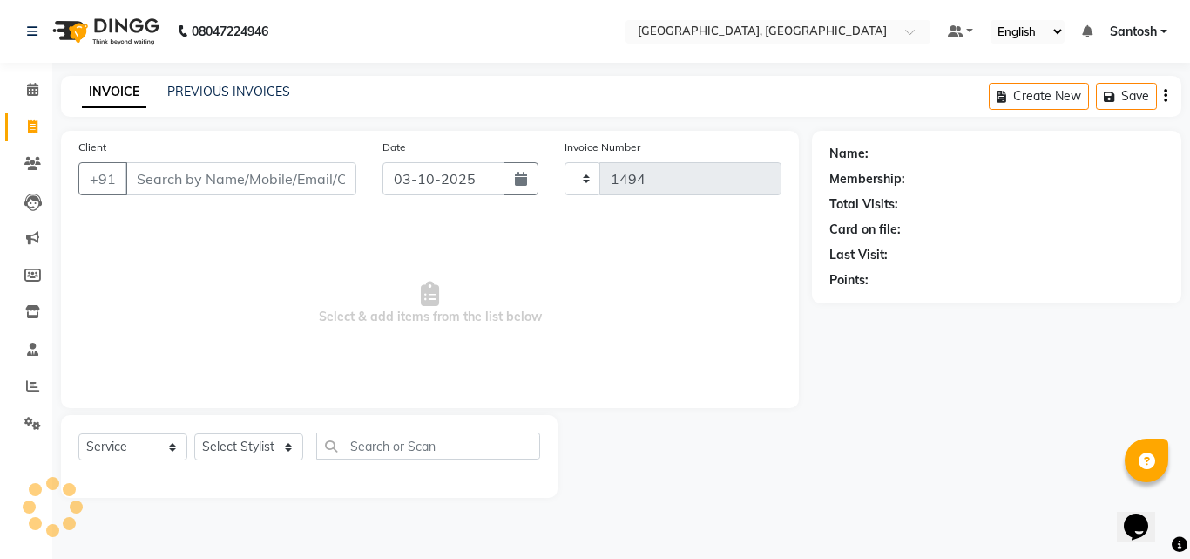
select select "5506"
click at [160, 186] on input "Client" at bounding box center [240, 178] width 231 height 33
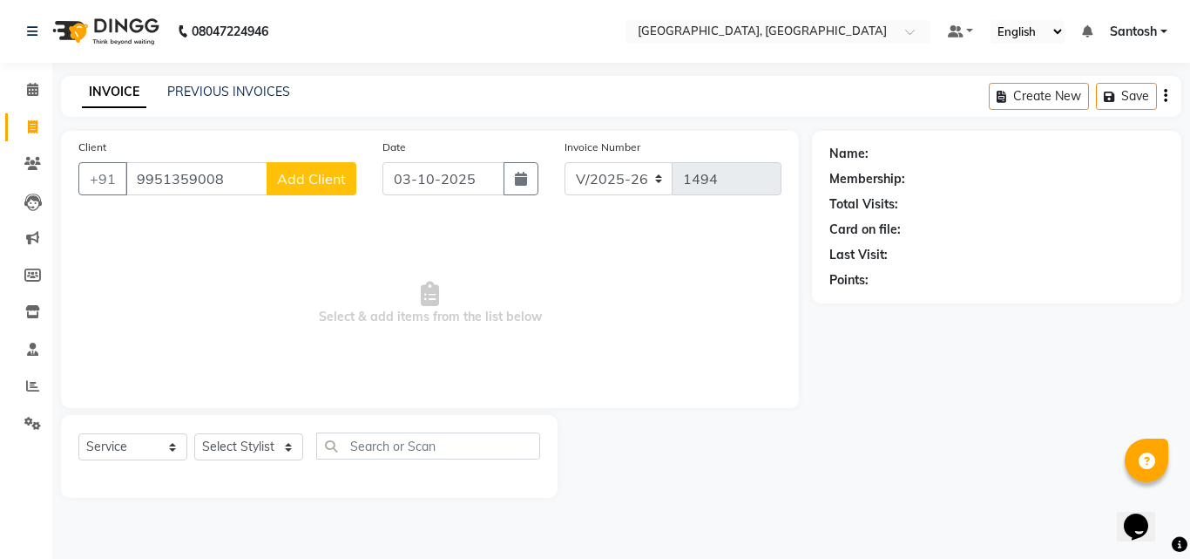
type input "9951359008"
click at [283, 187] on button "Add Client" at bounding box center [312, 178] width 90 height 33
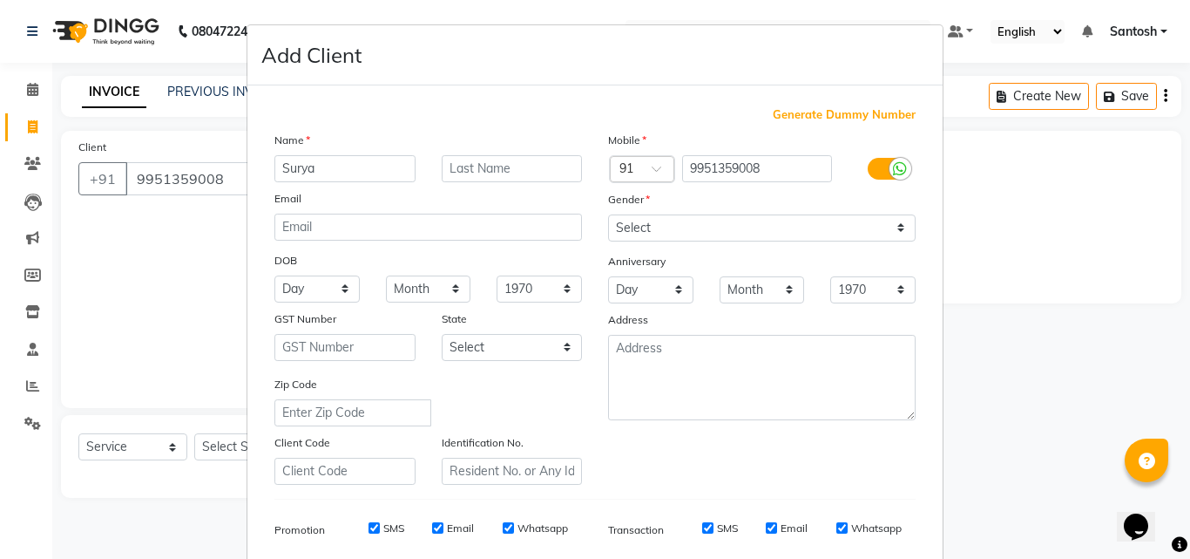
type input "Surya"
click at [714, 228] on select "Select Male Female Other Prefer Not To Say" at bounding box center [762, 227] width 308 height 27
click at [728, 230] on select "Select Male Female Other Prefer Not To Say" at bounding box center [762, 227] width 308 height 27
select select "male"
click at [608, 214] on select "Select Male Female Other Prefer Not To Say" at bounding box center [762, 227] width 308 height 27
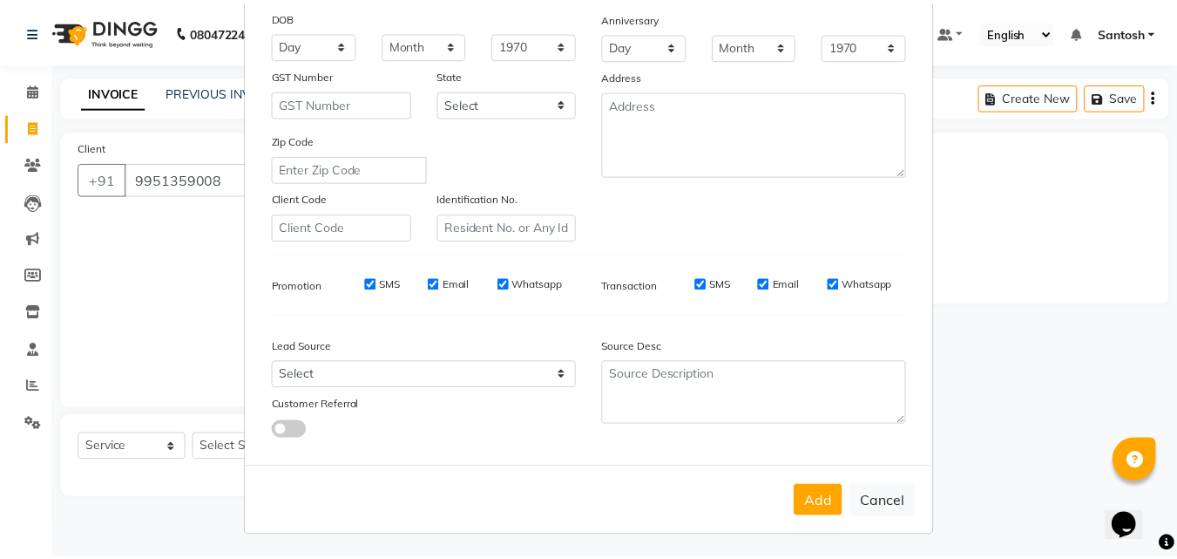
scroll to position [246, 0]
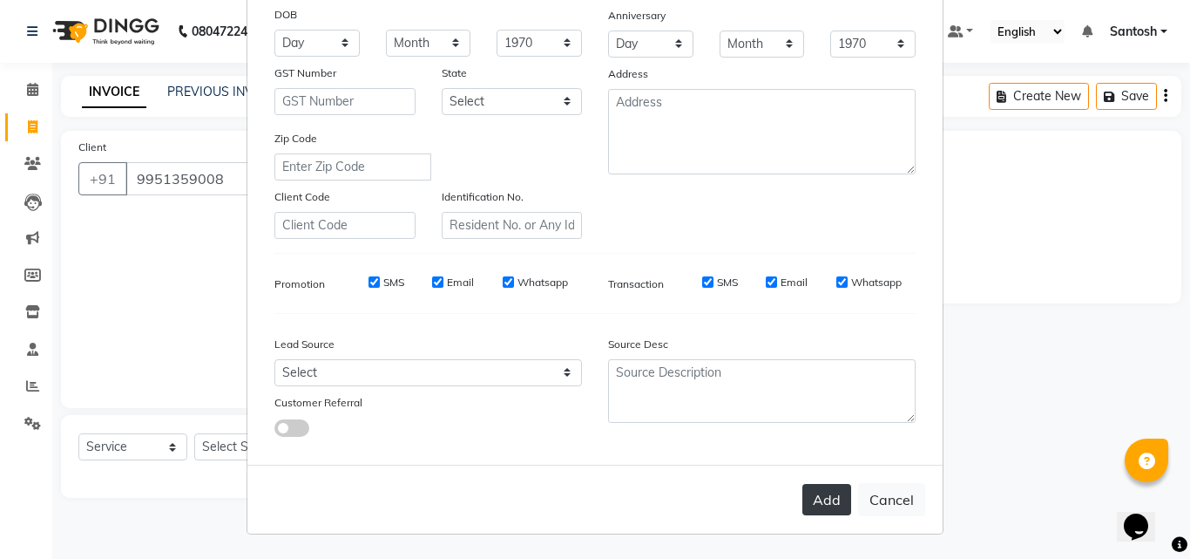
click at [836, 504] on button "Add" at bounding box center [826, 499] width 49 height 31
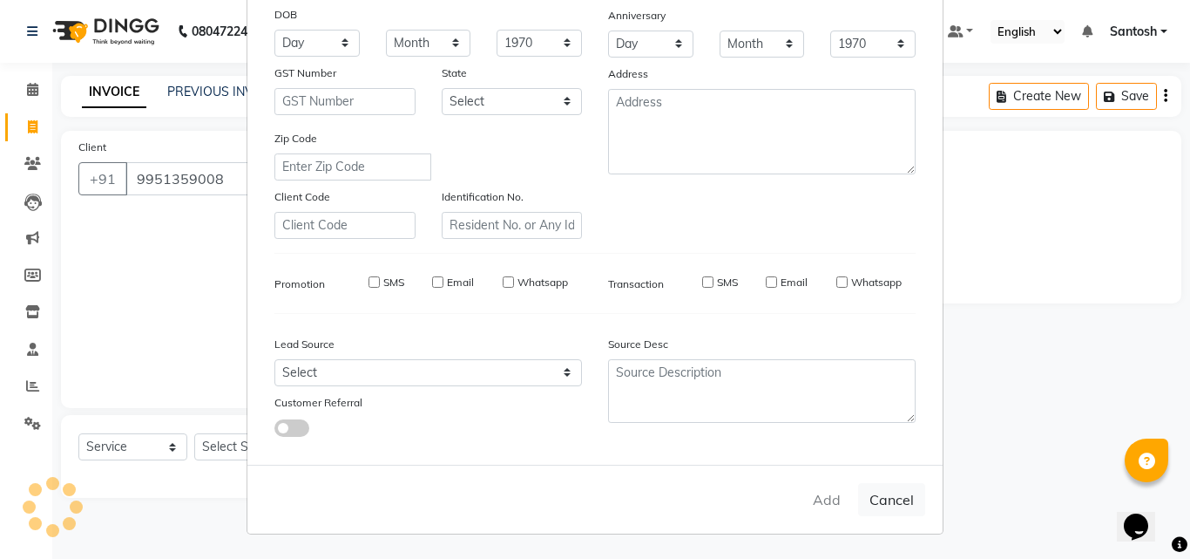
select select
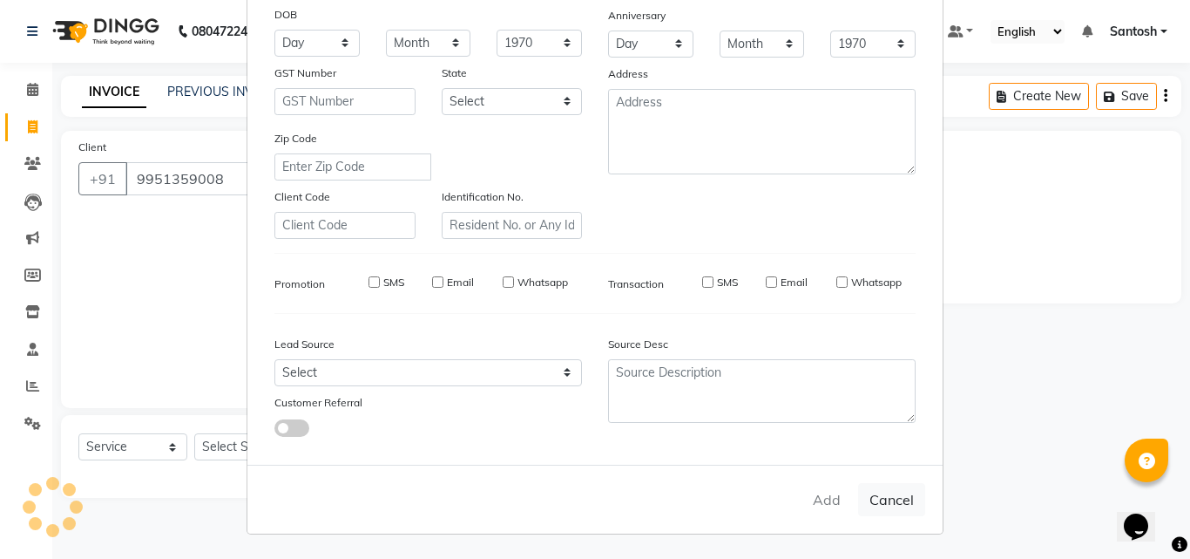
select select
checkbox input "false"
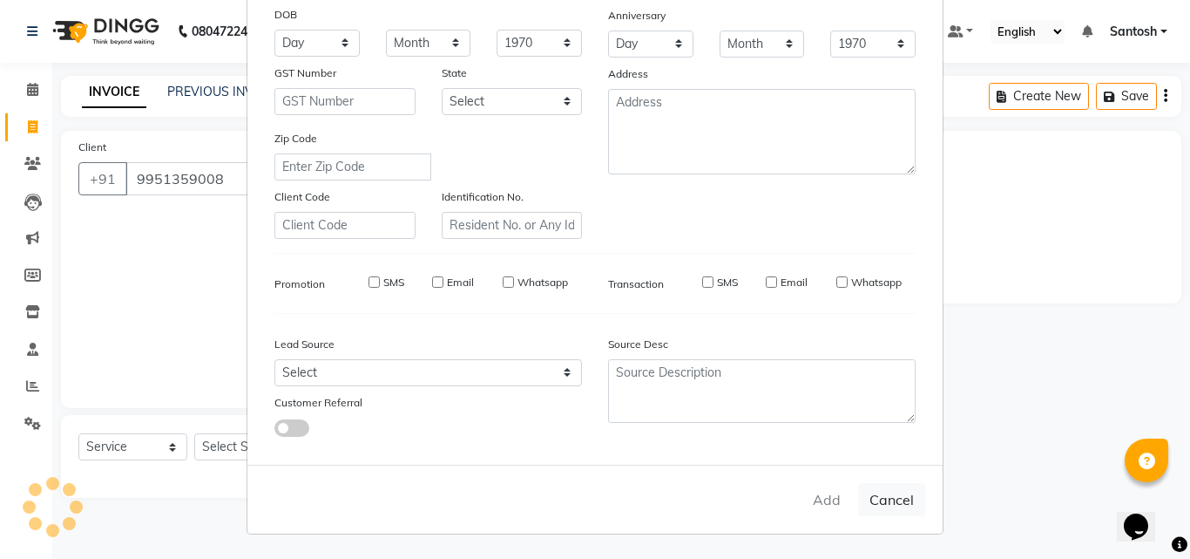
checkbox input "false"
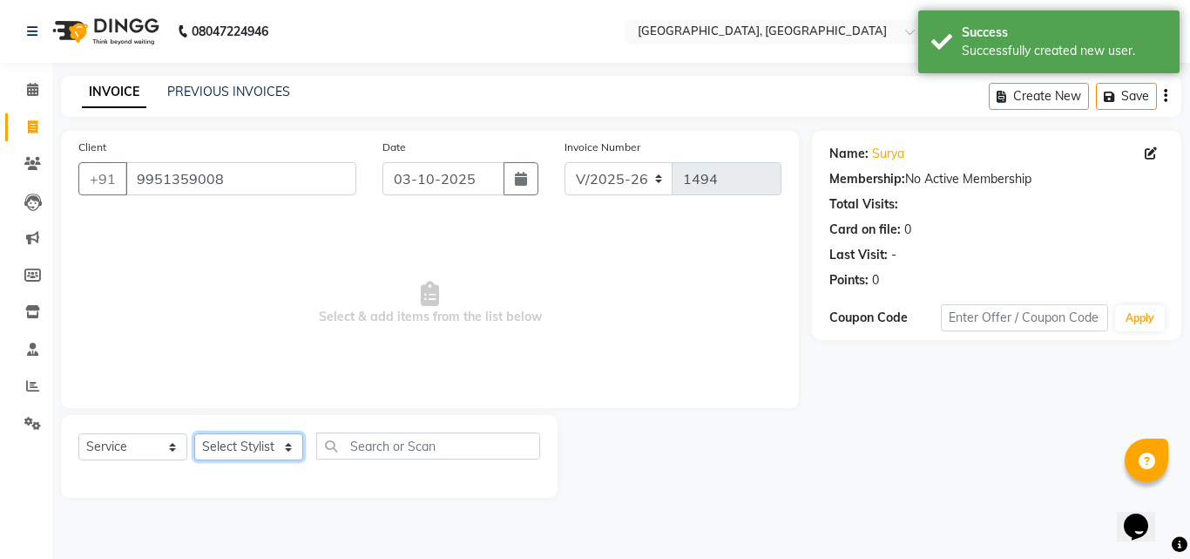
click at [246, 445] on select "Select Stylist Manager Manasa Prashanth Sirisha Swapna Uday" at bounding box center [248, 446] width 109 height 27
select select "76778"
click at [194, 433] on select "Select Stylist Manager Manasa Prashanth Sirisha Swapna Uday" at bounding box center [248, 446] width 109 height 27
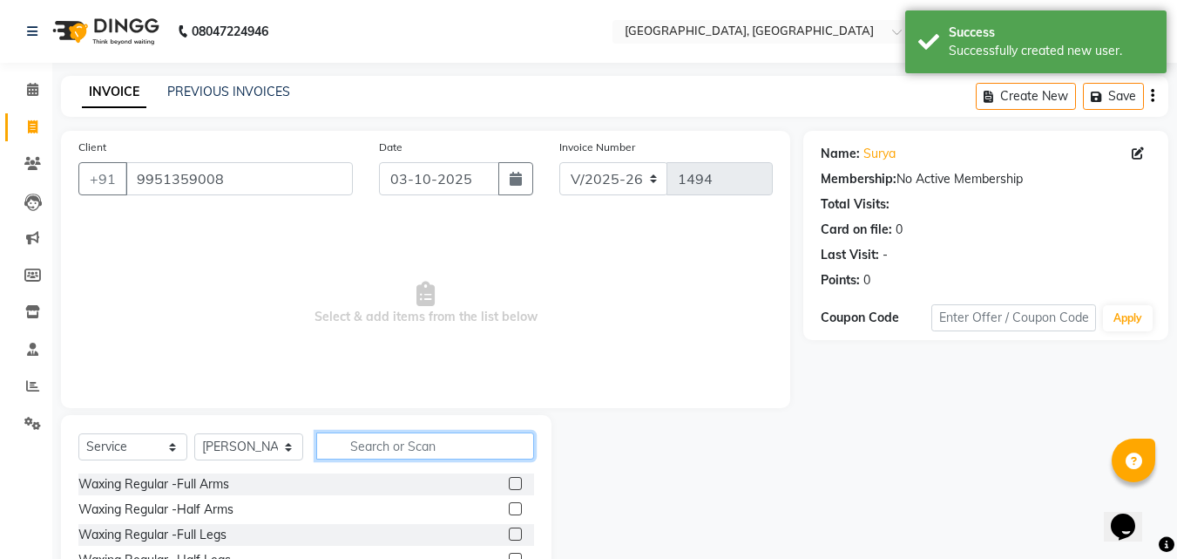
click at [348, 445] on input "text" at bounding box center [425, 445] width 218 height 27
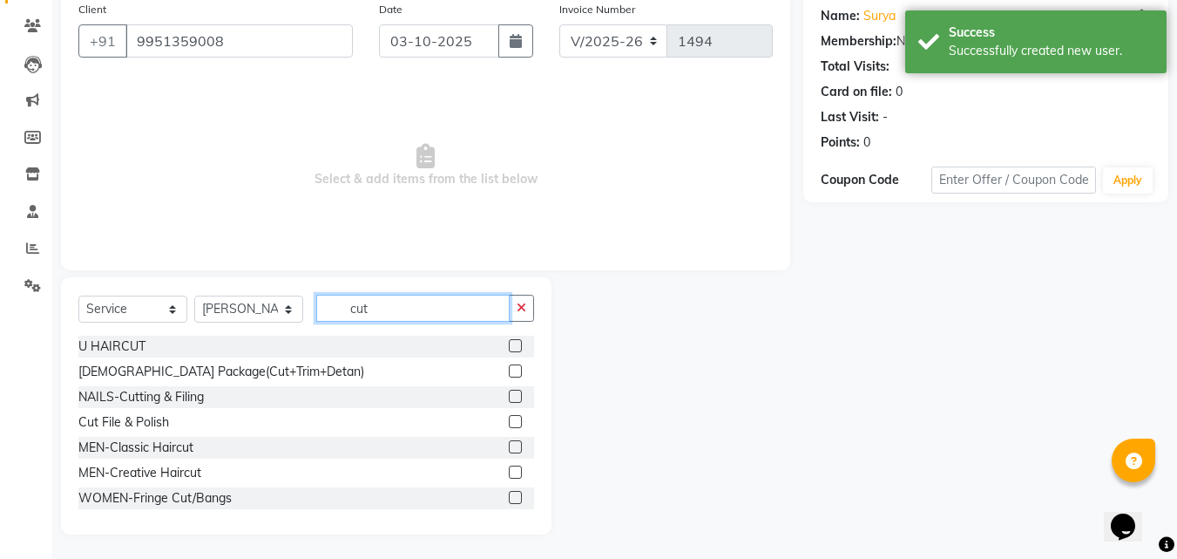
scroll to position [139, 0]
type input "cut"
click at [509, 465] on label at bounding box center [515, 470] width 13 height 13
click at [509, 465] on input "checkbox" at bounding box center [514, 470] width 11 height 11
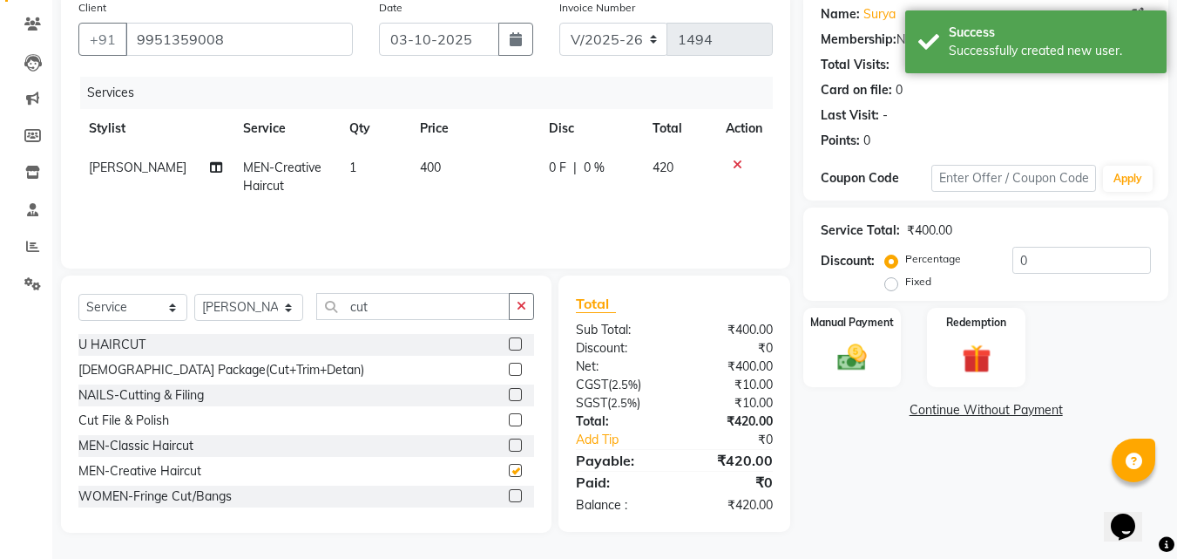
checkbox input "false"
click at [414, 310] on input "cut" at bounding box center [412, 306] width 193 height 27
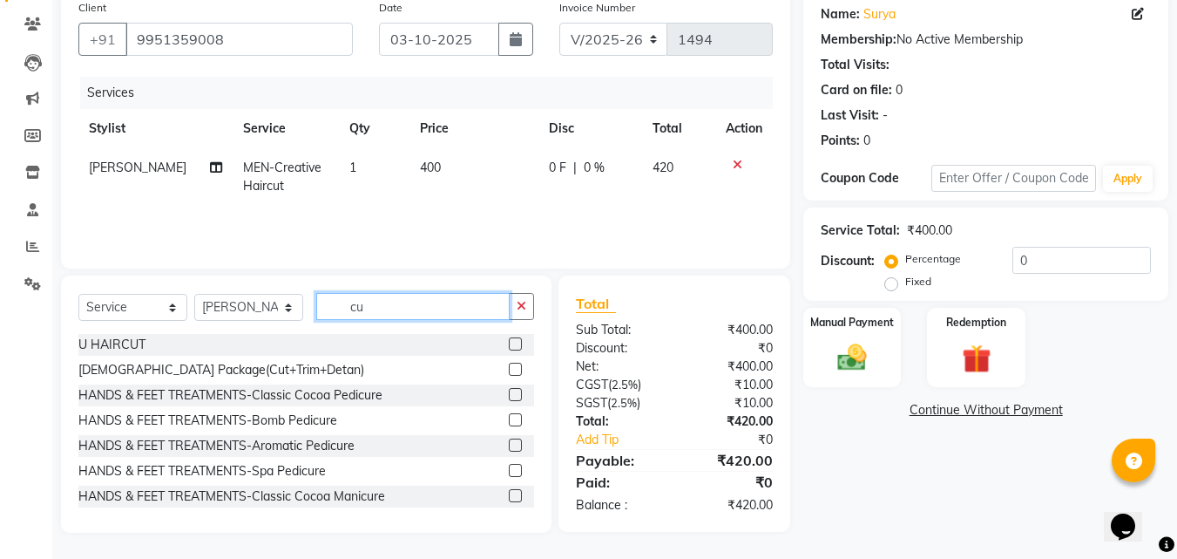
type input "c"
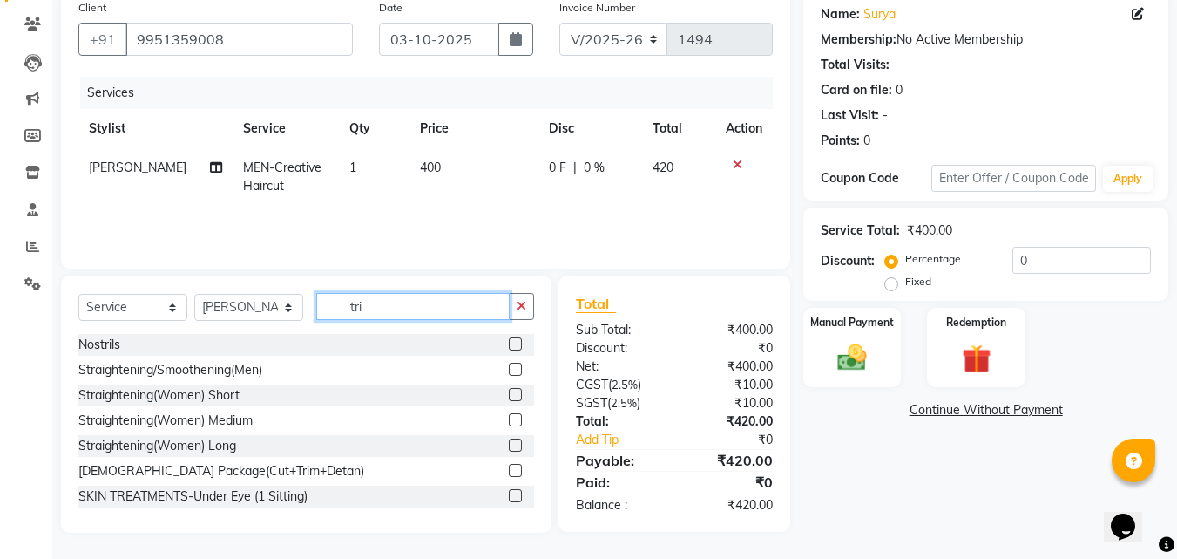
scroll to position [139, 0]
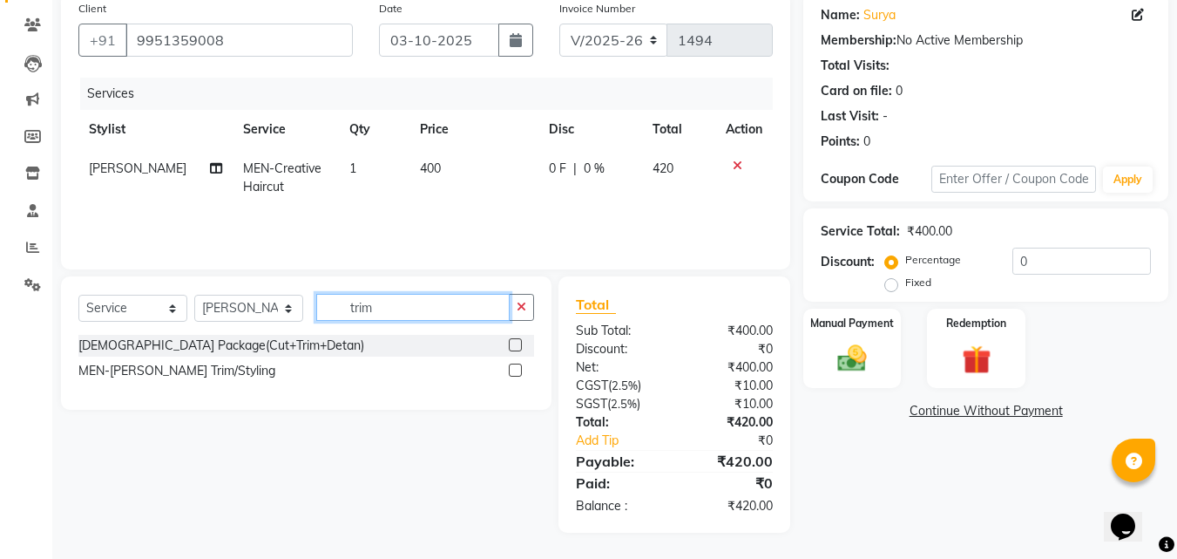
type input "trim"
click at [515, 370] on label at bounding box center [515, 369] width 13 height 13
click at [515, 370] on input "checkbox" at bounding box center [514, 370] width 11 height 11
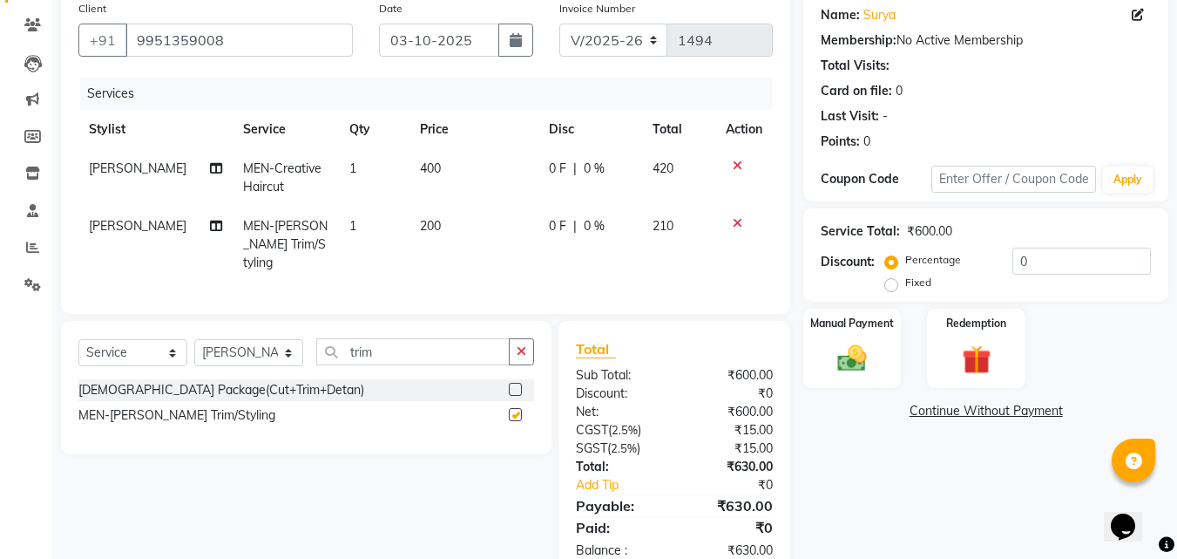
checkbox input "false"
click at [396, 342] on input "trim" at bounding box center [412, 351] width 193 height 27
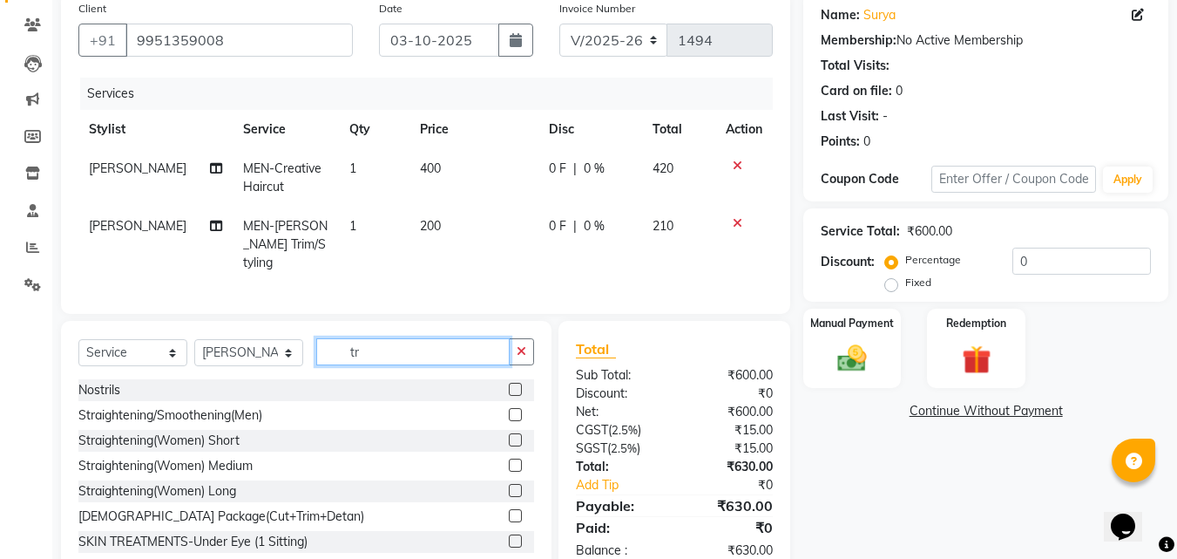
type input "t"
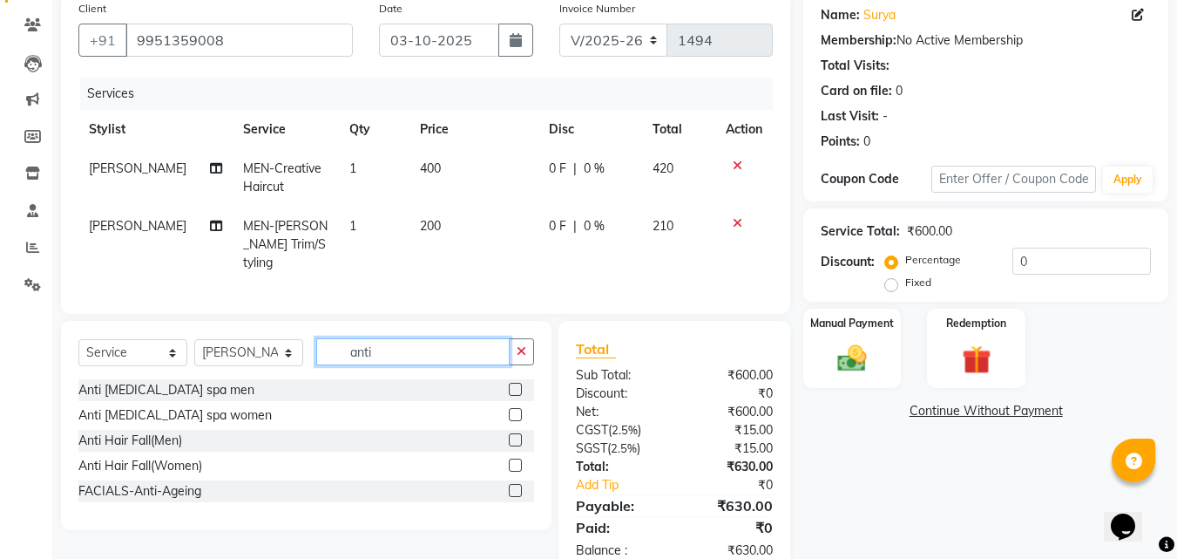
type input "anti"
click at [512, 388] on label at bounding box center [515, 389] width 13 height 13
click at [512, 388] on input "checkbox" at bounding box center [514, 389] width 11 height 11
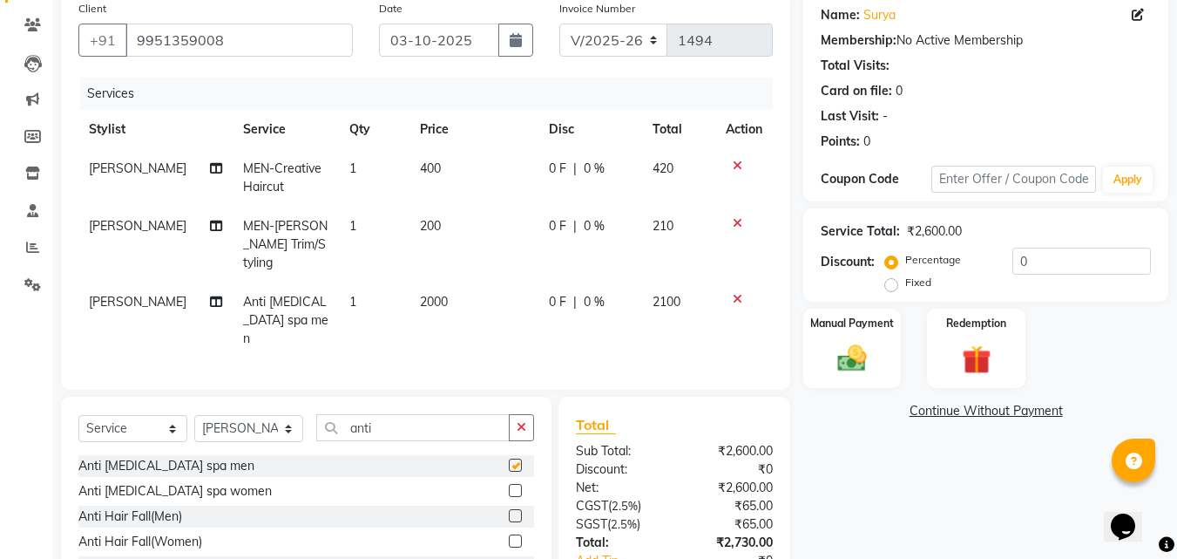
checkbox input "false"
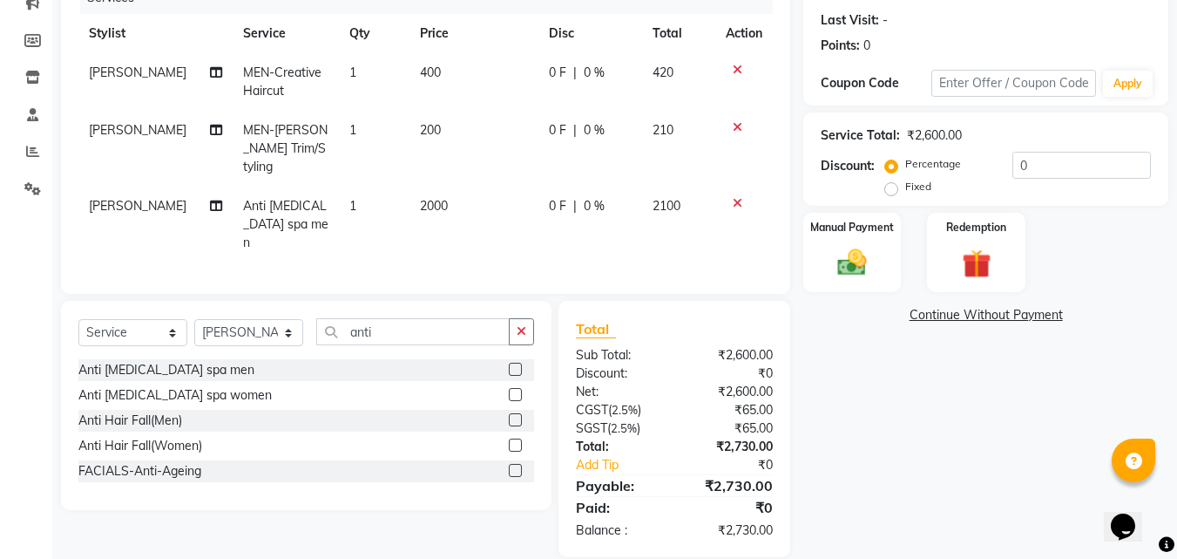
scroll to position [235, 0]
click at [1038, 159] on input "0" at bounding box center [1081, 164] width 139 height 27
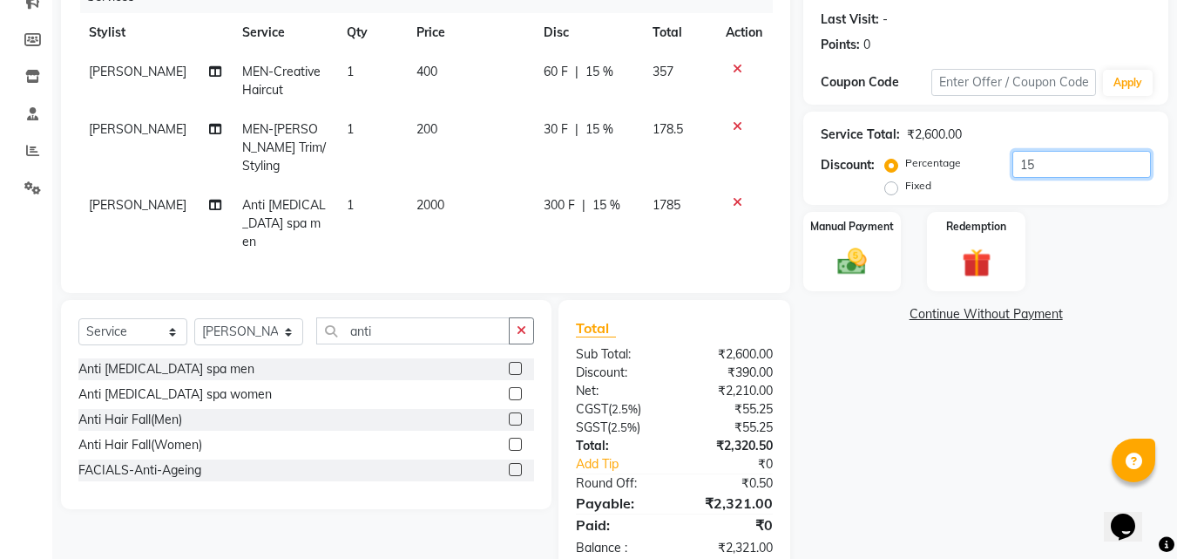
click at [1039, 166] on input "15" at bounding box center [1081, 164] width 139 height 27
type input "1"
type input "15"
click at [884, 254] on div "Manual Payment" at bounding box center [853, 251] width 102 height 83
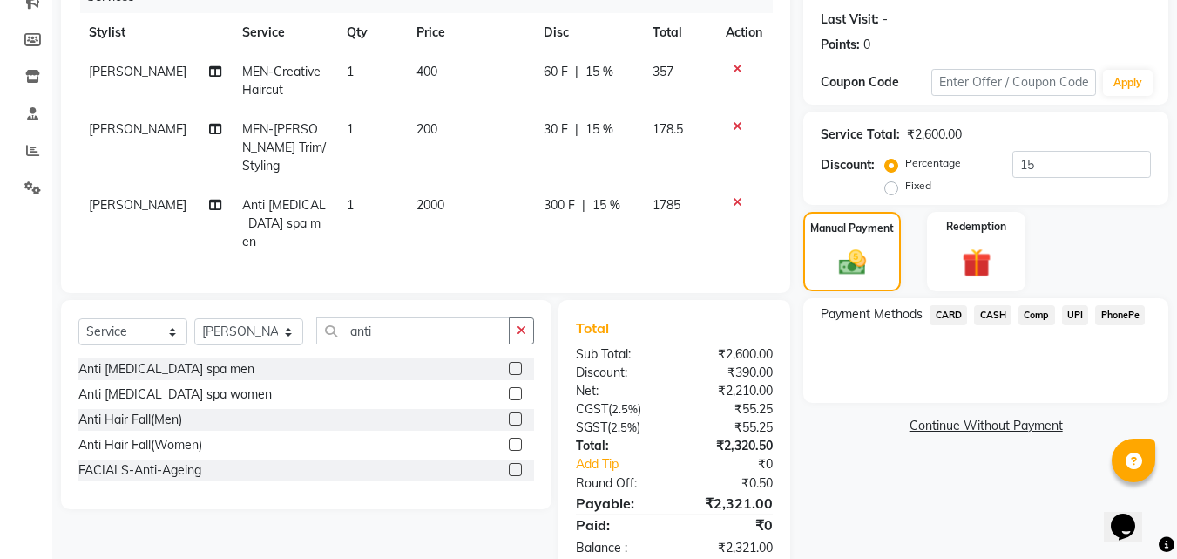
click at [1074, 319] on span "UPI" at bounding box center [1075, 315] width 27 height 20
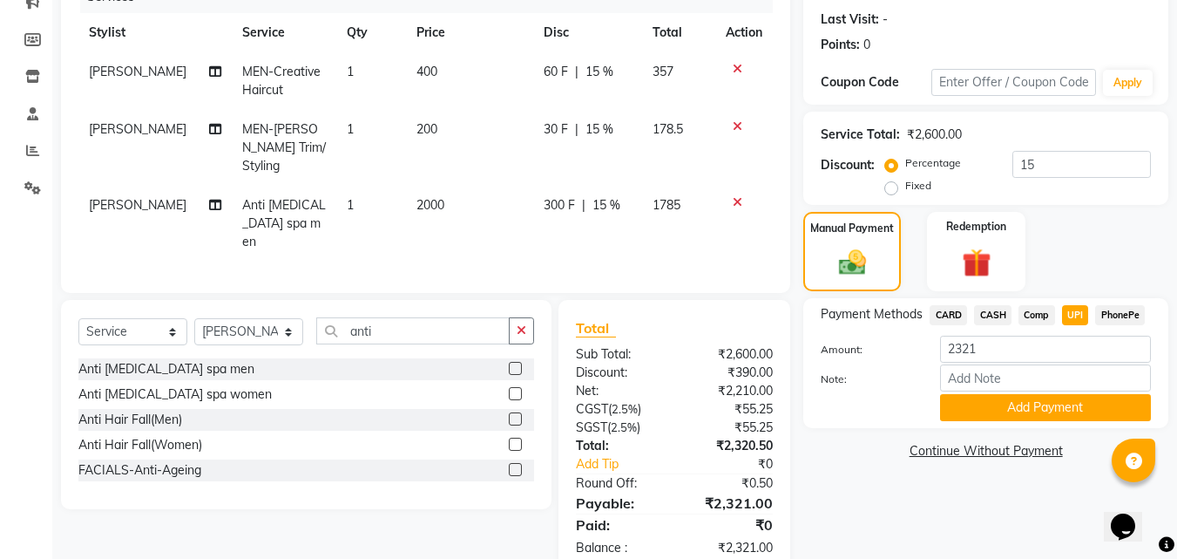
scroll to position [254, 0]
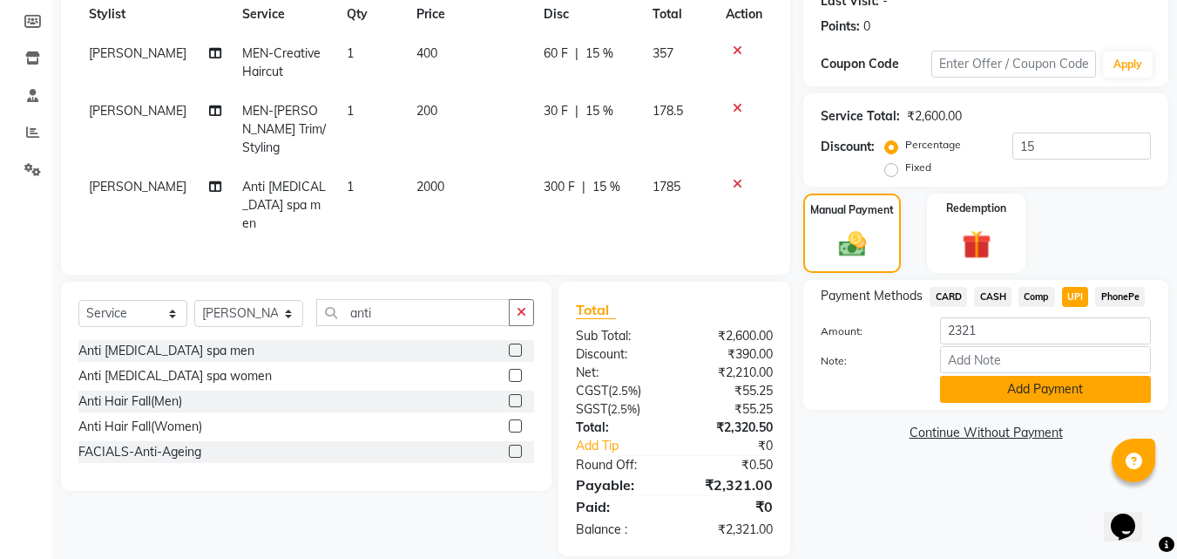
click at [991, 385] on button "Add Payment" at bounding box center [1045, 389] width 211 height 27
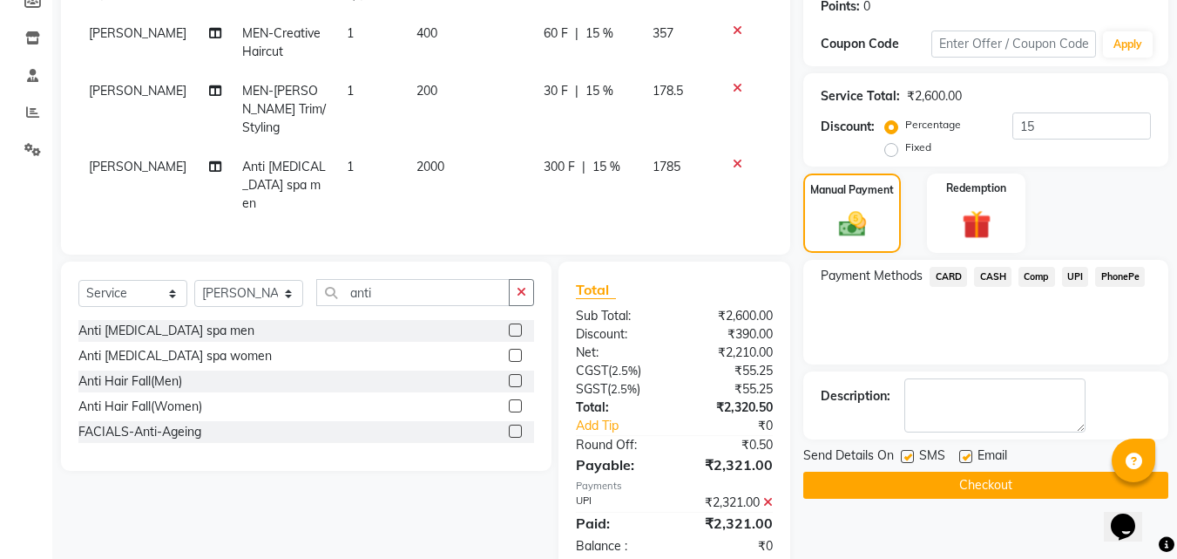
scroll to position [290, 0]
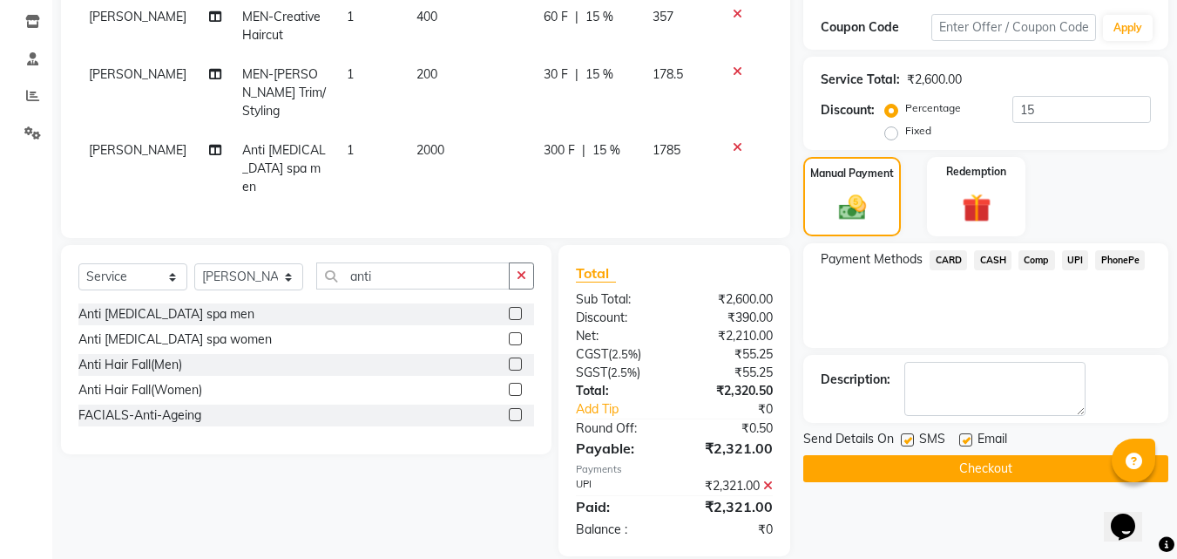
click at [970, 444] on label at bounding box center [965, 439] width 13 height 13
click at [970, 444] on input "checkbox" at bounding box center [964, 440] width 11 height 11
checkbox input "false"
click at [967, 460] on button "Checkout" at bounding box center [985, 468] width 365 height 27
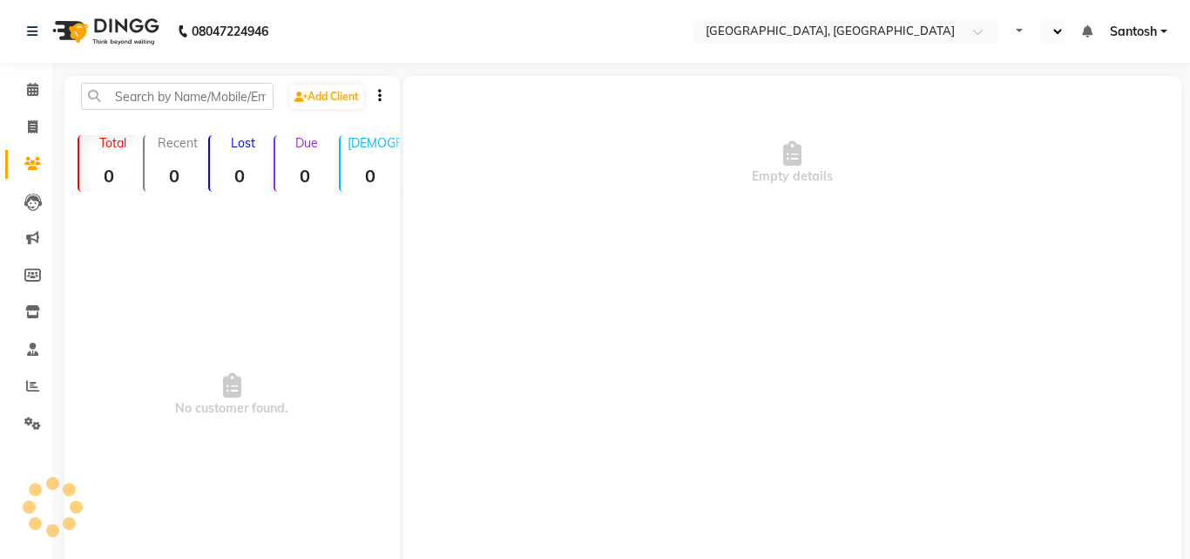
select select "en"
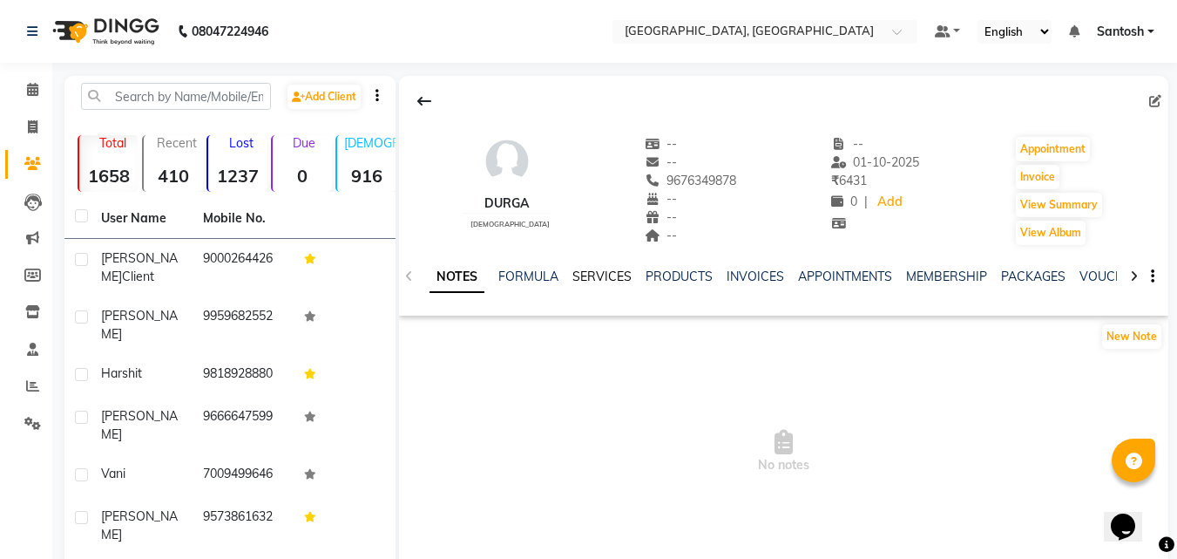
click at [608, 281] on link "SERVICES" at bounding box center [601, 276] width 59 height 16
